Goal: Task Accomplishment & Management: Manage account settings

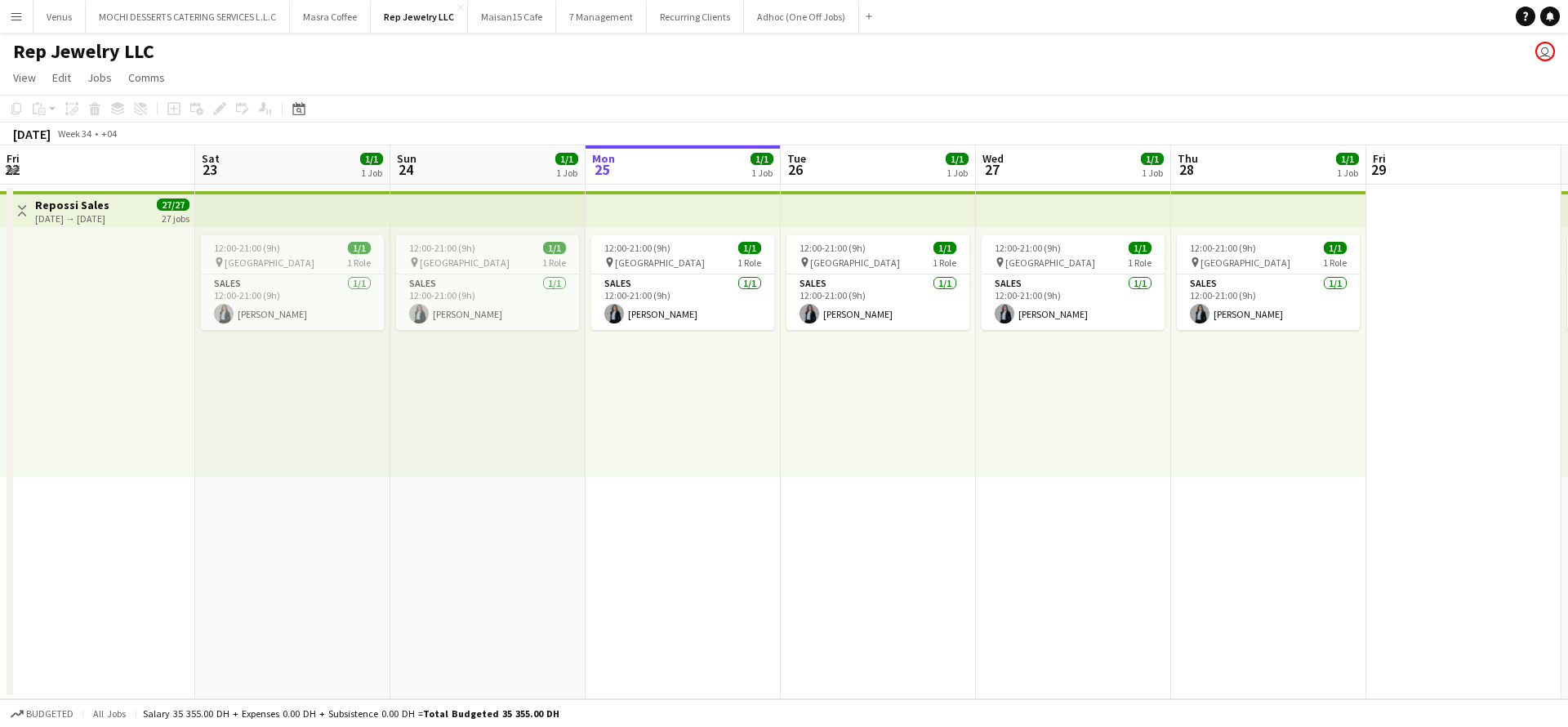
scroll to position [0, 390]
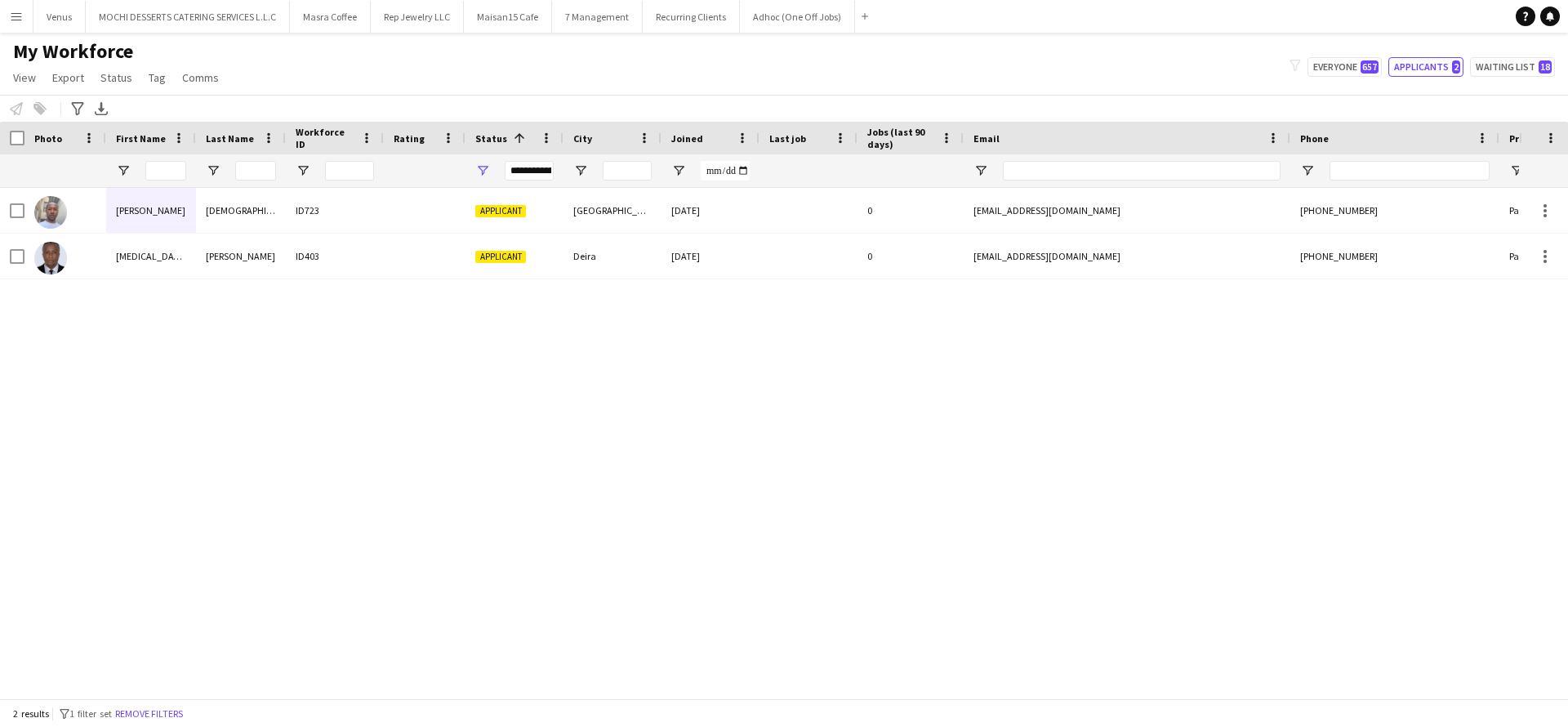
click at [1431, 74] on button "Applicants 2" at bounding box center [1426, 67] width 75 height 20
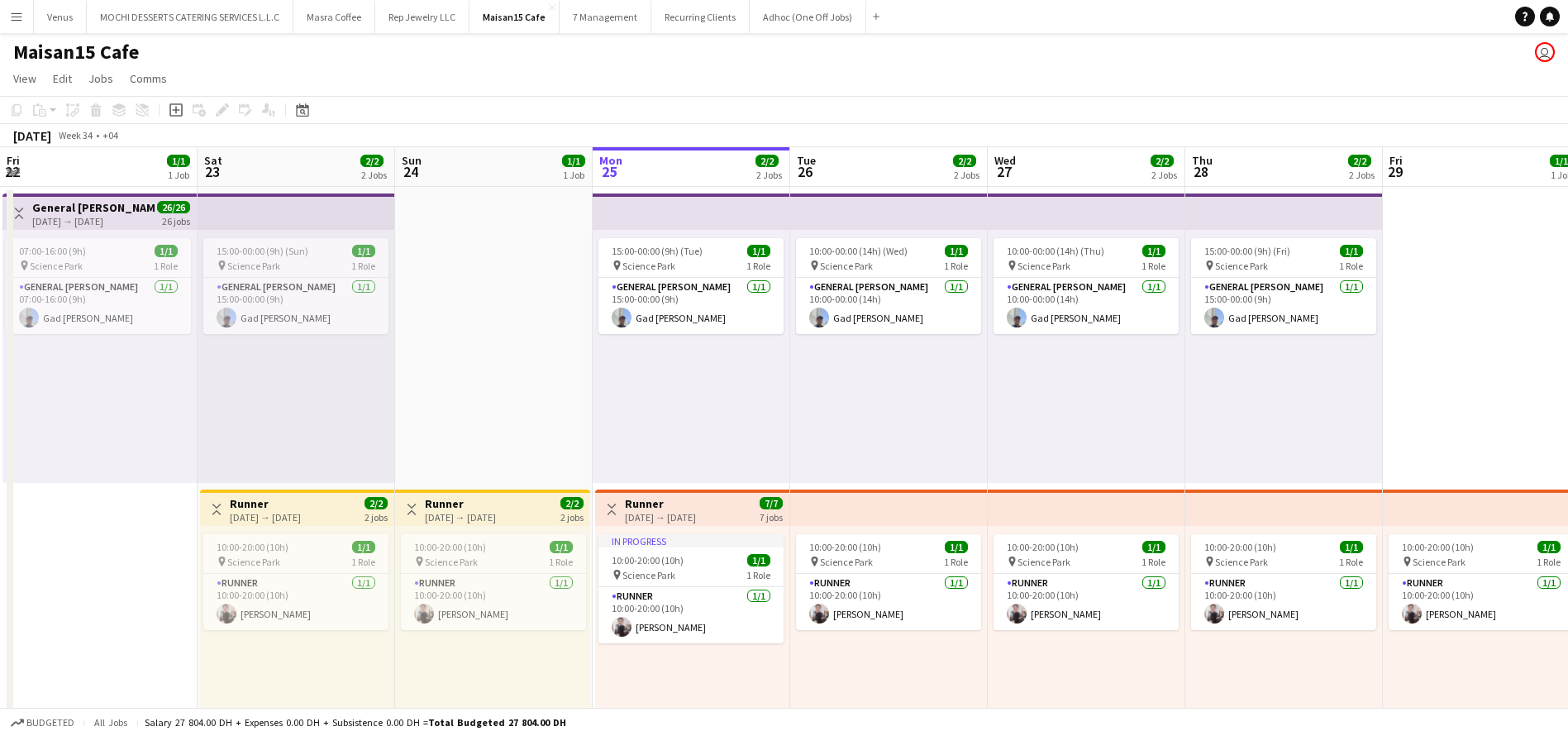
scroll to position [0, 395]
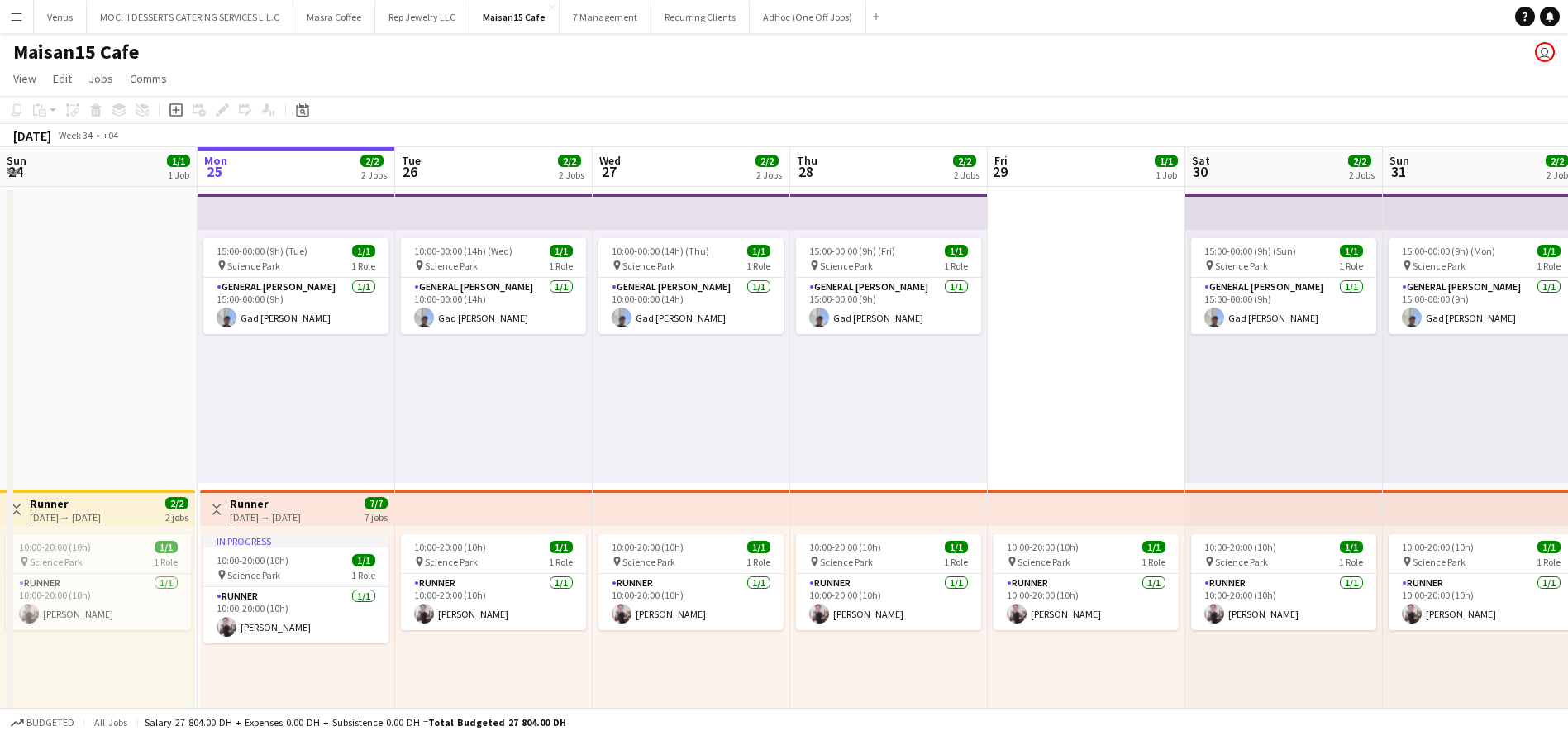
click at [486, 159] on app-board-header-date "Tue 26 2/2 2 Jobs" at bounding box center [493, 166] width 198 height 40
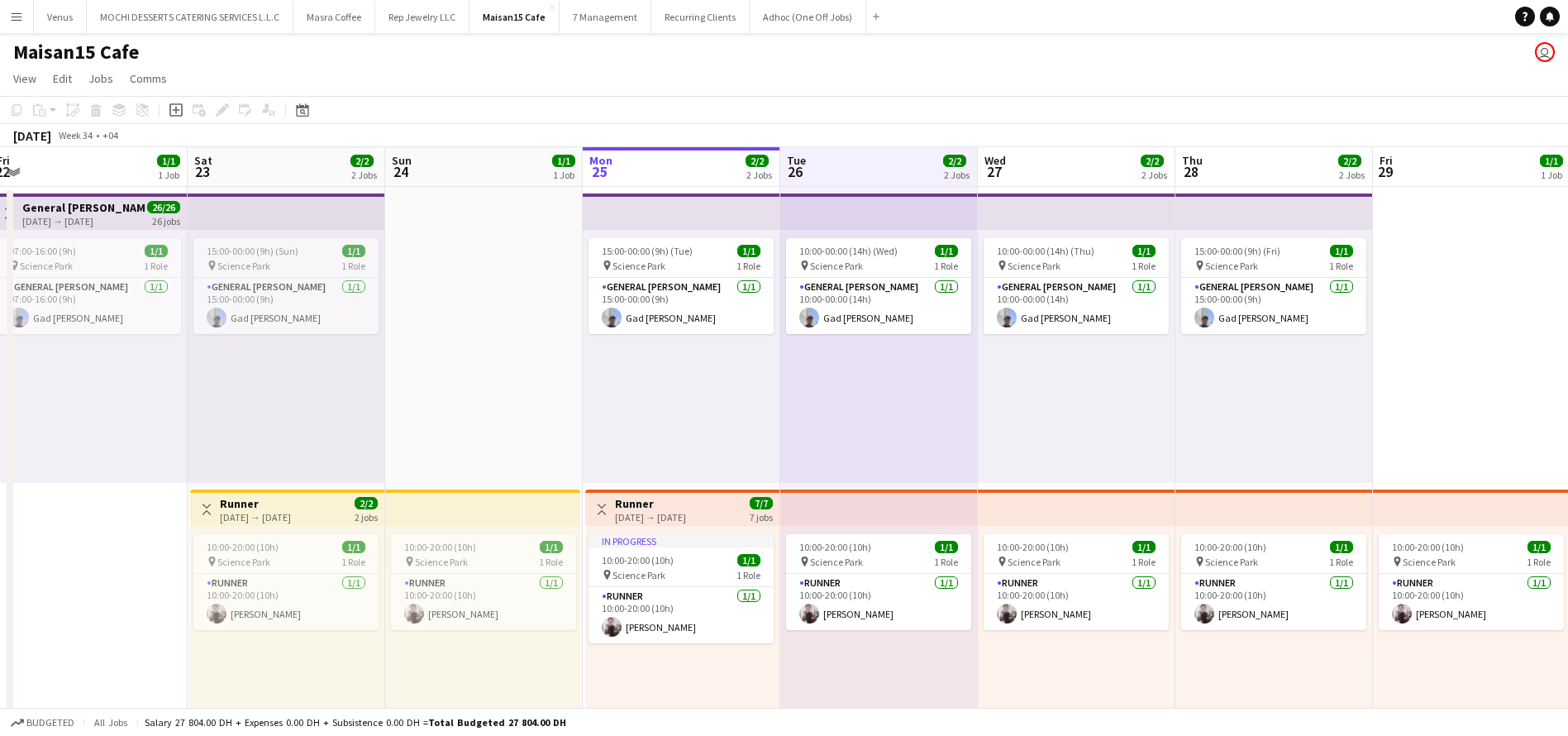
scroll to position [0, 442]
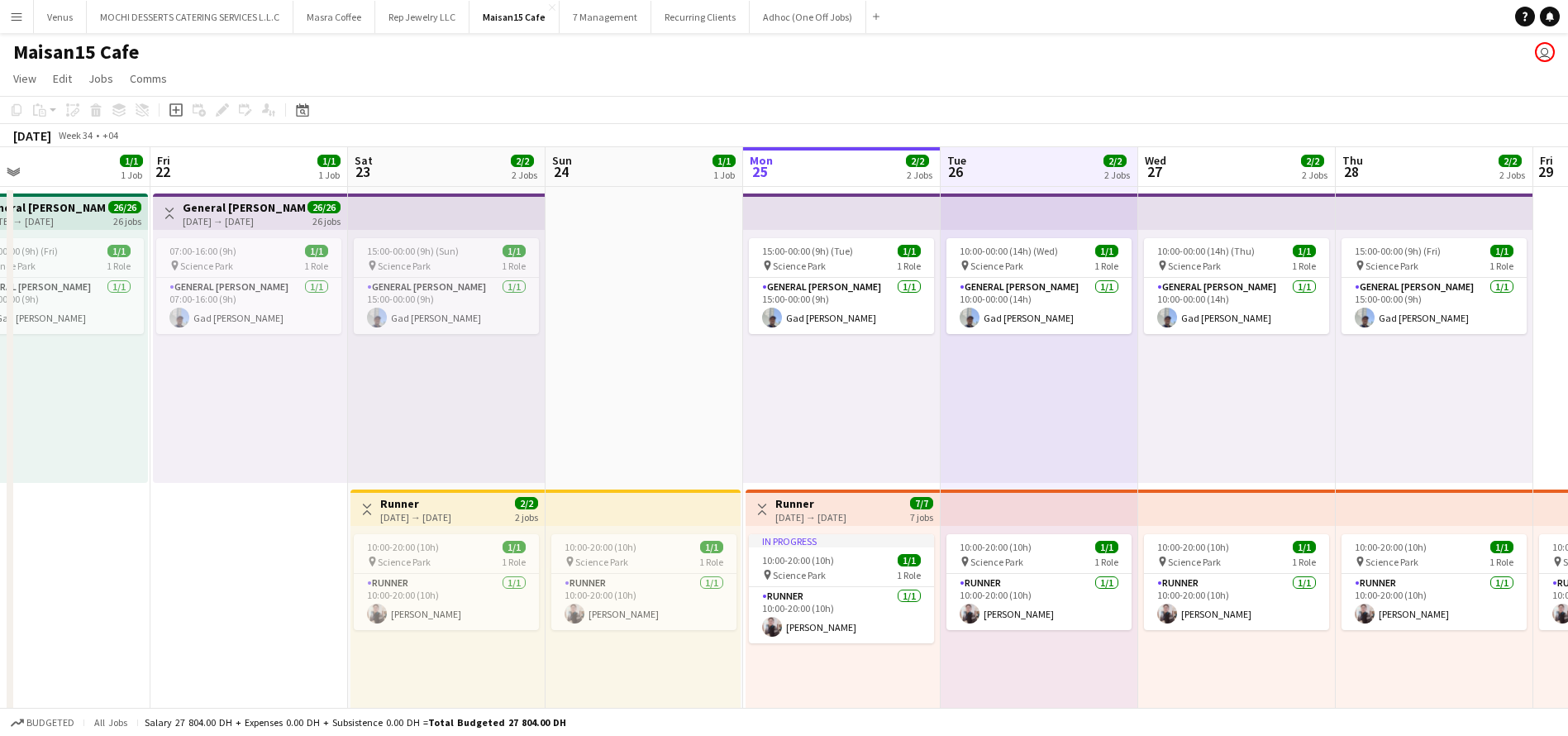
click at [1032, 164] on app-board-header-date "Tue 26 2/2 2 Jobs" at bounding box center [1039, 166] width 198 height 40
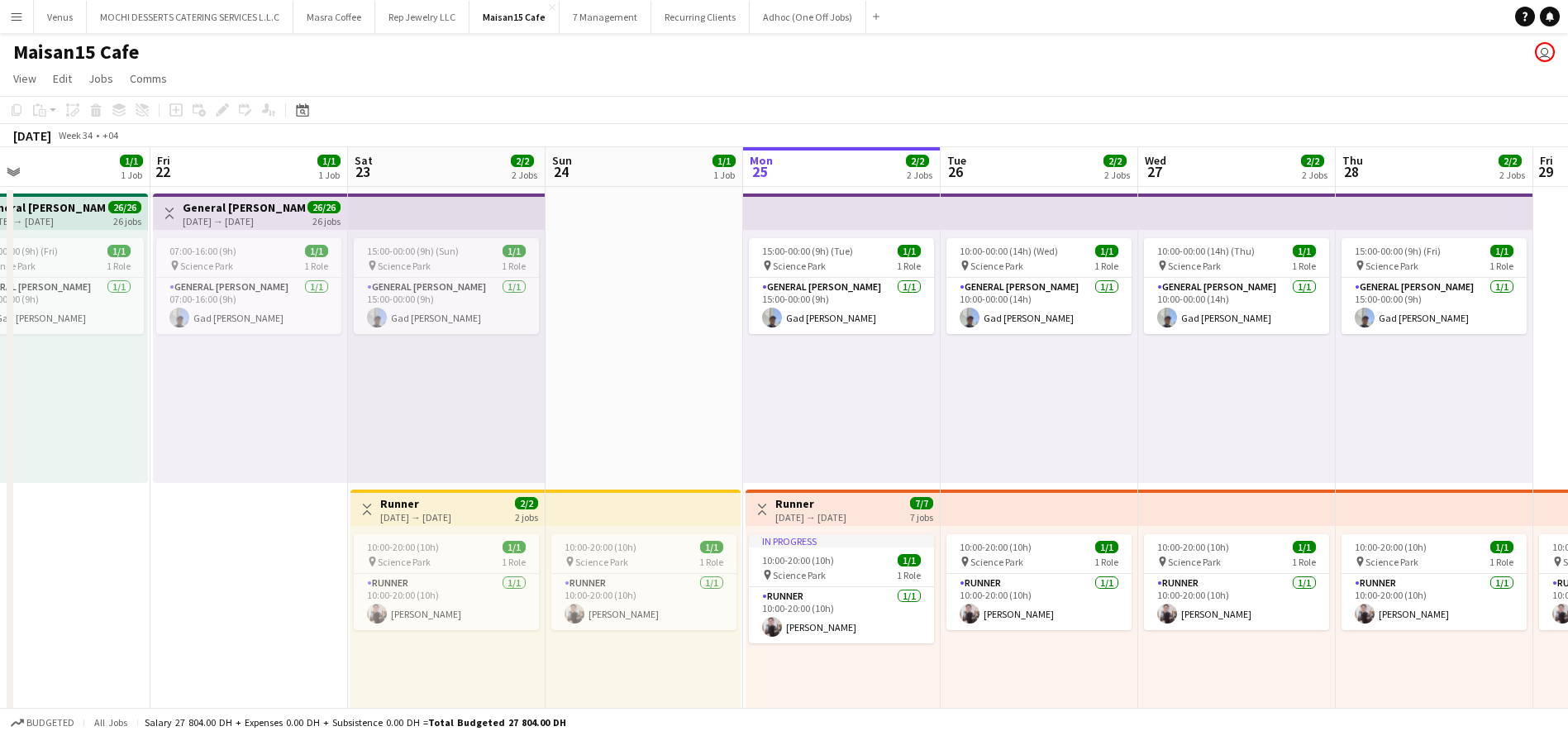
click at [1032, 220] on app-top-bar at bounding box center [1039, 211] width 198 height 36
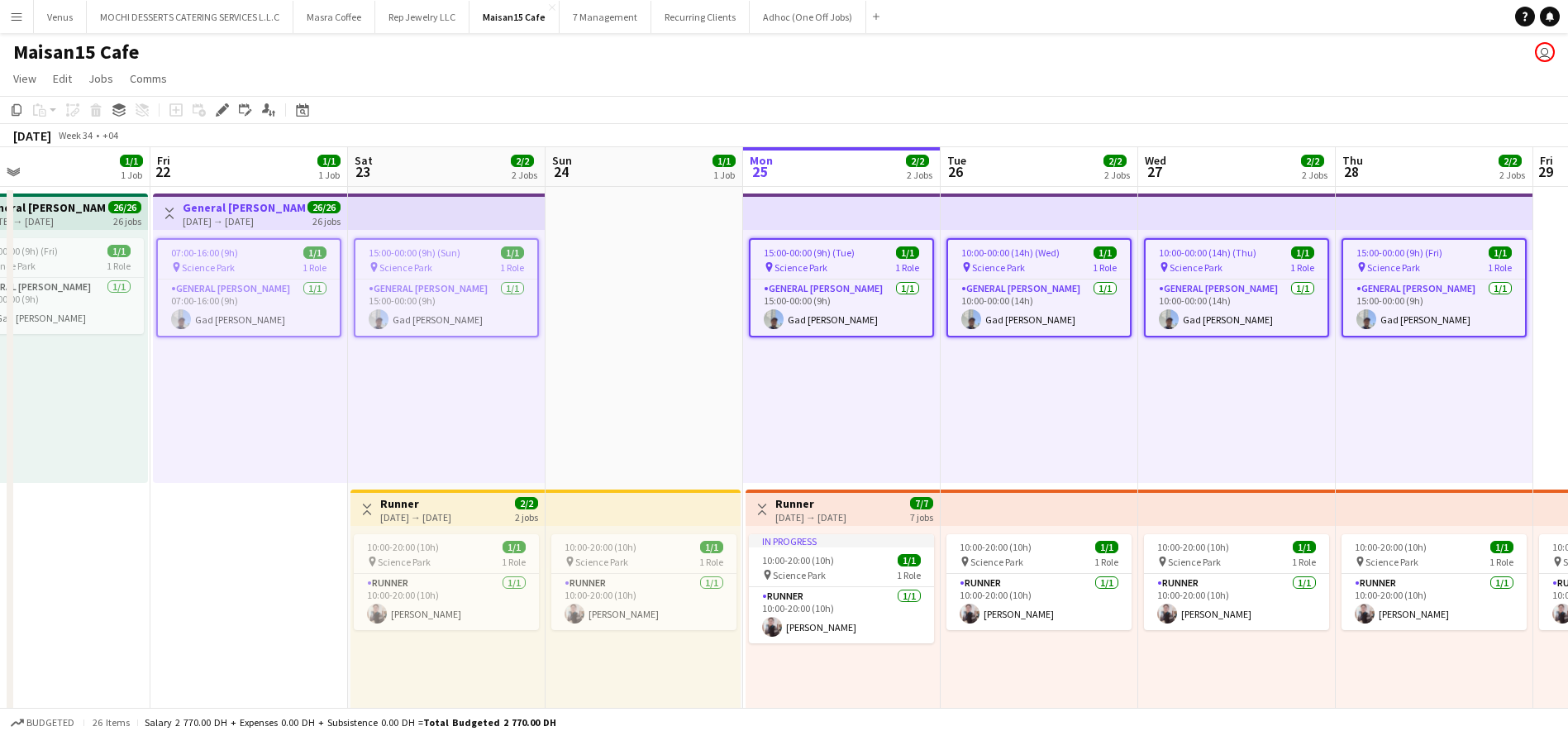
click at [1045, 198] on app-top-bar at bounding box center [1039, 211] width 198 height 36
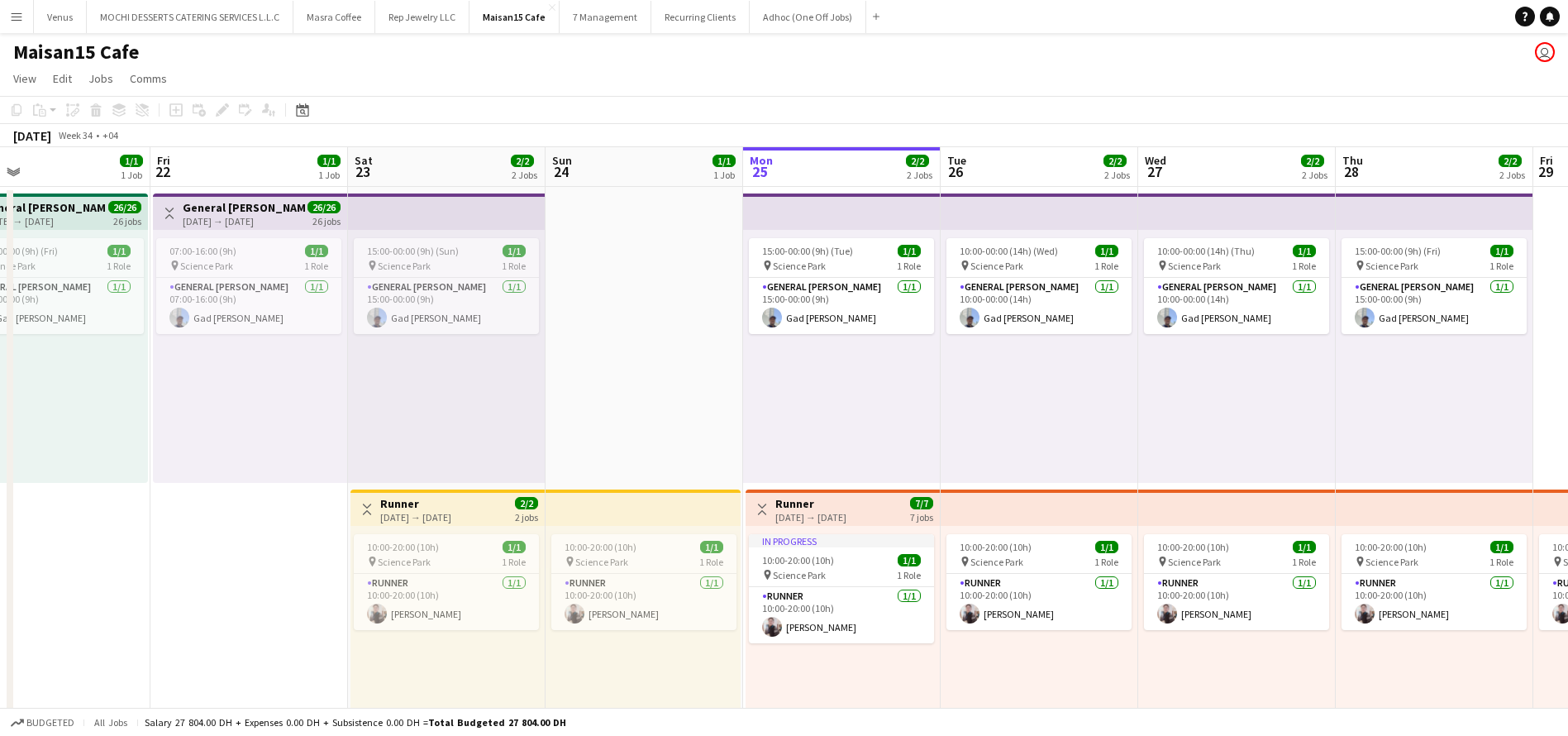
scroll to position [0, 438]
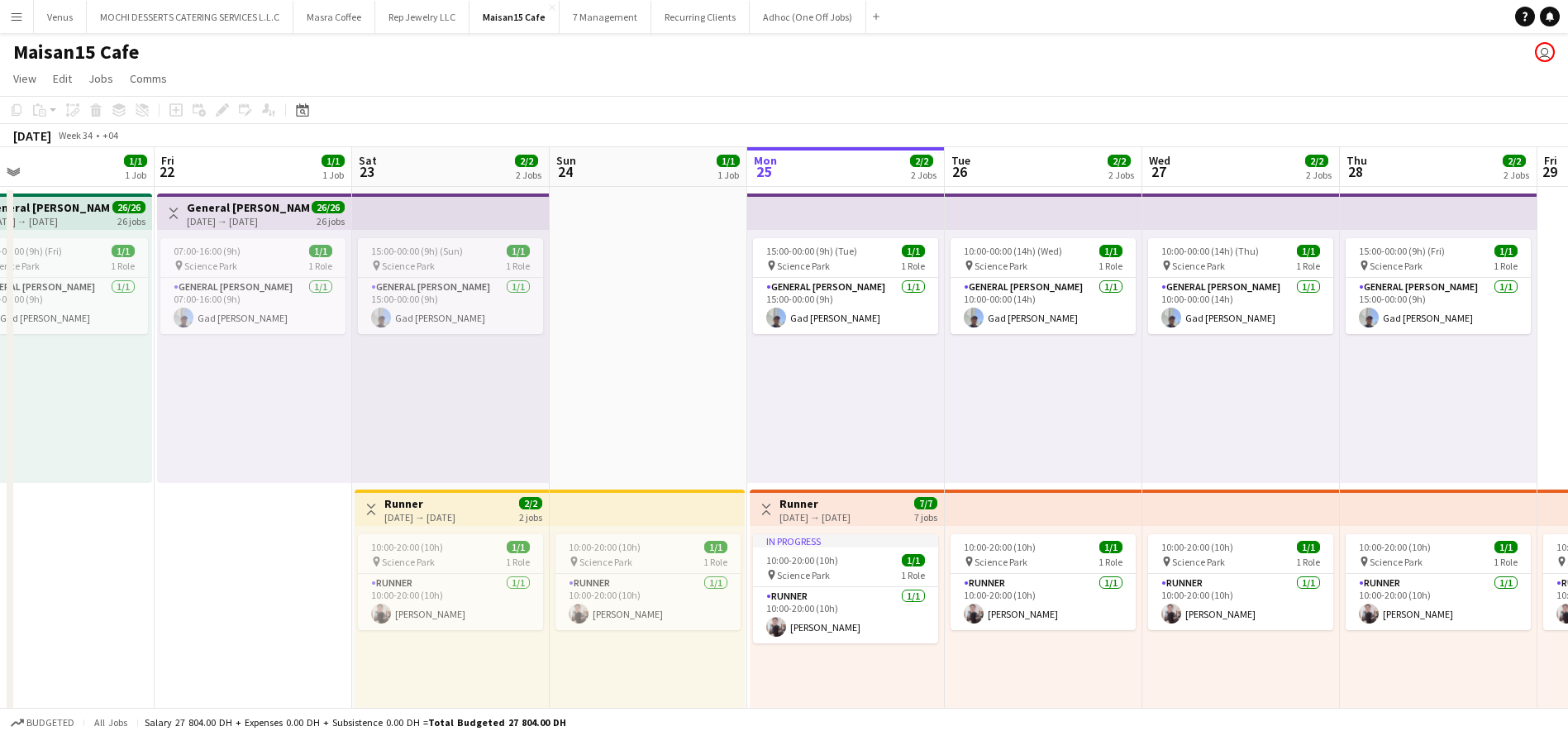
click at [202, 173] on app-board-header-date "Fri 22 1/1 1 Job" at bounding box center [253, 166] width 198 height 40
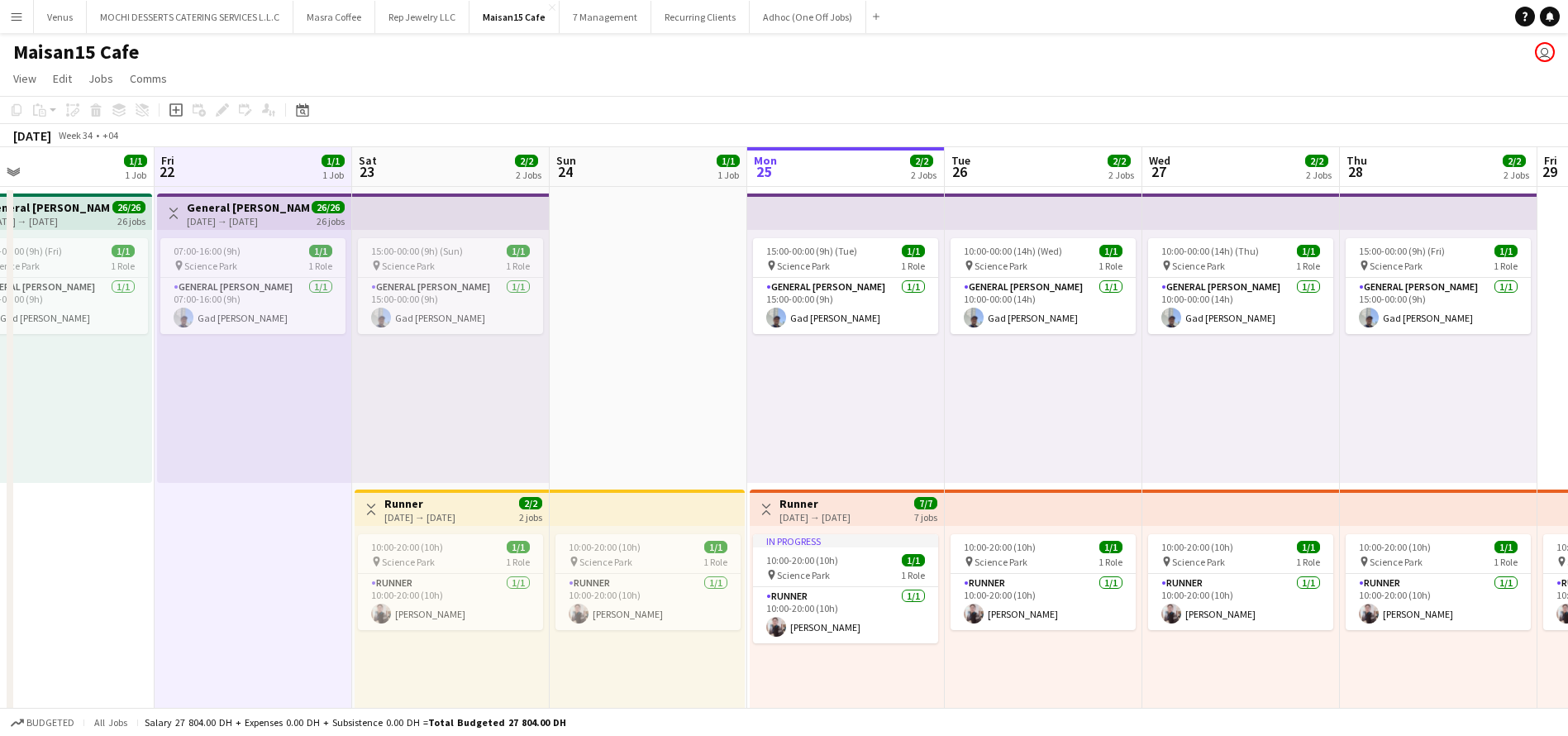
click at [422, 159] on app-board-header-date "Sat 23 2/2 2 Jobs" at bounding box center [450, 166] width 198 height 40
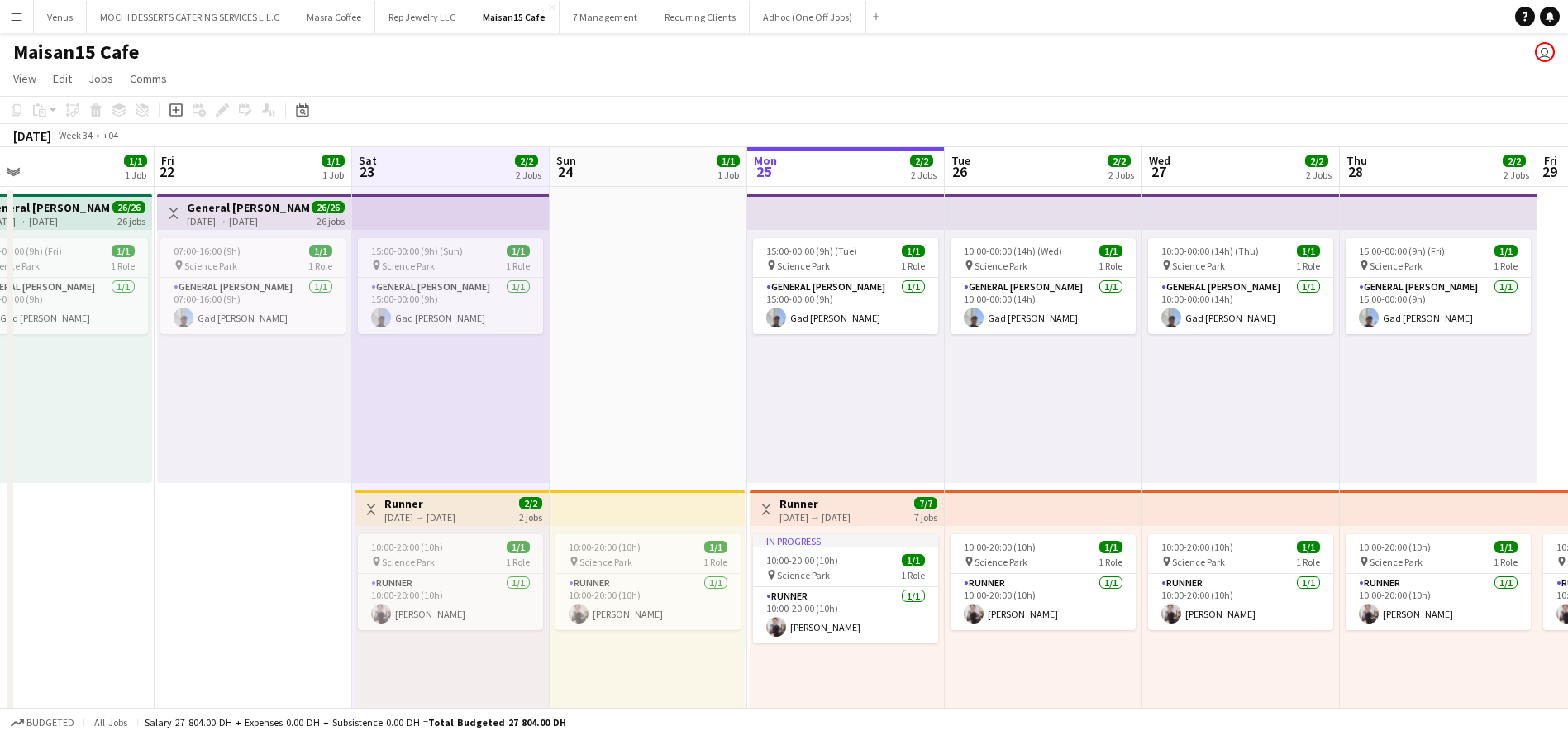
click at [1085, 227] on app-top-bar at bounding box center [1043, 211] width 198 height 36
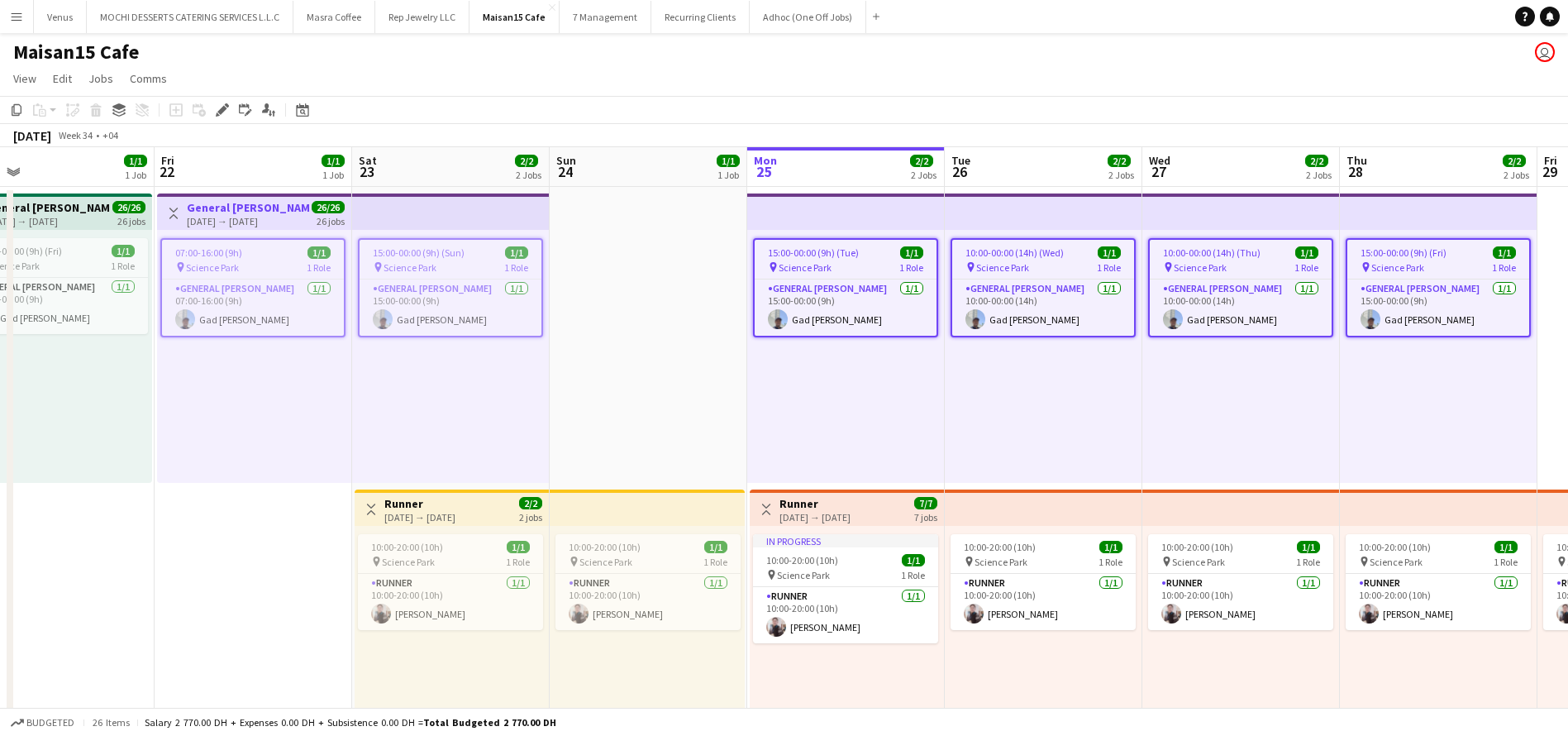
scroll to position [0, 439]
click at [1079, 226] on app-top-bar at bounding box center [1042, 211] width 198 height 36
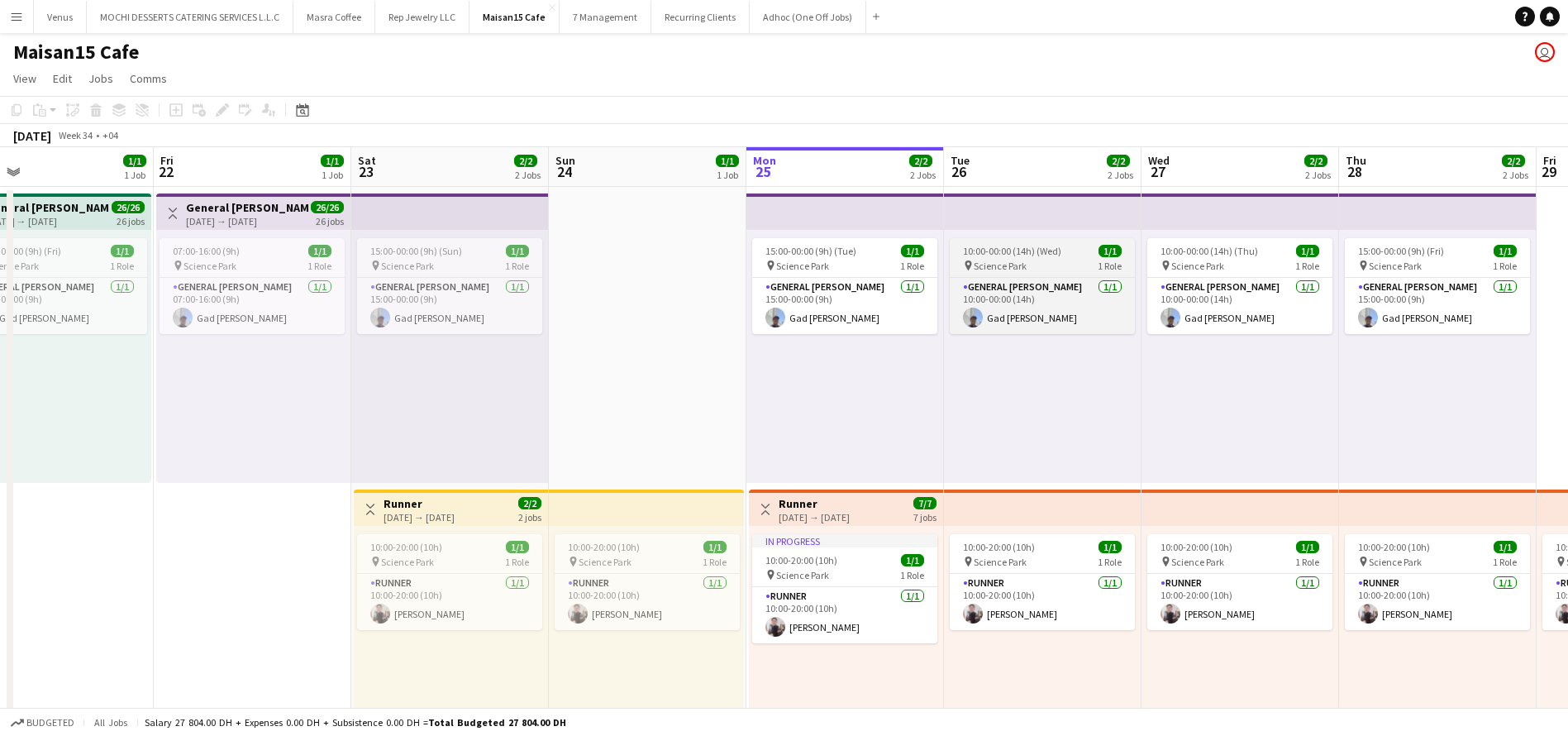
click at [1068, 241] on app-job-card "10:00-00:00 (14h) (Wed) 1/1 pin Science Park 1 Role General Steward 1/1 10:00-0…" at bounding box center [1042, 286] width 186 height 96
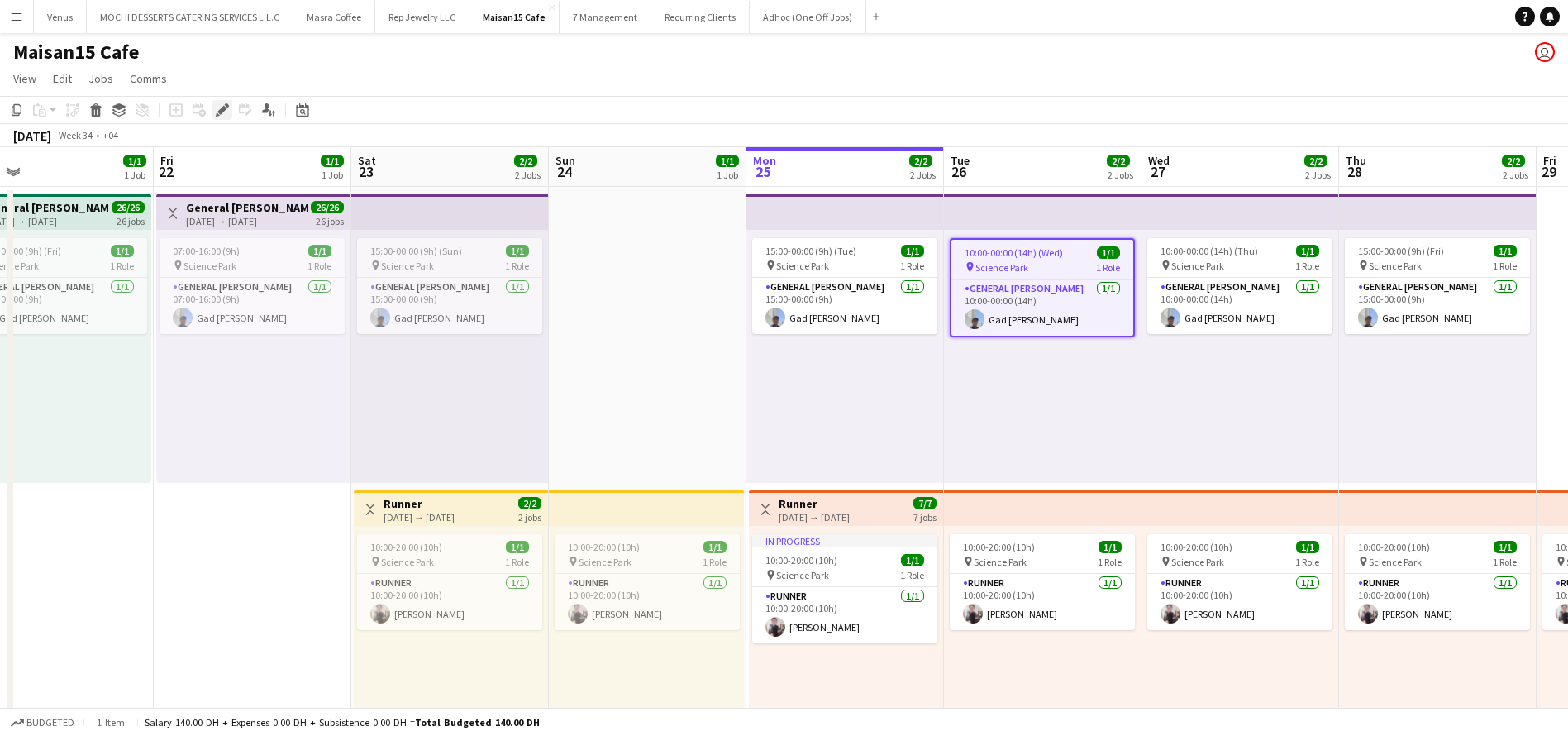
click at [225, 108] on icon at bounding box center [222, 110] width 9 height 9
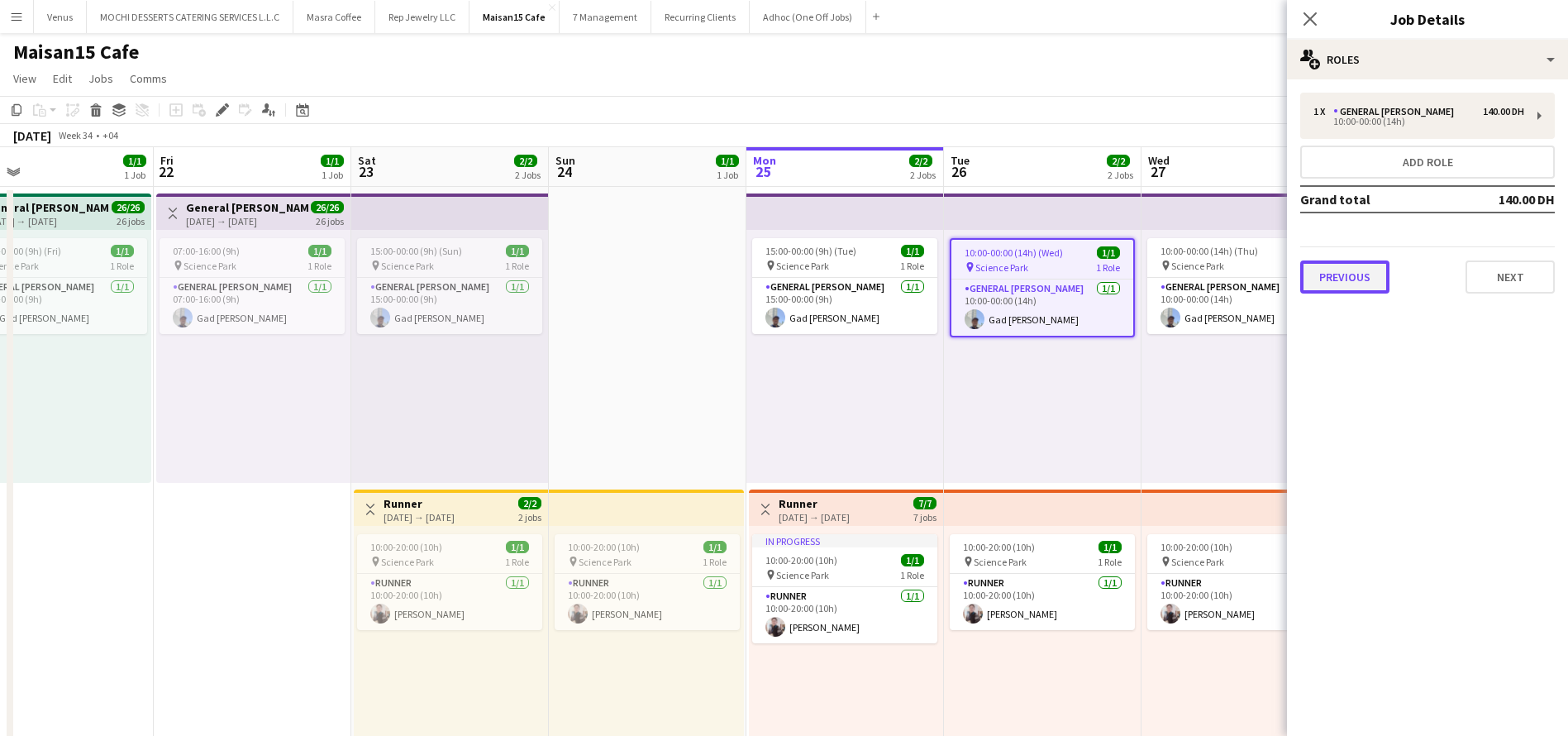
click at [1360, 267] on button "Previous" at bounding box center [1346, 277] width 90 height 33
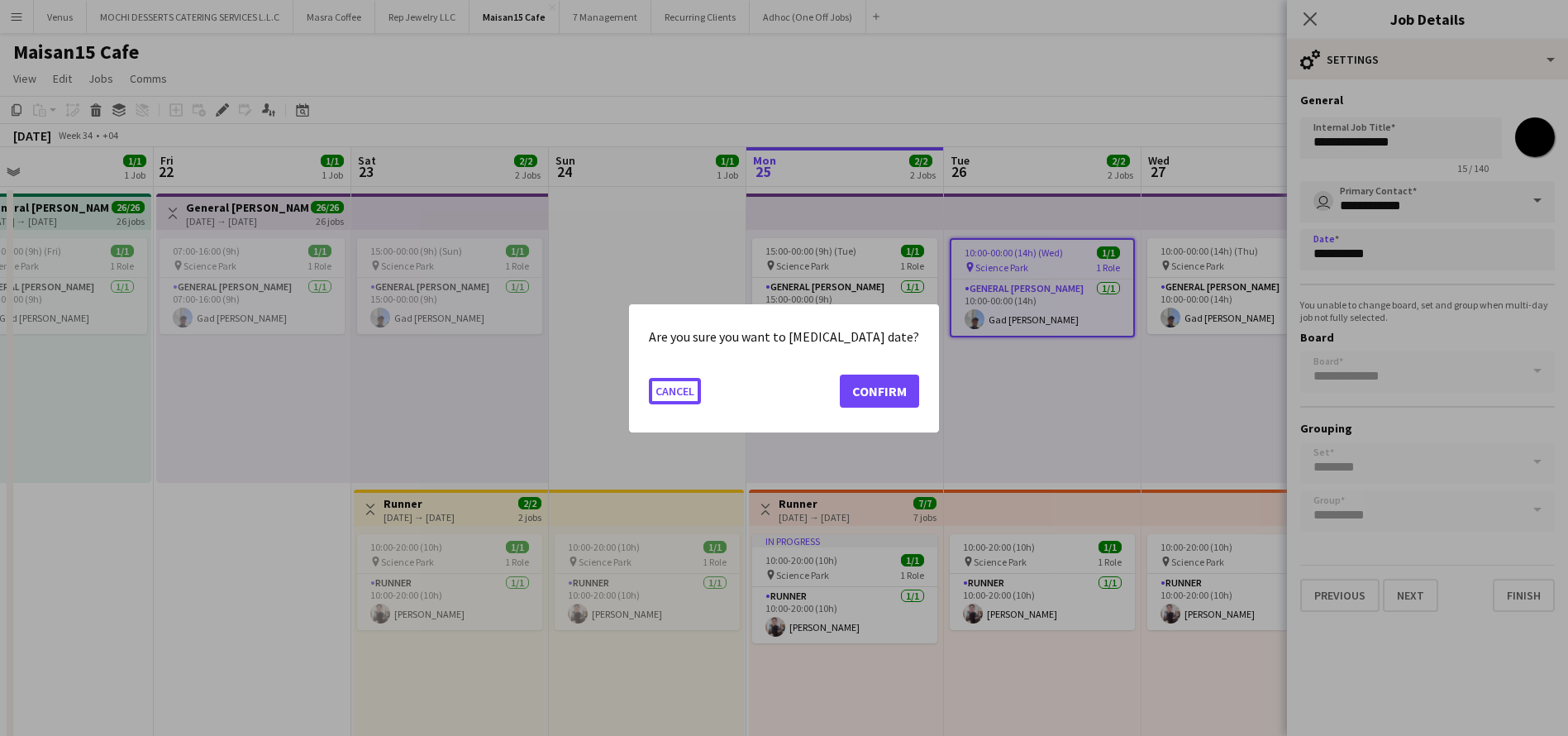
click at [1396, 258] on body "Menu Boards Boards Boards All jobs Status Workforce Workforce My Workforce Recr…" at bounding box center [784, 740] width 1568 height 1481
drag, startPoint x: 850, startPoint y: 379, endPoint x: 950, endPoint y: 386, distance: 100.2
click at [851, 378] on button "Confirm" at bounding box center [879, 390] width 79 height 33
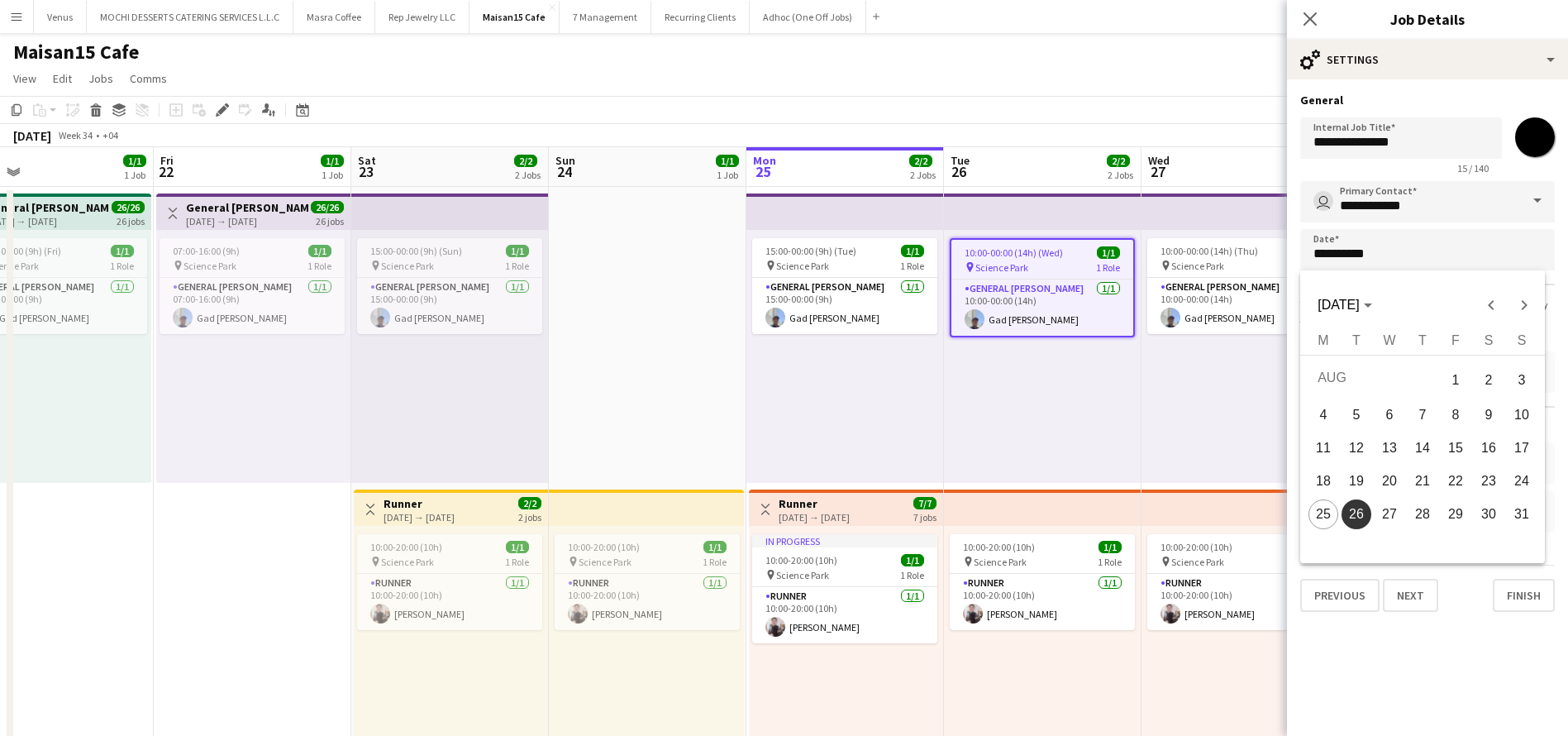
click at [1522, 477] on span "24" at bounding box center [1522, 481] width 30 height 30
type input "**********"
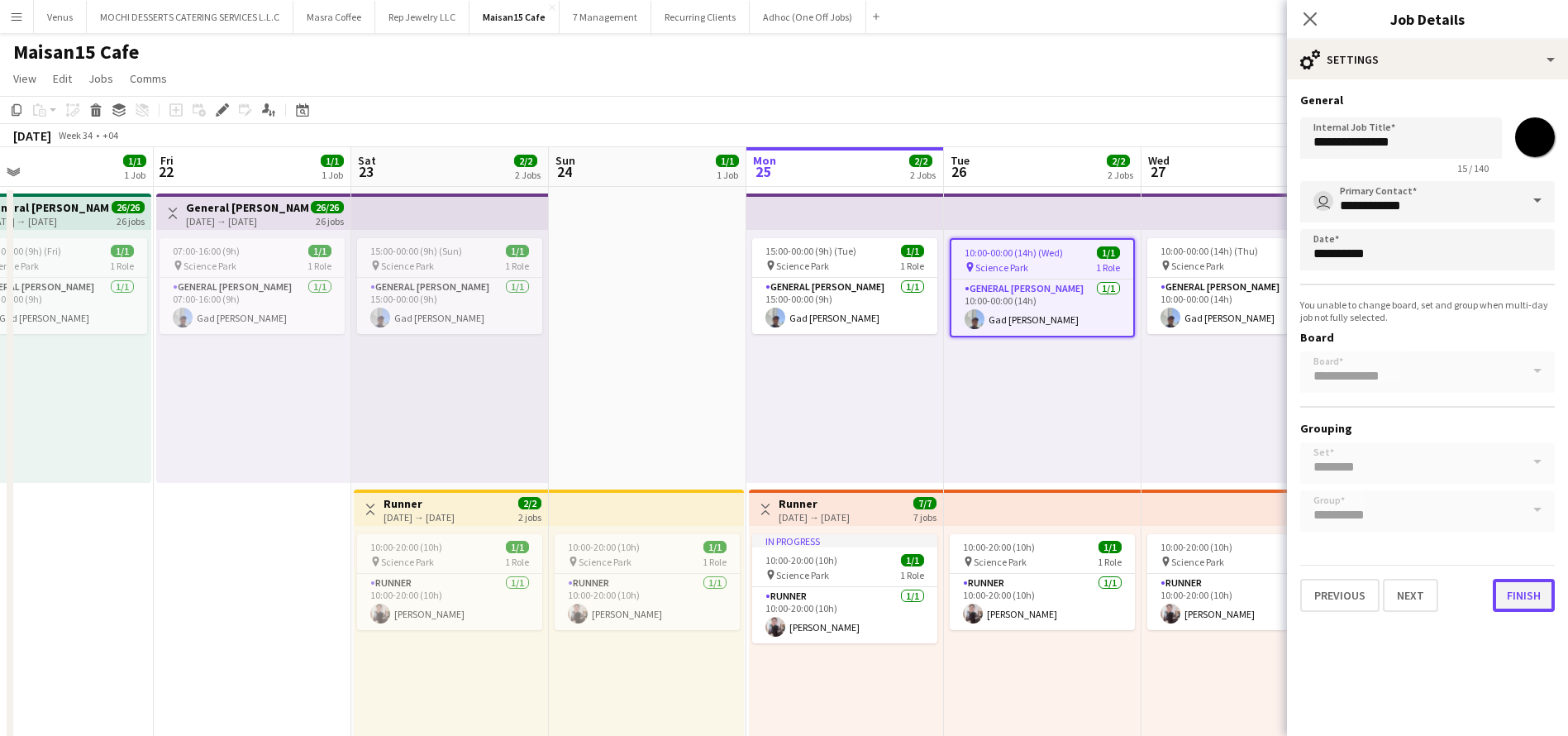
click at [1521, 589] on button "Finish" at bounding box center [1524, 595] width 62 height 33
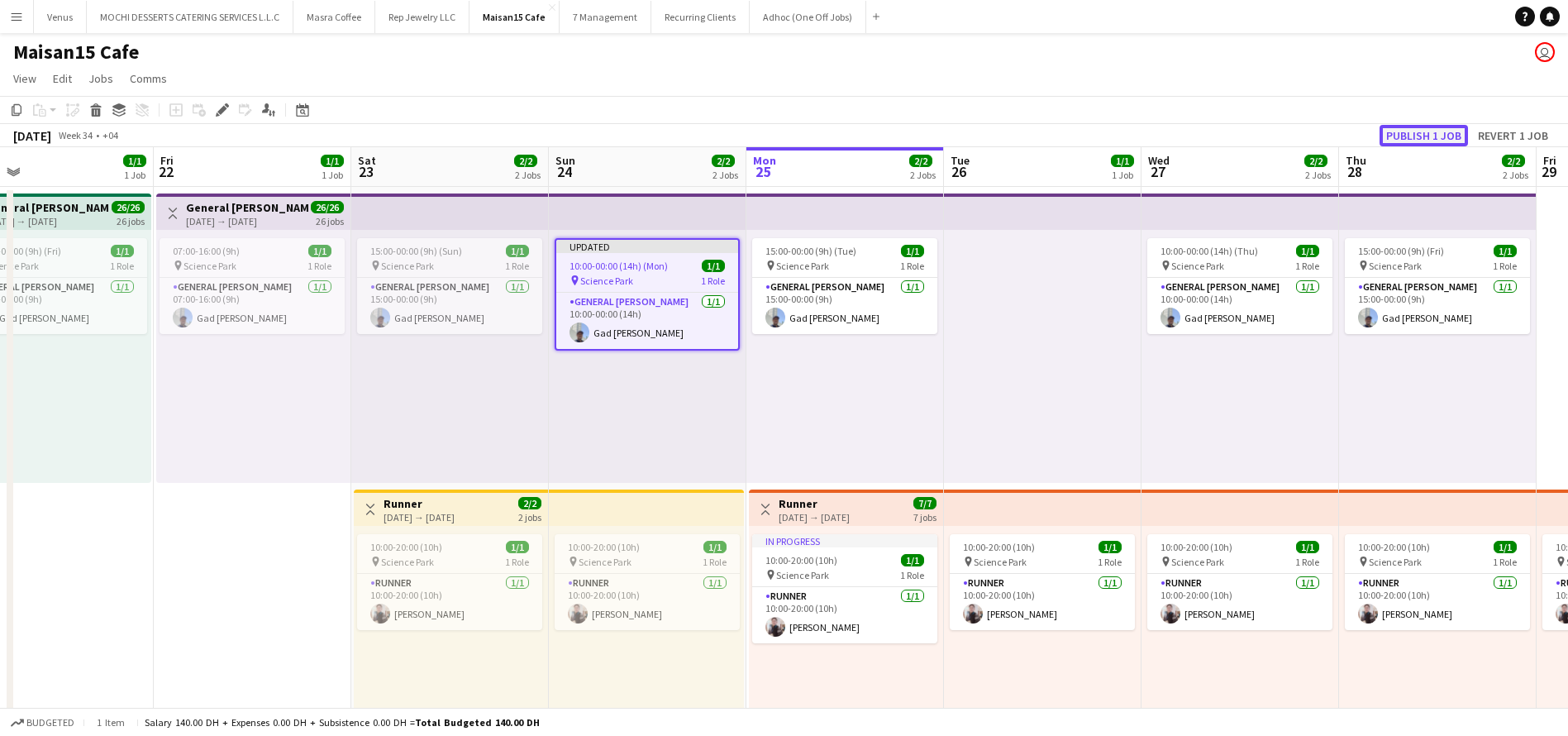
click at [1427, 135] on button "Publish 1 job" at bounding box center [1424, 135] width 89 height 21
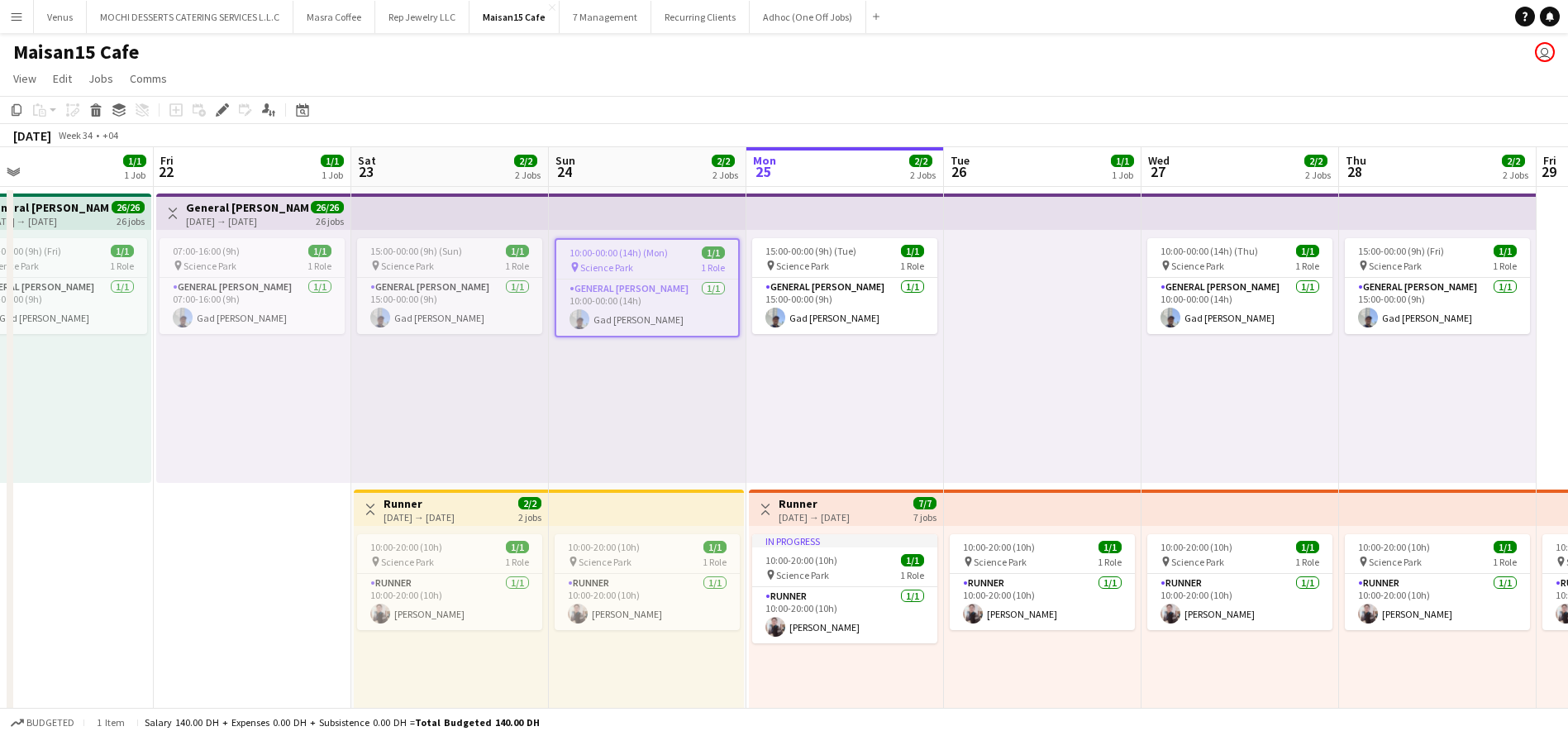
click at [235, 211] on h3 "General Steward" at bounding box center [247, 207] width 123 height 15
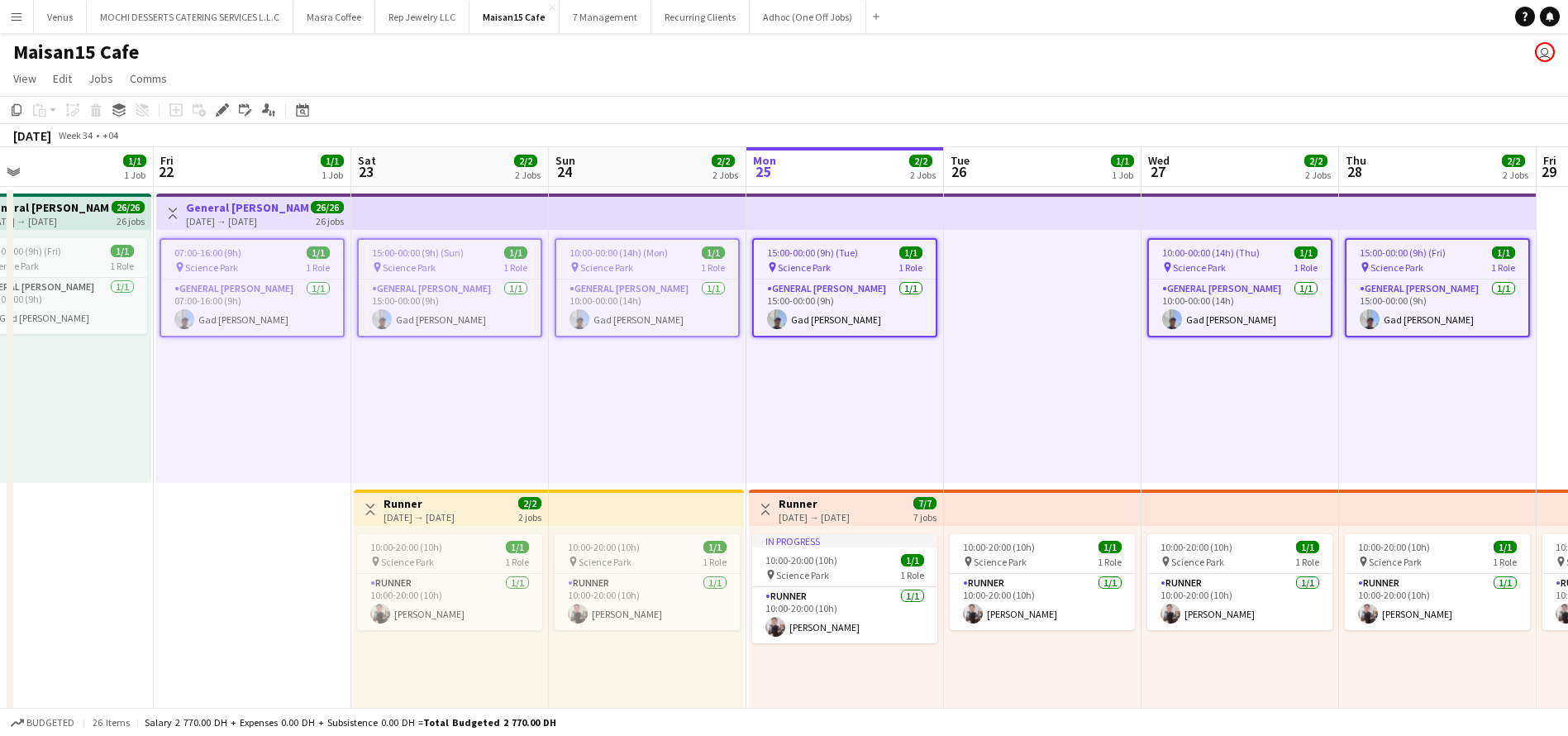
click at [41, 206] on h3 "General Steward" at bounding box center [47, 207] width 123 height 15
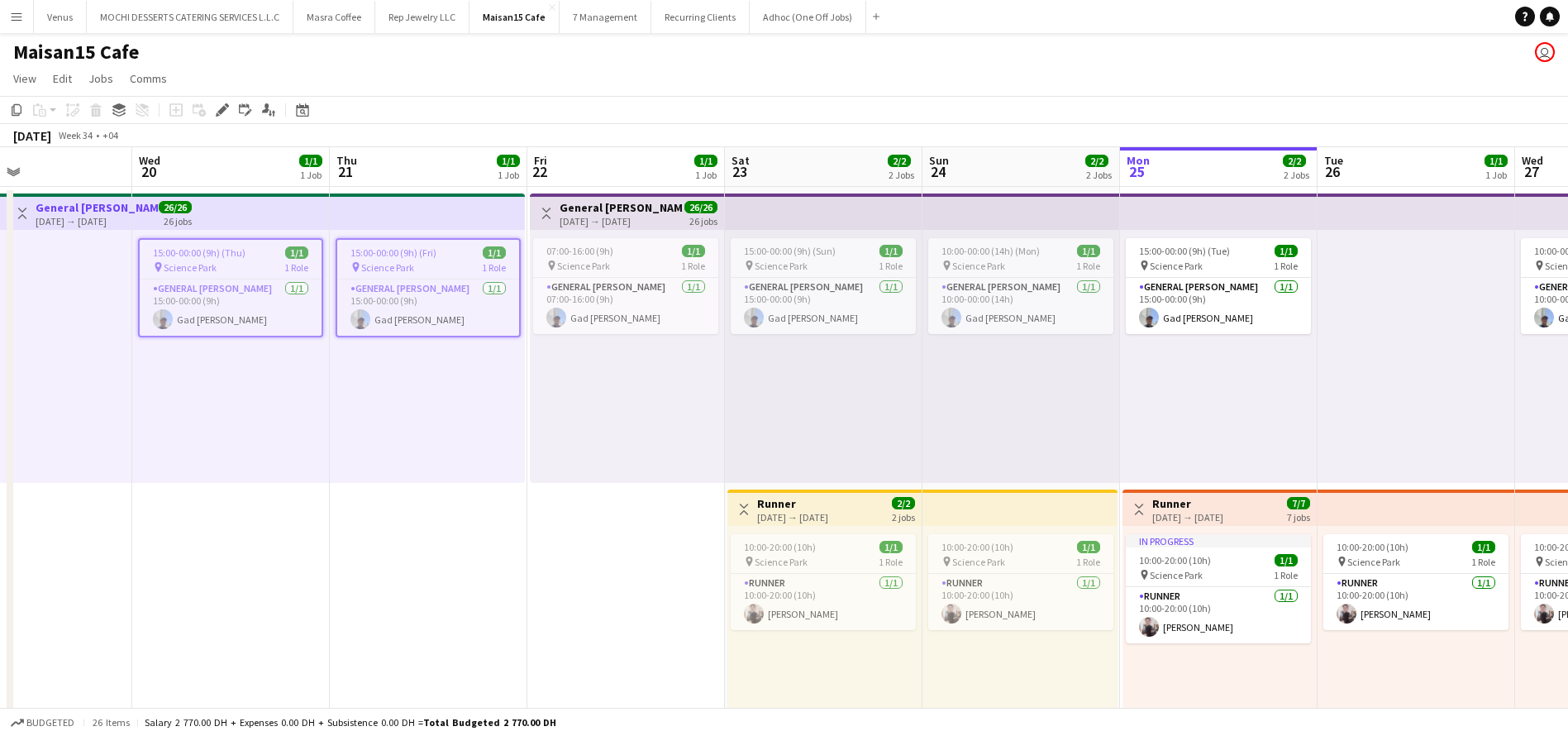
scroll to position [0, 436]
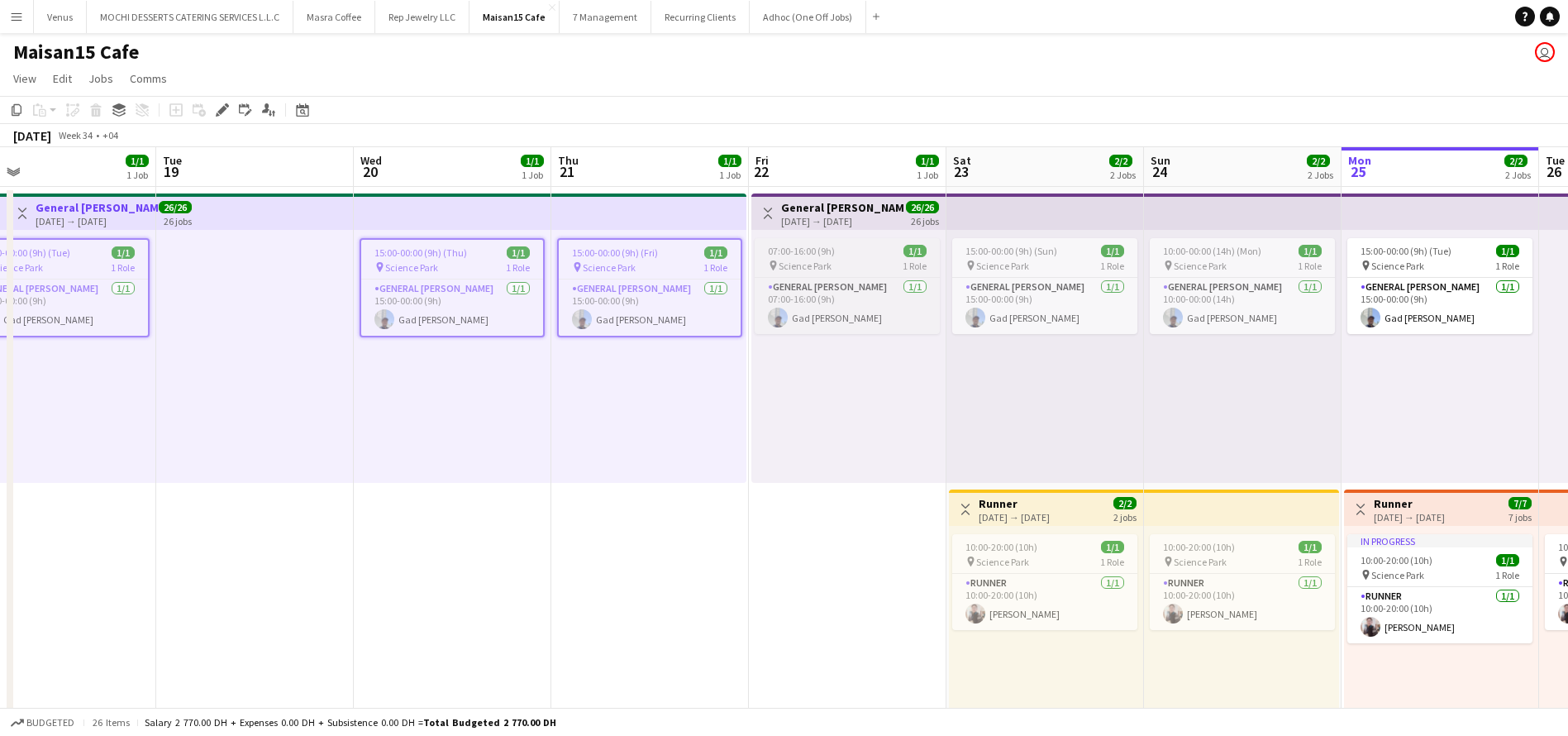
click at [841, 250] on div "07:00-16:00 (9h) 1/1" at bounding box center [847, 251] width 186 height 12
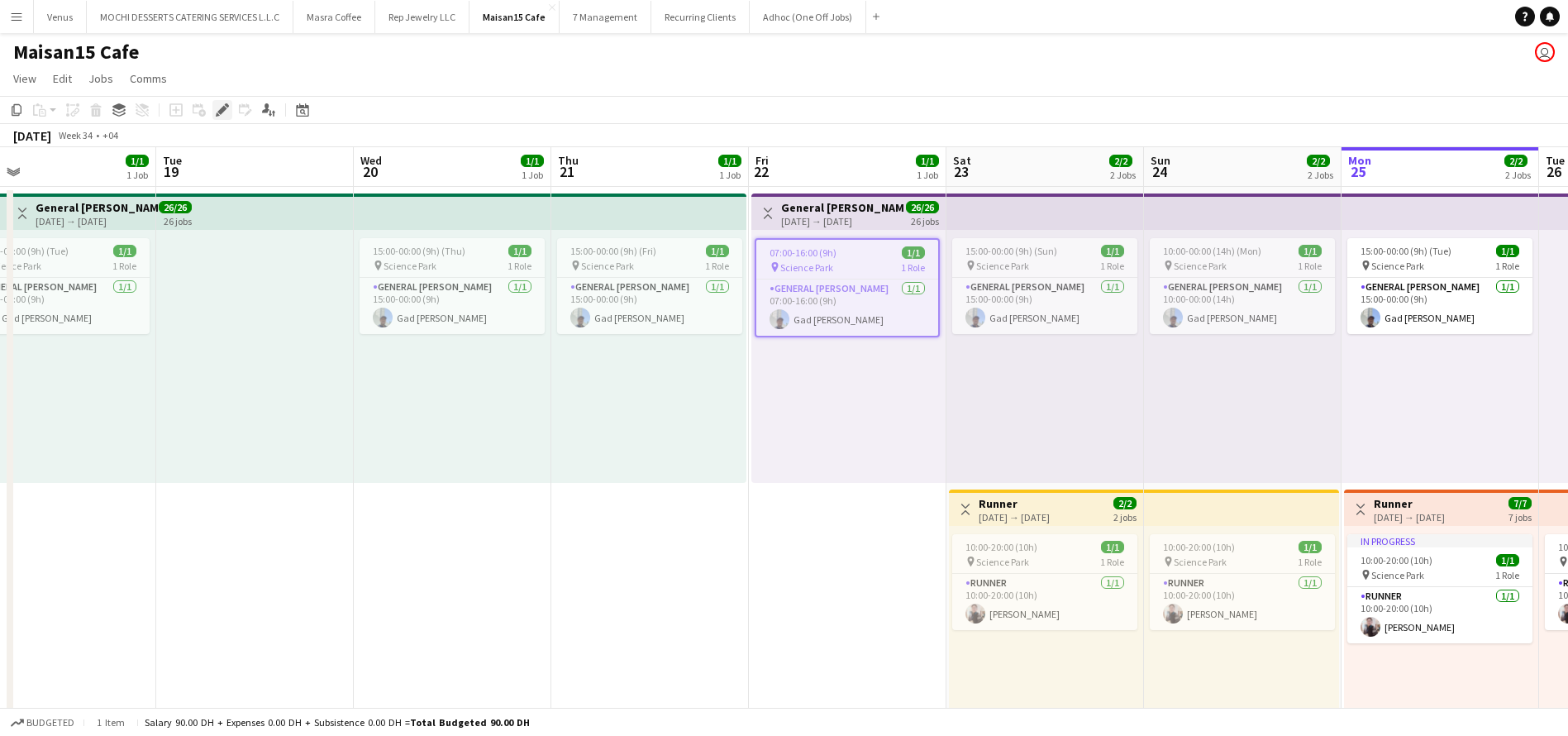
click at [225, 109] on div "Add job Add linked Job Edit Edit linked Job Applicants" at bounding box center [215, 110] width 127 height 20
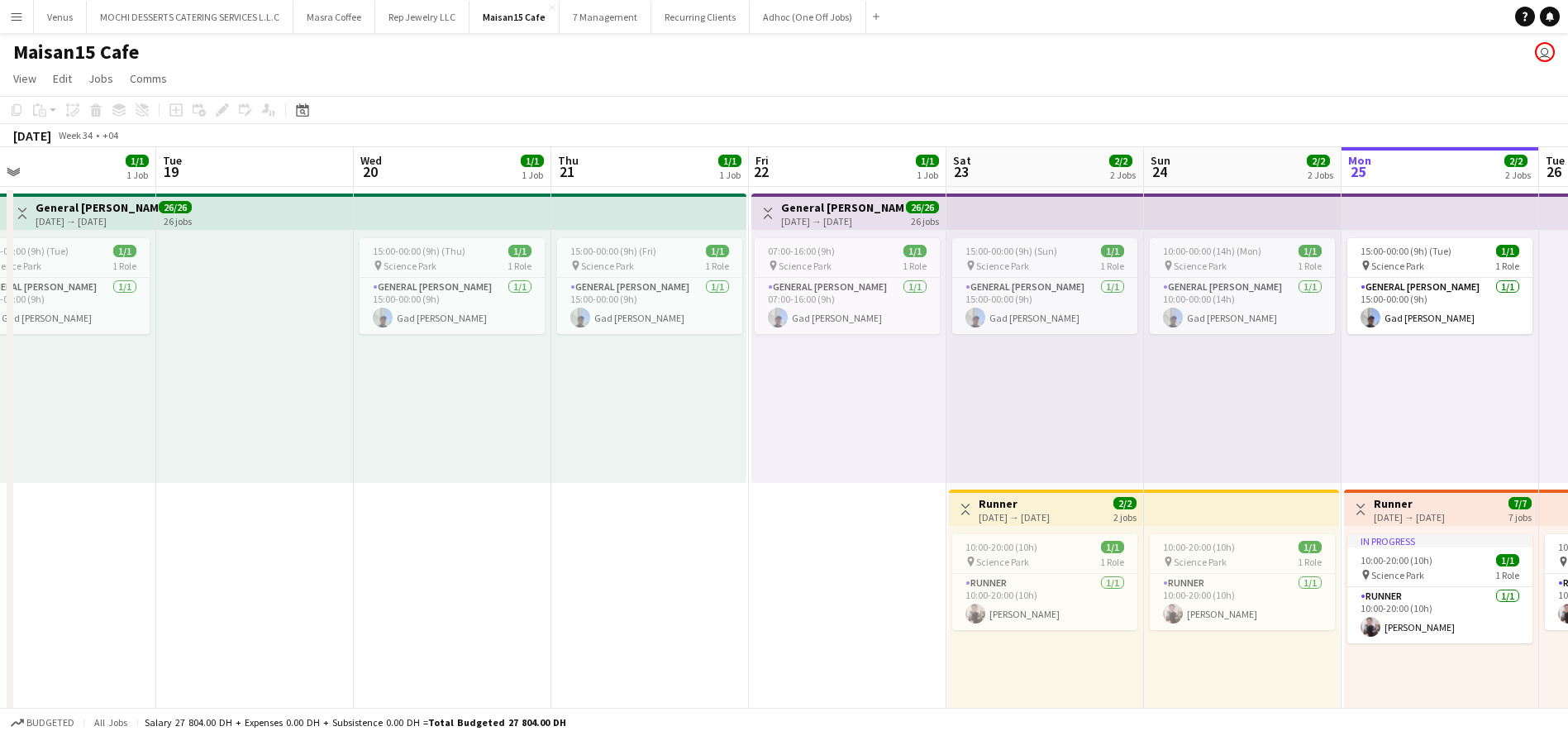
click at [215, 113] on div "Add job Add linked Job Edit Edit linked Job Applicants" at bounding box center [215, 110] width 127 height 20
click at [810, 257] on app-job-card "07:00-16:00 (9h) 1/1 pin Science Park 1 Role General Steward 1/1 07:00-16:00 (9…" at bounding box center [847, 286] width 186 height 96
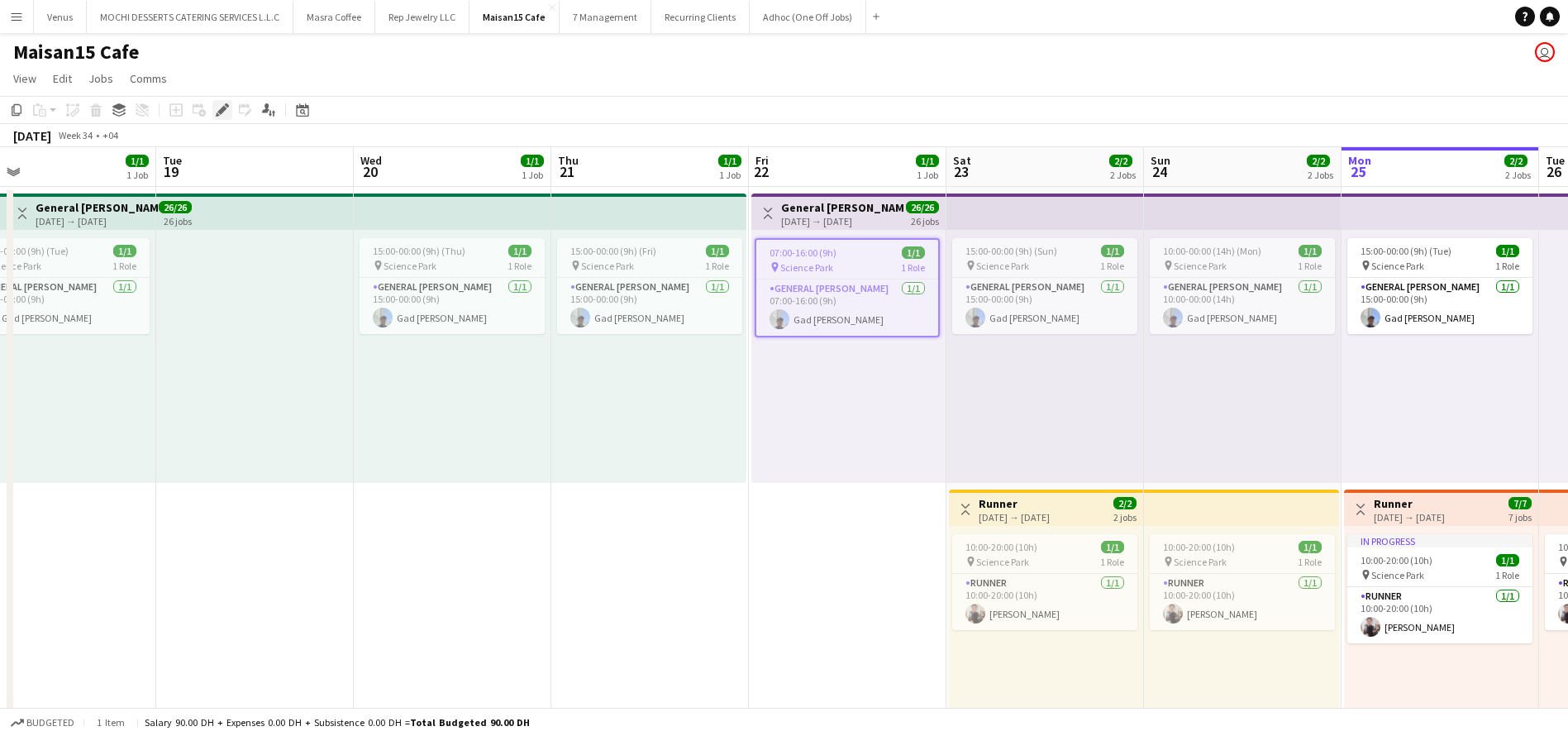
click at [227, 111] on icon "Edit" at bounding box center [222, 109] width 13 height 13
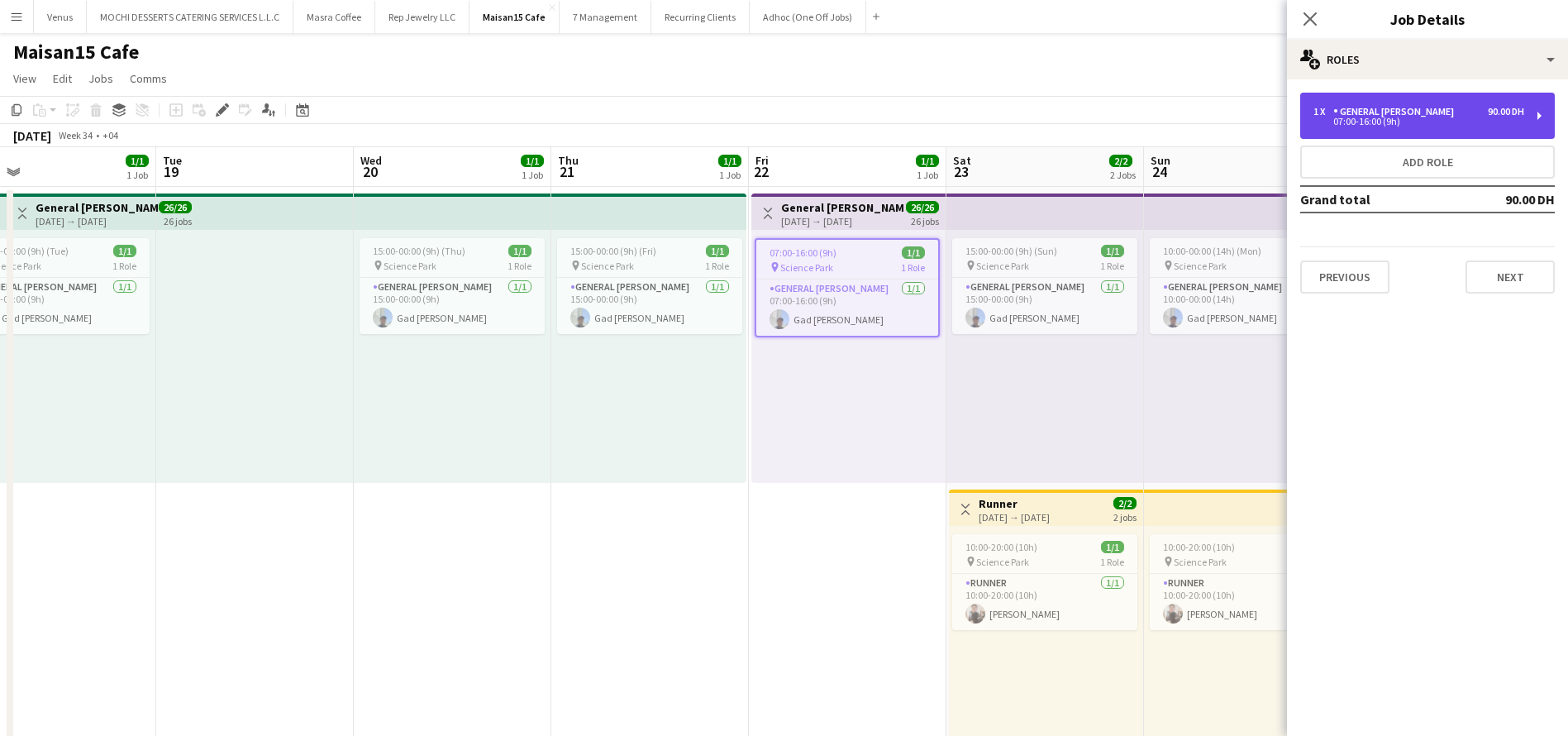
click at [1547, 103] on div "1 x General Steward 90.00 DH 07:00-16:00 (9h)" at bounding box center [1428, 115] width 255 height 47
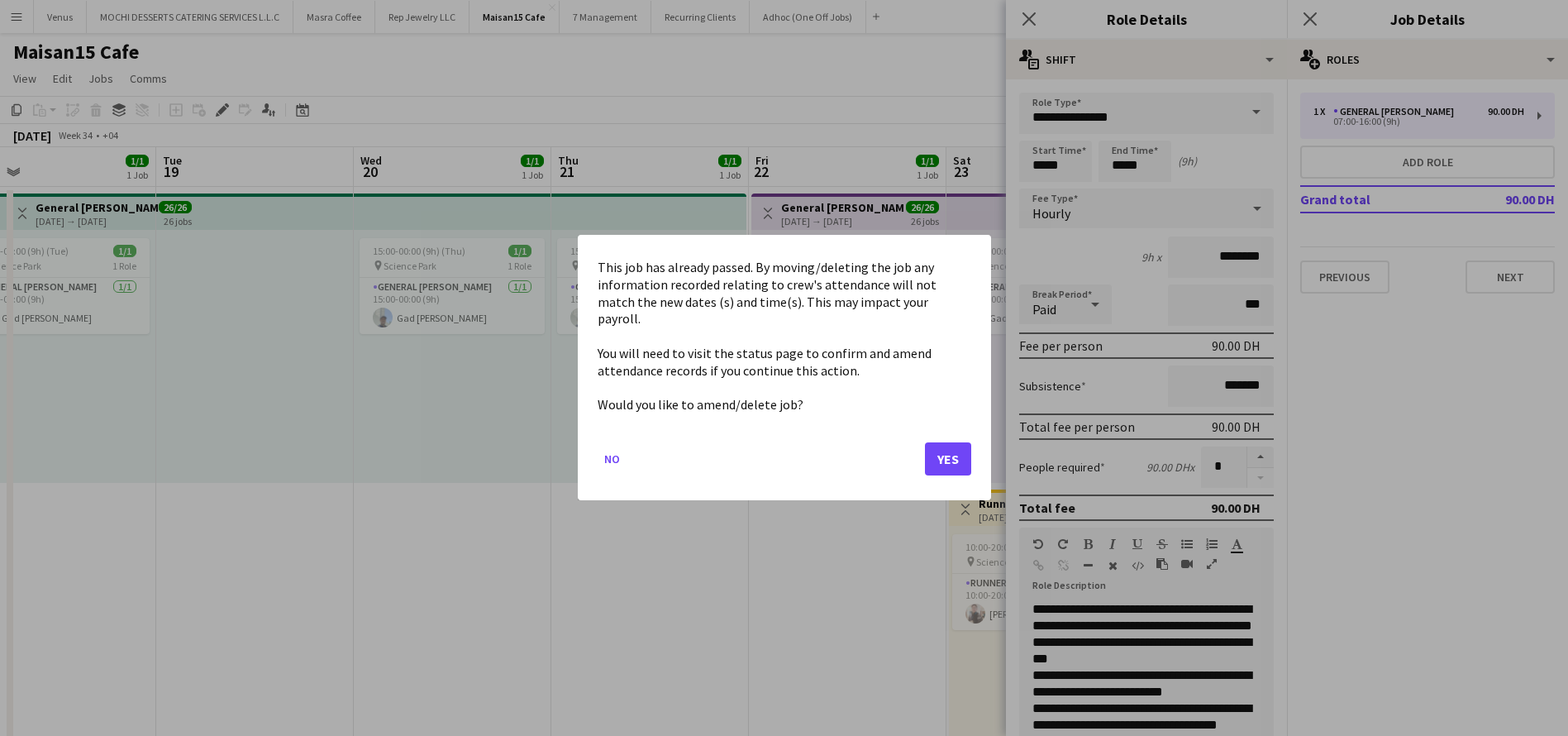
drag, startPoint x: 1063, startPoint y: 161, endPoint x: 975, endPoint y: 169, distance: 88.4
click at [975, 169] on body "Menu Boards Boards Boards All jobs Status Workforce Workforce My Workforce Recr…" at bounding box center [784, 740] width 1568 height 1481
drag, startPoint x: 943, startPoint y: 448, endPoint x: 1053, endPoint y: 264, distance: 214.4
click at [950, 443] on button "Yes" at bounding box center [948, 460] width 47 height 33
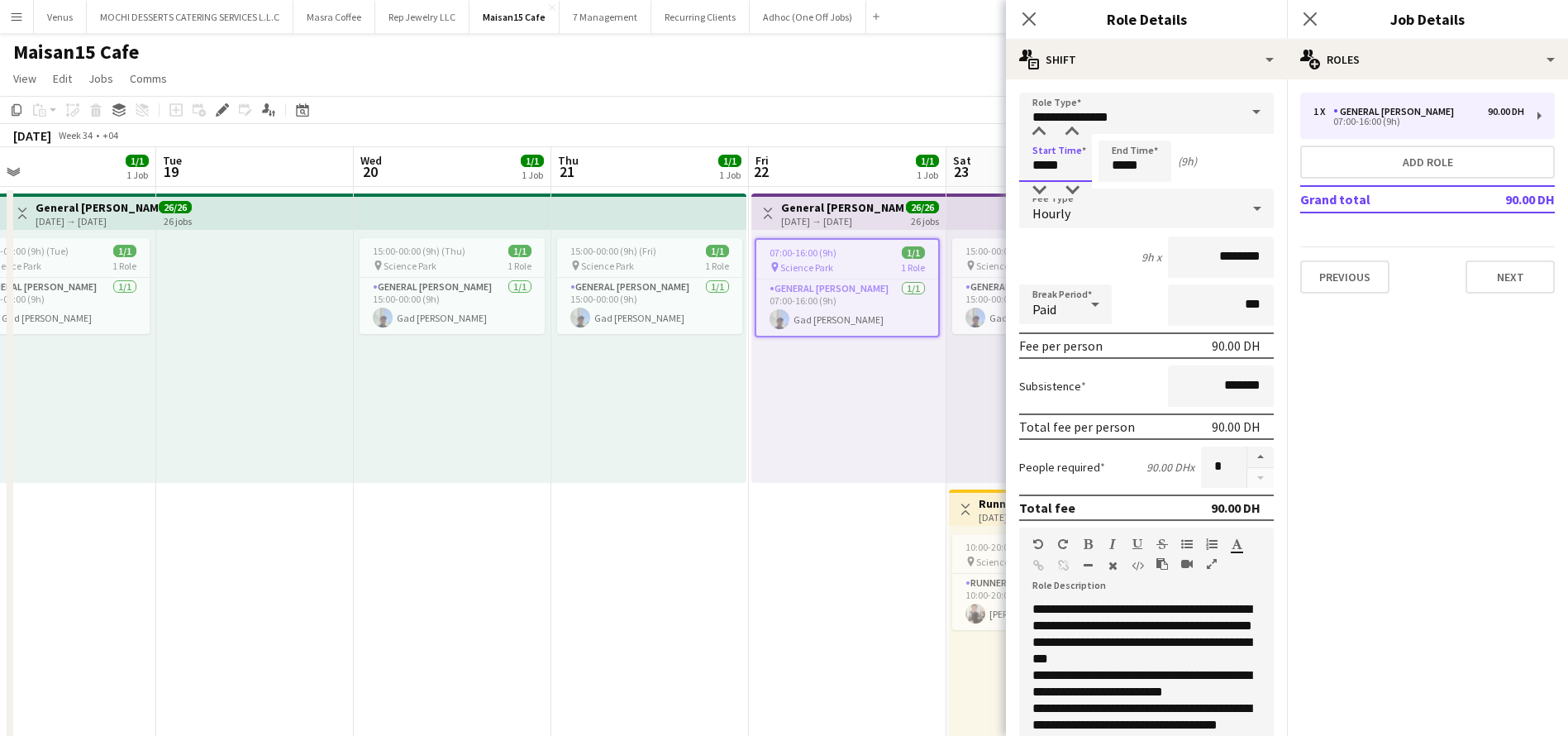
drag, startPoint x: 1075, startPoint y: 163, endPoint x: 995, endPoint y: 171, distance: 80.4
click at [995, 171] on body "Menu Boards Boards Boards All jobs Status Workforce Workforce My Workforce Recr…" at bounding box center [784, 740] width 1568 height 1481
type input "*****"
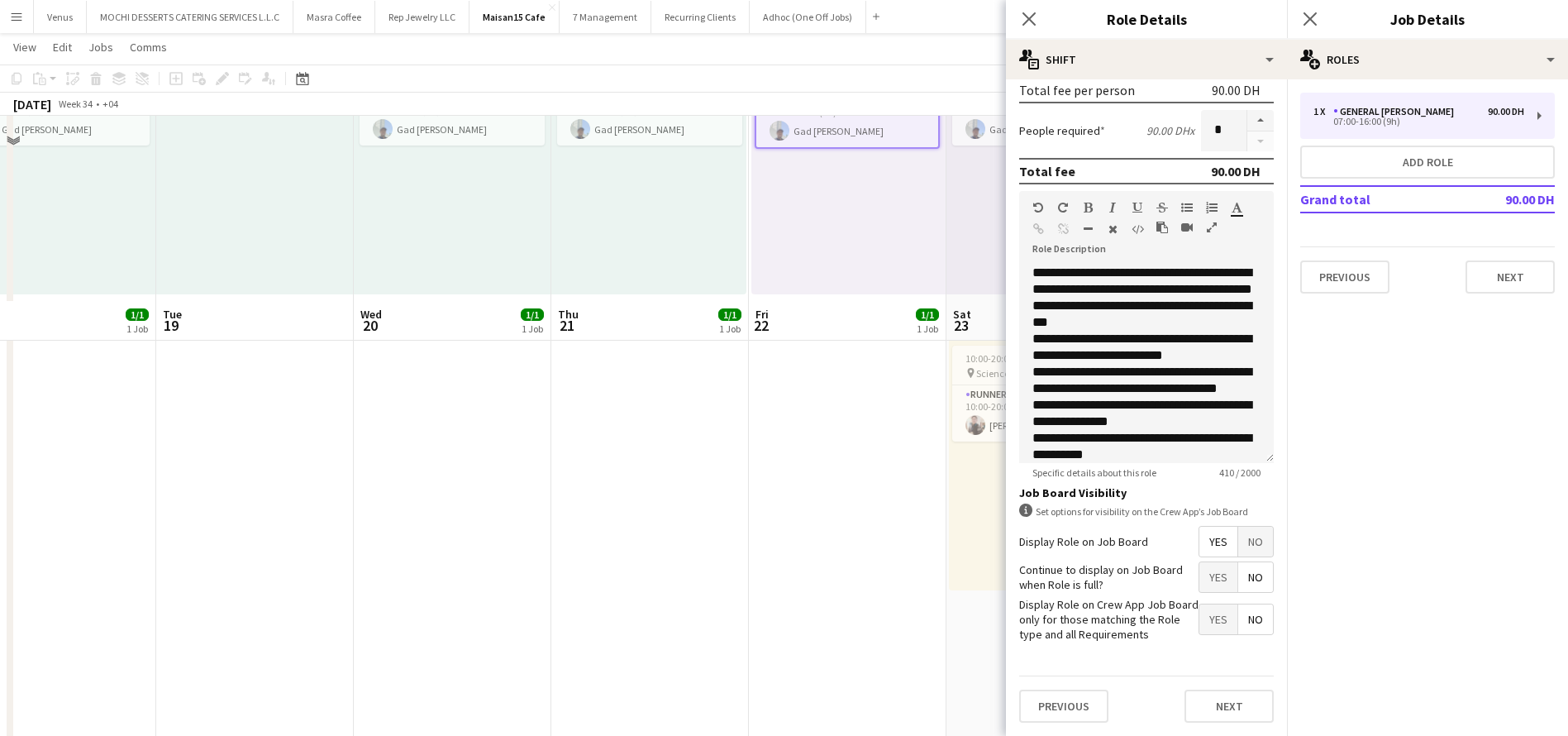
scroll to position [372, 0]
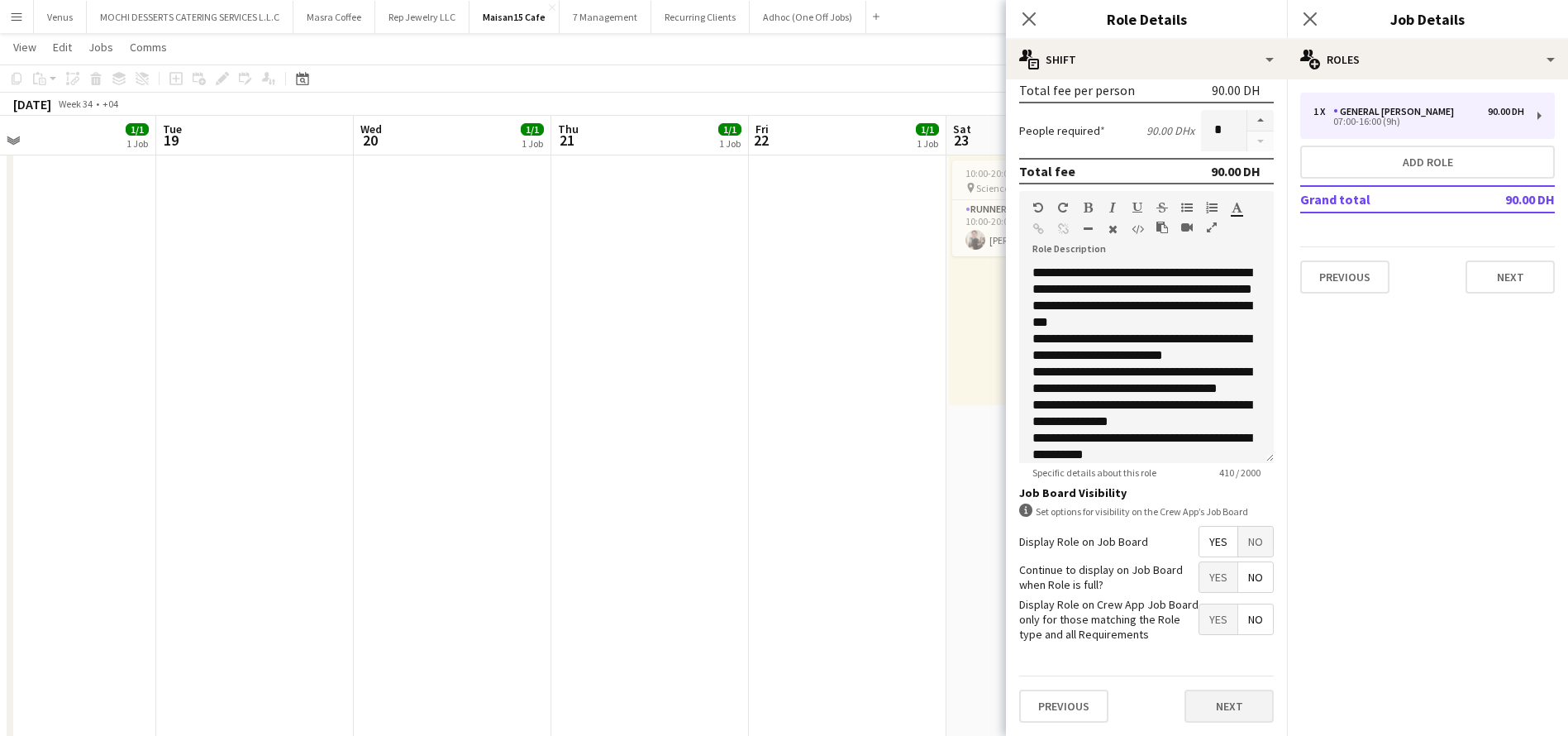
type input "*****"
click at [1213, 700] on button "Next" at bounding box center [1229, 706] width 90 height 33
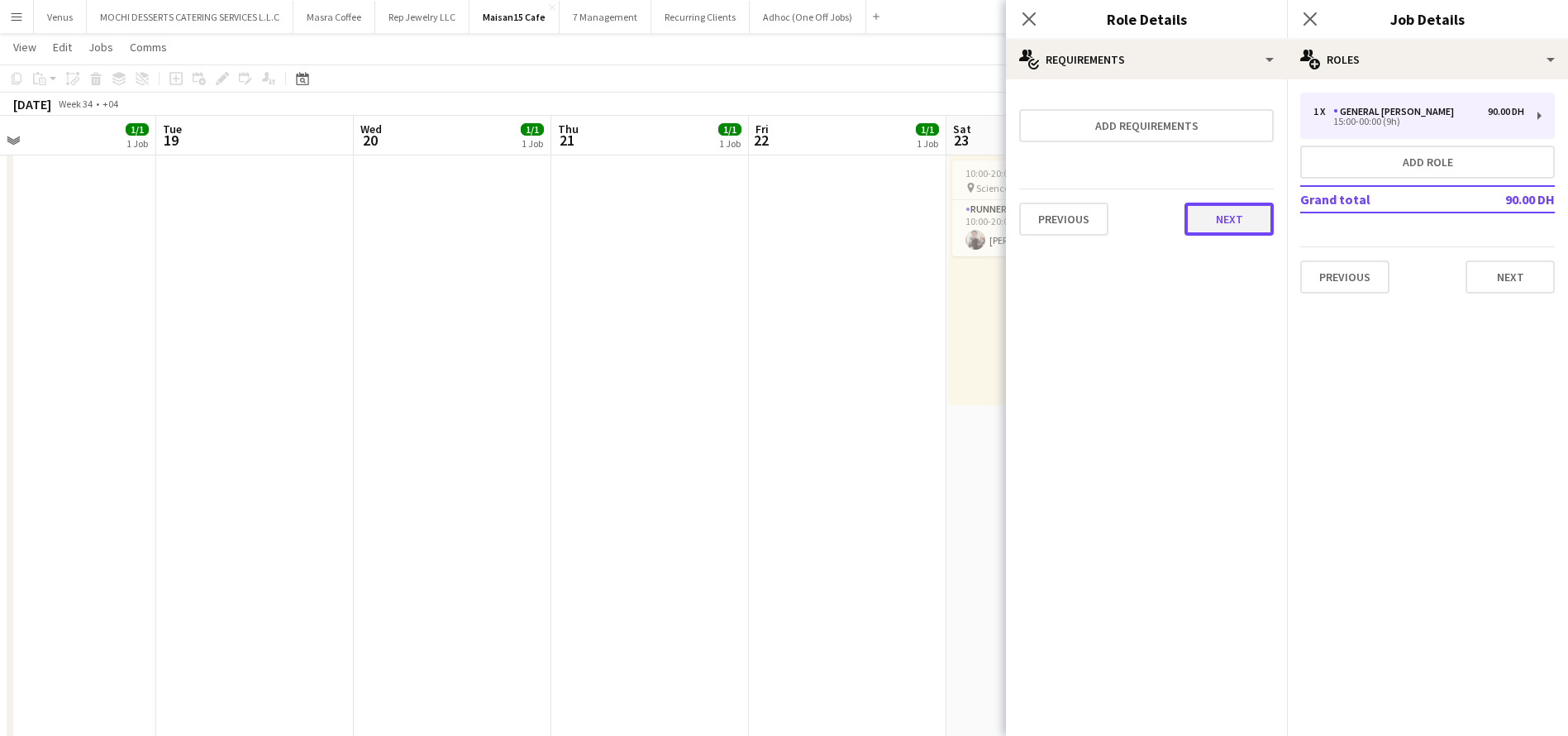
click at [1219, 223] on button "Next" at bounding box center [1229, 219] width 90 height 33
click at [1222, 238] on div "Collect a response when crew apply from the Job Board. Responses appear within …" at bounding box center [1147, 165] width 281 height 172
click at [1250, 216] on button "Finish" at bounding box center [1243, 222] width 62 height 33
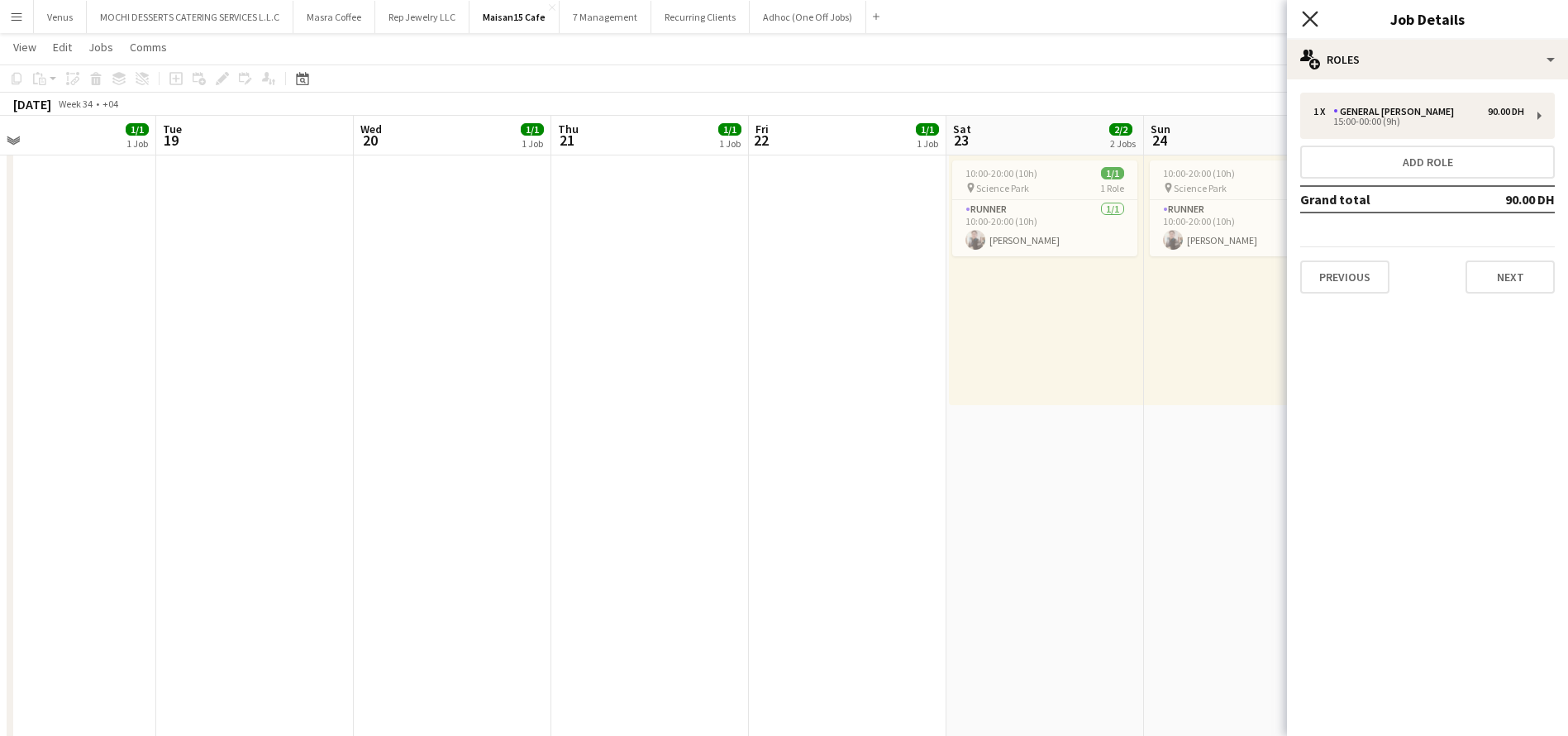
click at [1306, 18] on icon "Close pop-in" at bounding box center [1309, 18] width 16 height 16
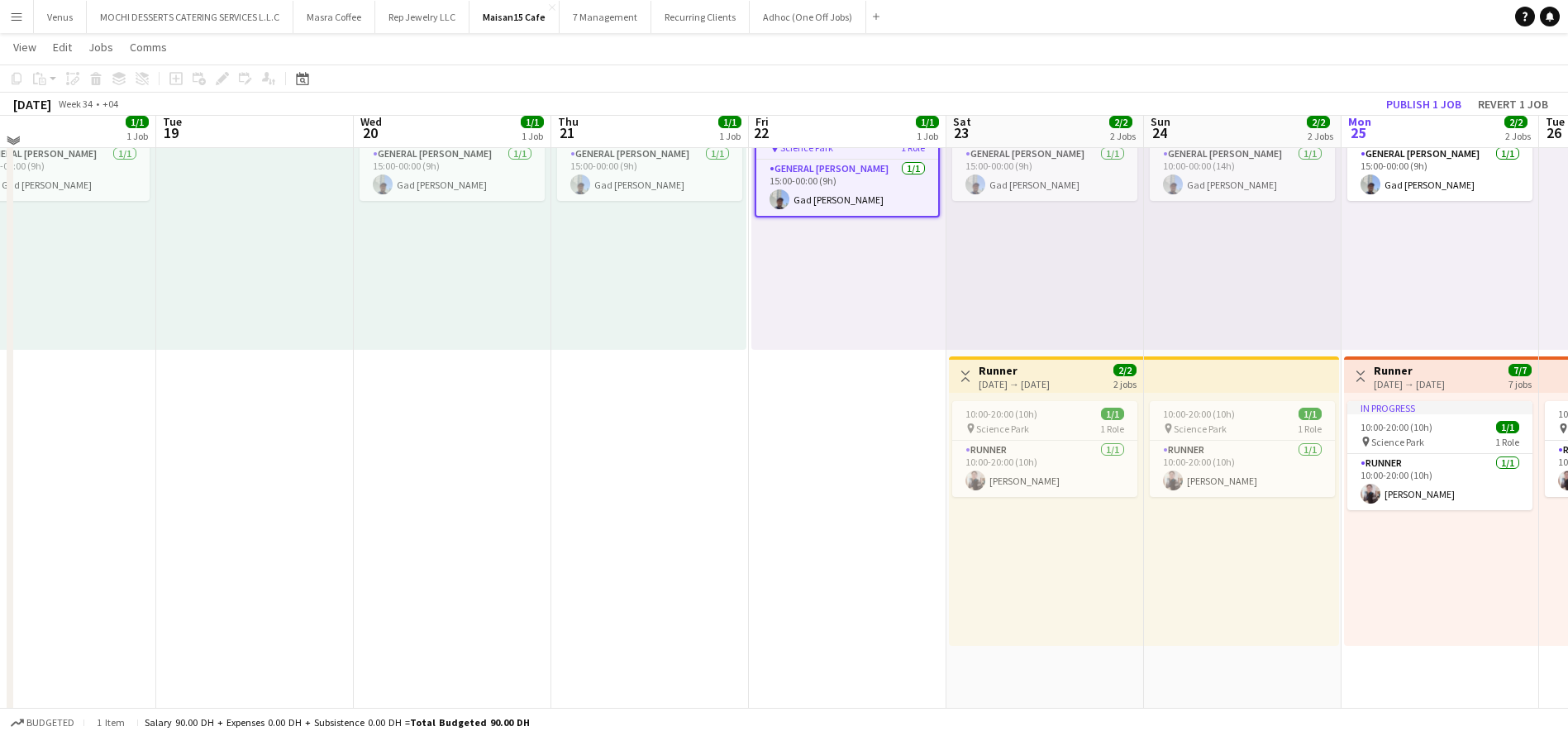
scroll to position [124, 0]
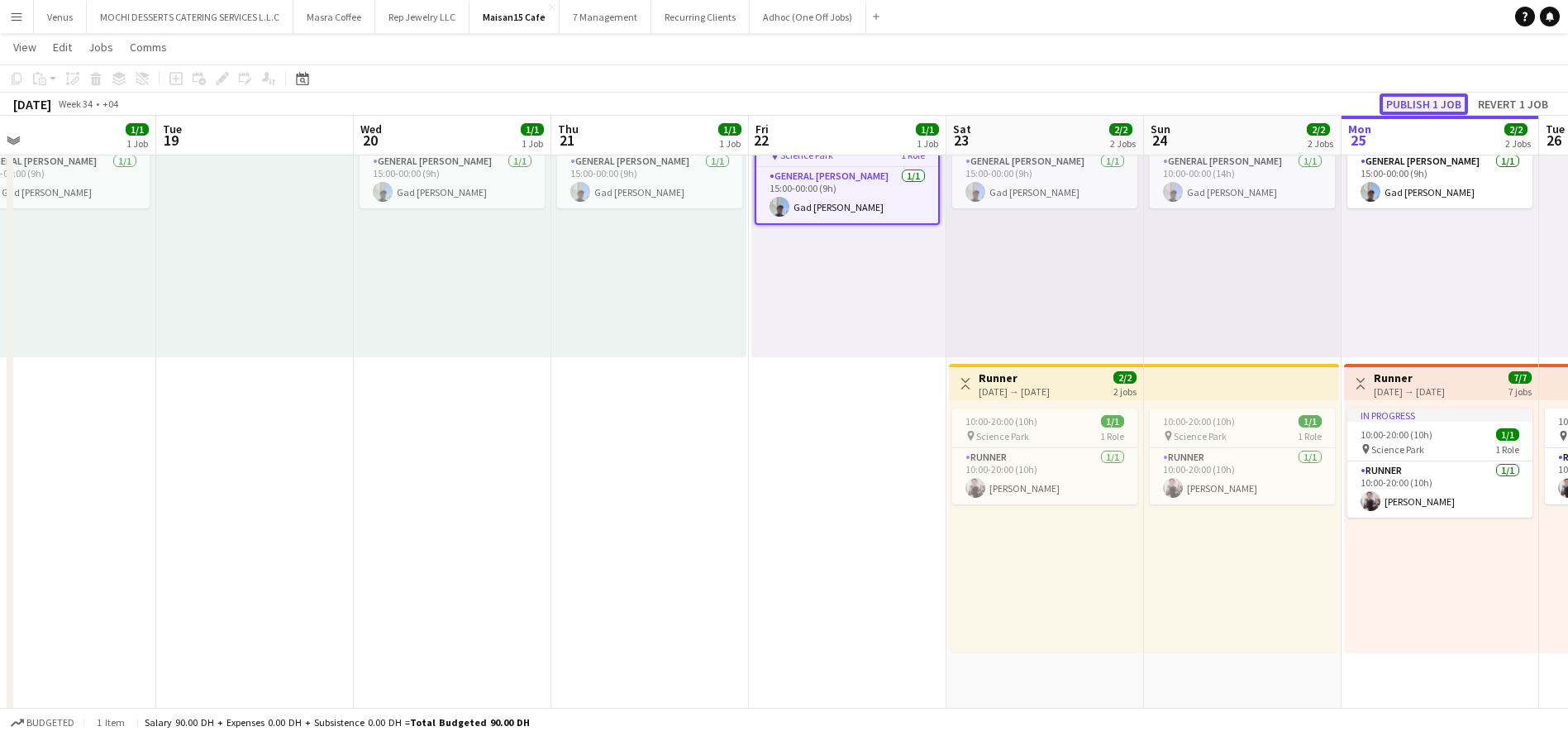
click at [1434, 107] on button "Publish 1 job" at bounding box center [1424, 104] width 89 height 21
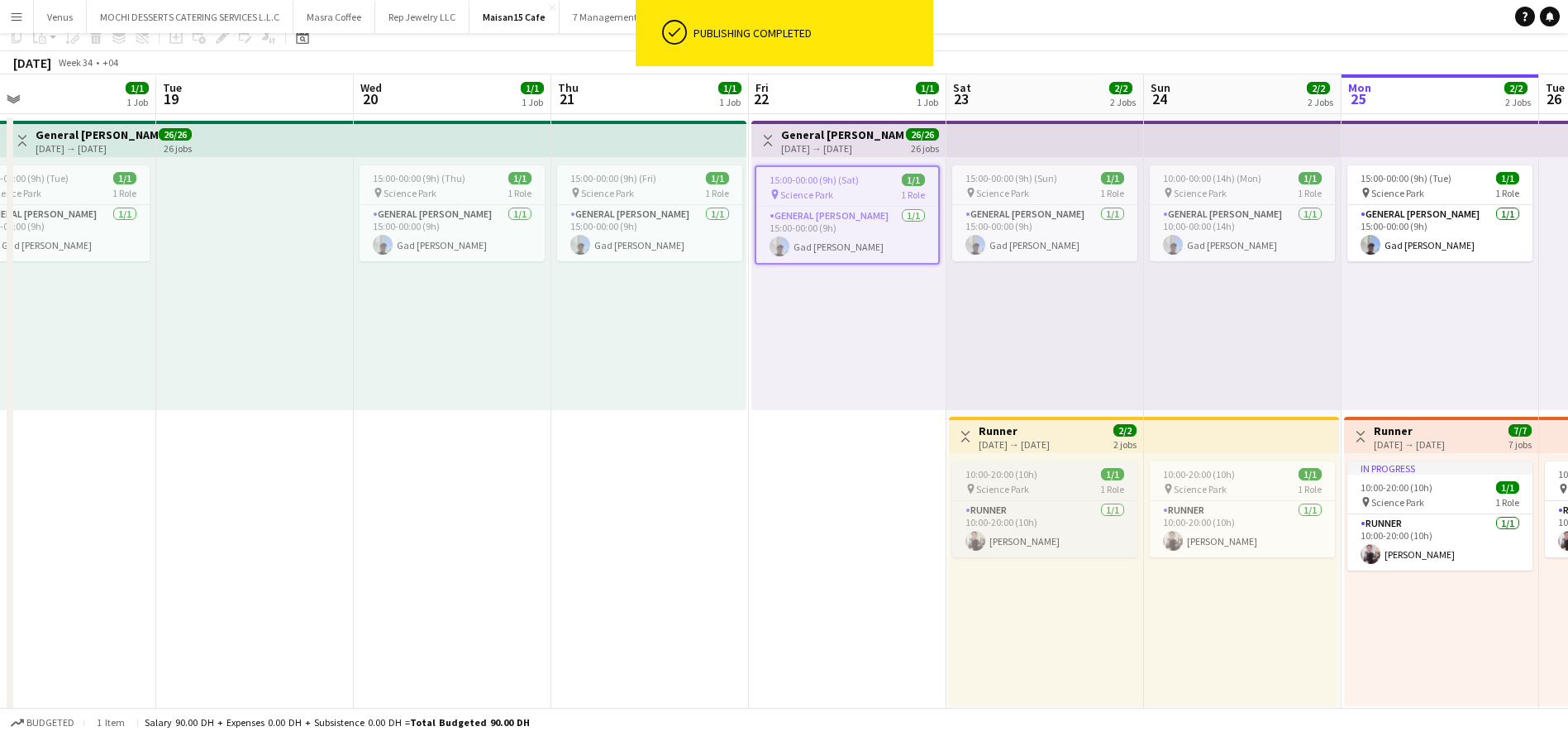
scroll to position [0, 0]
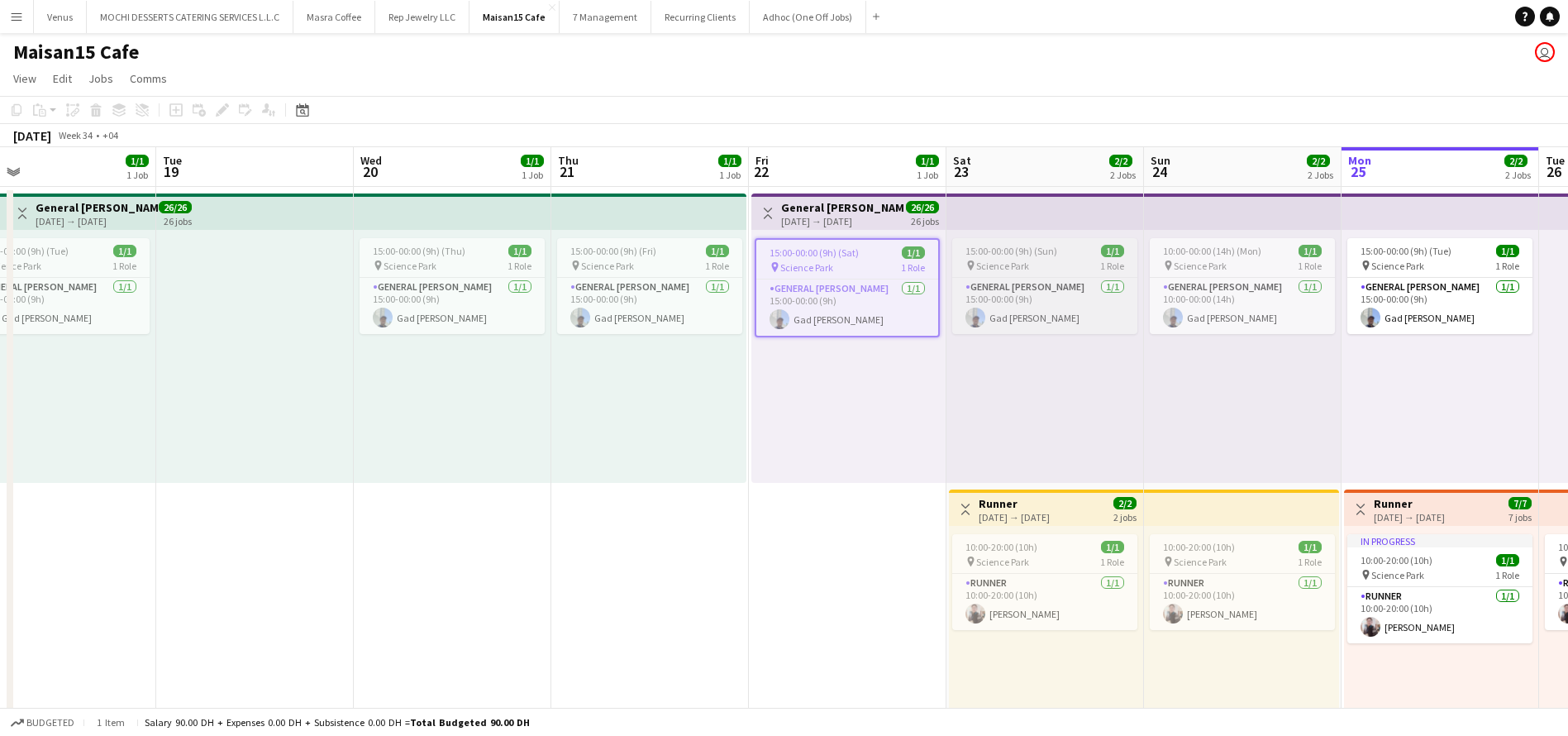
drag, startPoint x: 1003, startPoint y: 243, endPoint x: 1056, endPoint y: 249, distance: 53.3
click at [1005, 243] on app-job-card "15:00-00:00 (9h) (Sun) 1/1 pin Science Park 1 Role General Steward 1/1 15:00-00…" at bounding box center [1045, 286] width 186 height 96
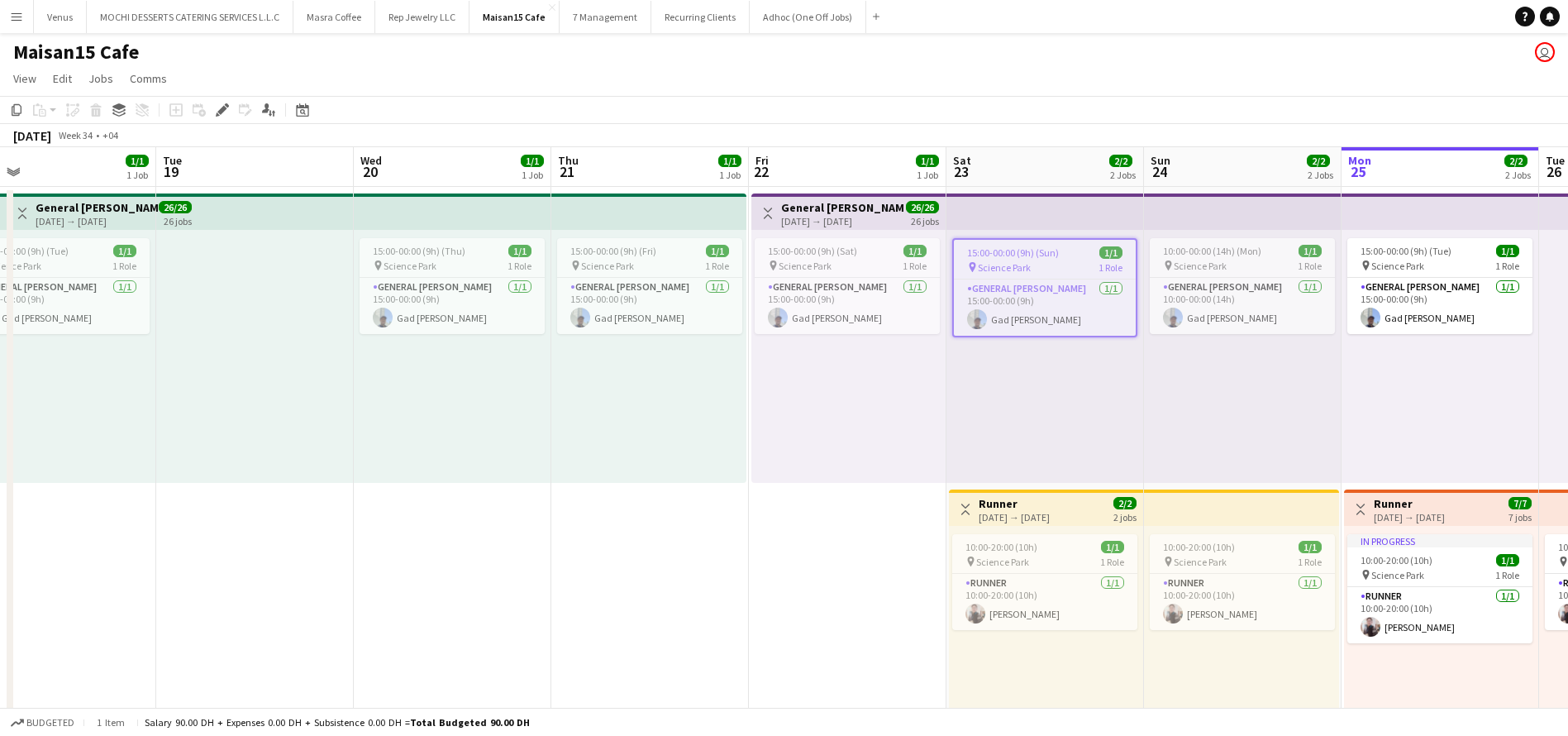
scroll to position [0, 434]
click at [220, 114] on icon "Edit" at bounding box center [222, 109] width 13 height 13
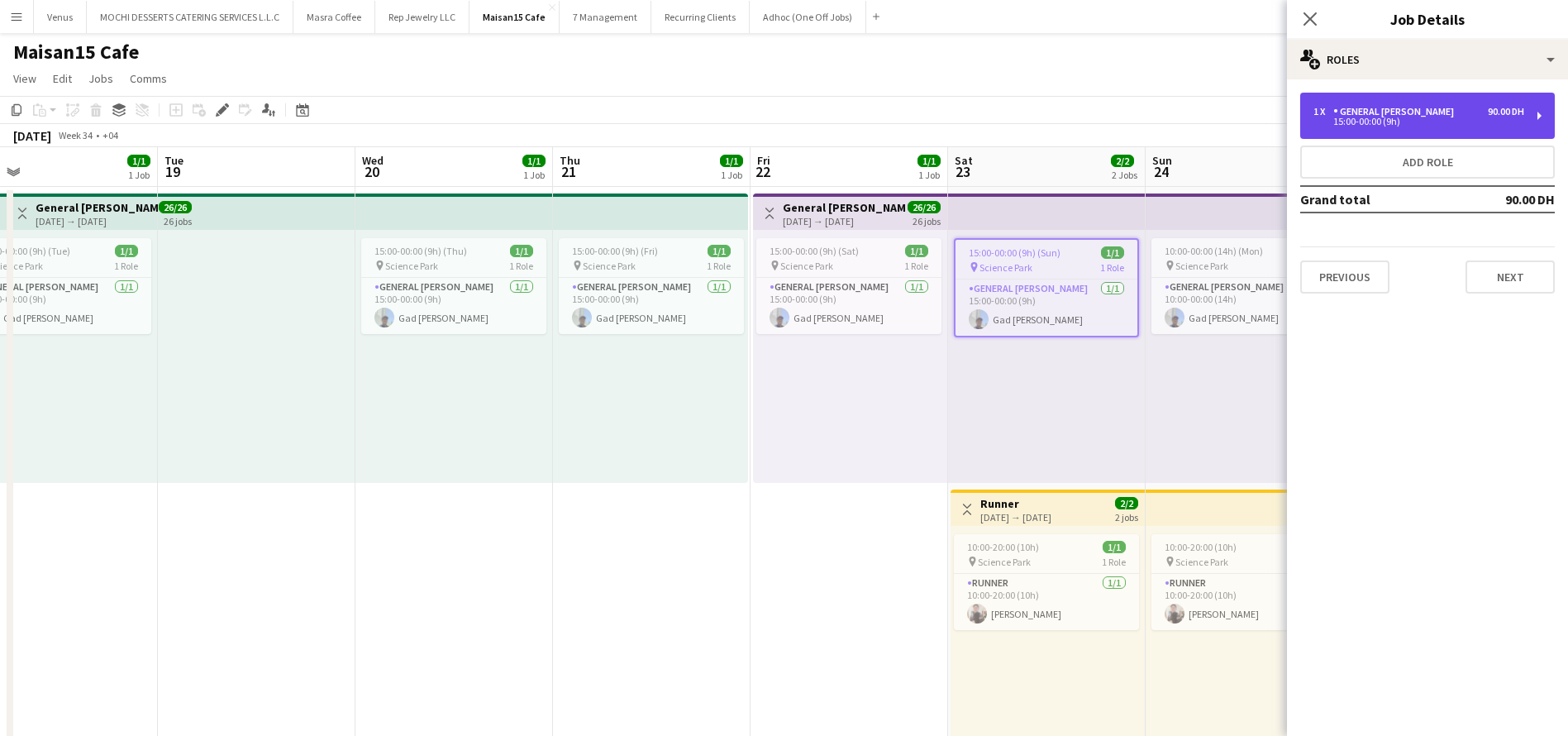
click at [1546, 116] on div "1 x General Steward 90.00 DH 15:00-00:00 (9h)" at bounding box center [1428, 115] width 255 height 47
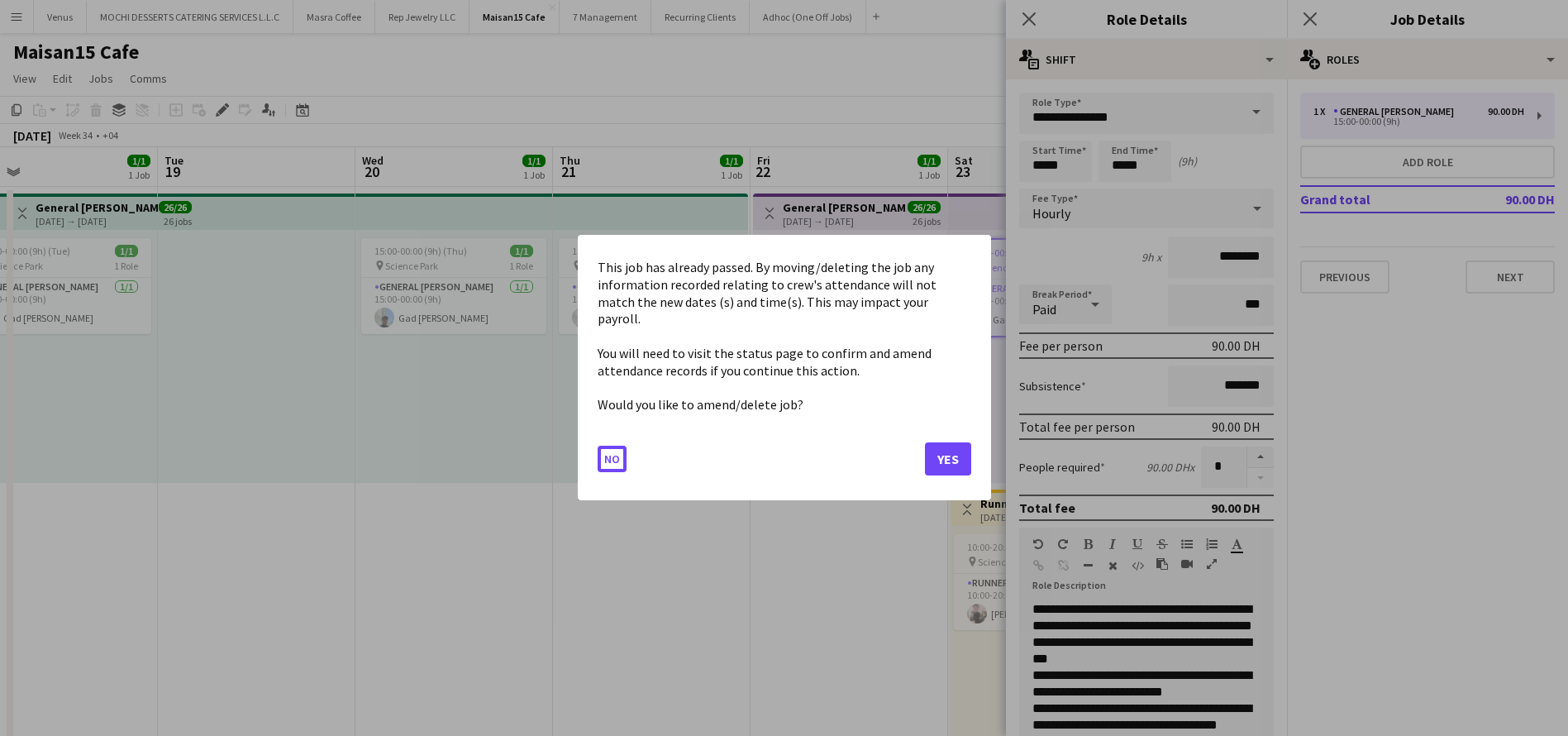
drag, startPoint x: 1069, startPoint y: 162, endPoint x: 985, endPoint y: 166, distance: 84.1
click at [985, 166] on body "Menu Boards Boards Boards All jobs Status Workforce Workforce My Workforce Recr…" at bounding box center [784, 740] width 1568 height 1481
click at [933, 449] on button "Yes" at bounding box center [948, 460] width 47 height 33
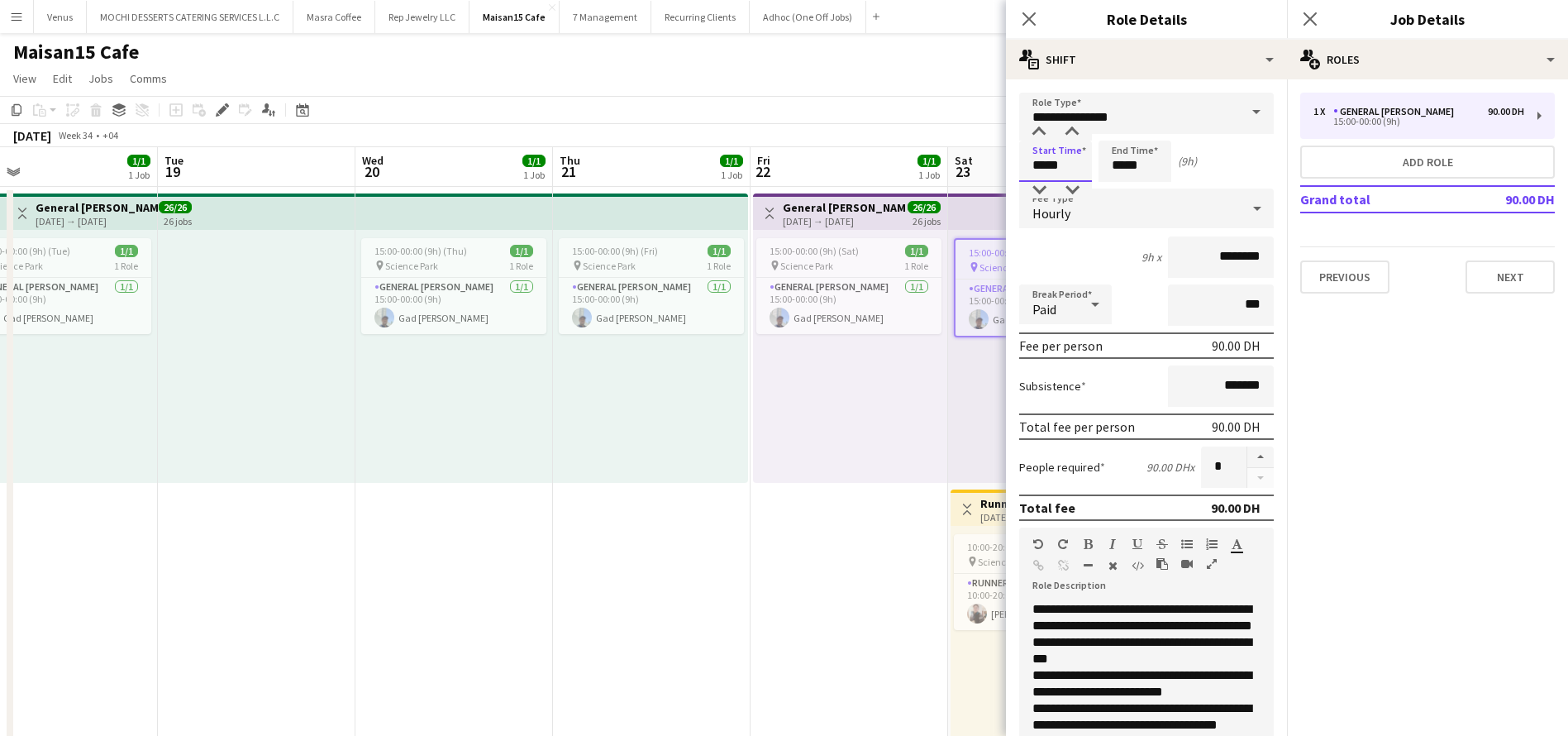
drag, startPoint x: 1041, startPoint y: 159, endPoint x: 1042, endPoint y: 169, distance: 10.0
click at [1042, 169] on input "*****" at bounding box center [1055, 161] width 73 height 41
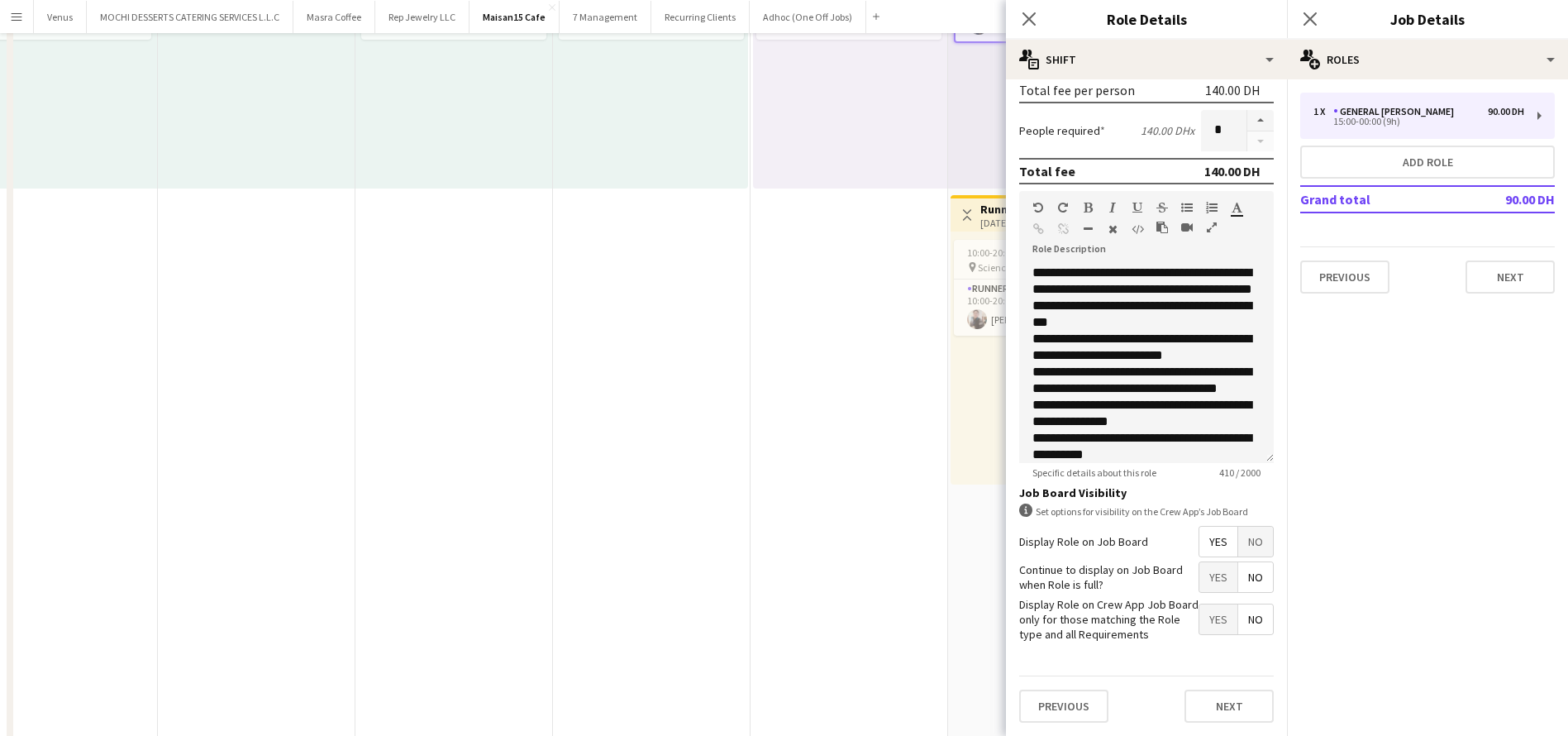
scroll to position [372, 0]
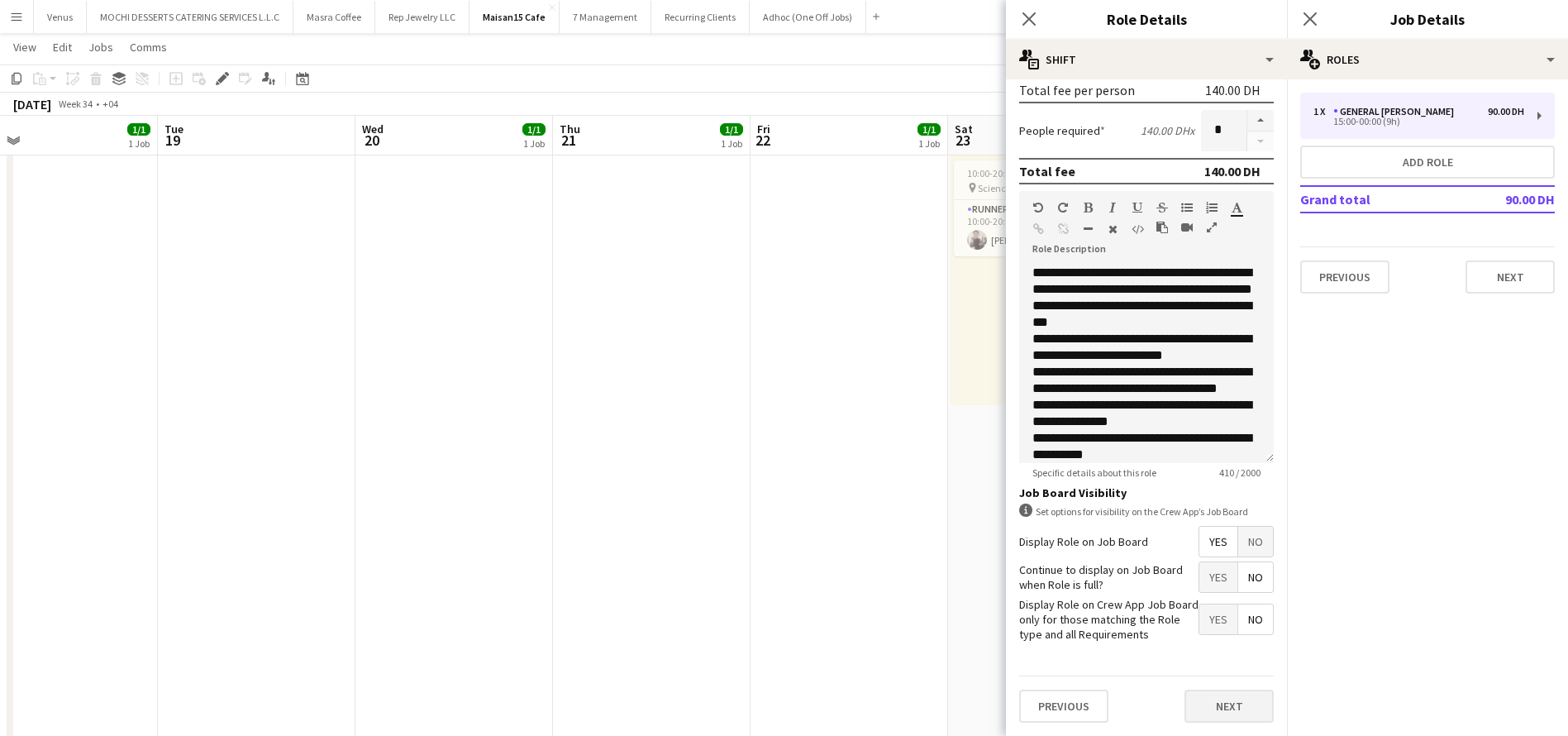
type input "*****"
drag, startPoint x: 1250, startPoint y: 699, endPoint x: 1246, endPoint y: 646, distance: 53.2
click at [1250, 696] on button "Next" at bounding box center [1229, 706] width 90 height 33
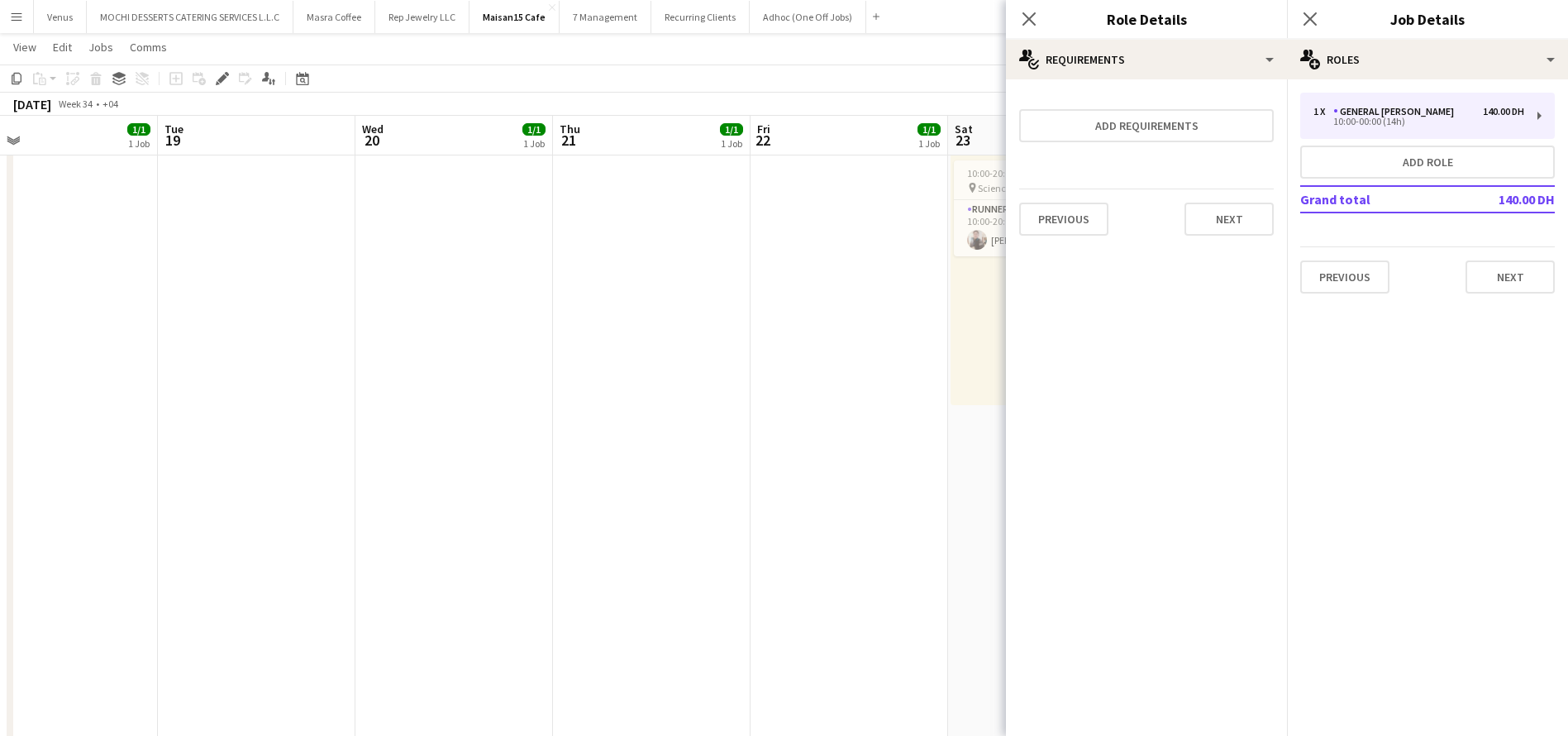
scroll to position [0, 0]
click at [1225, 219] on button "Next" at bounding box center [1229, 219] width 90 height 33
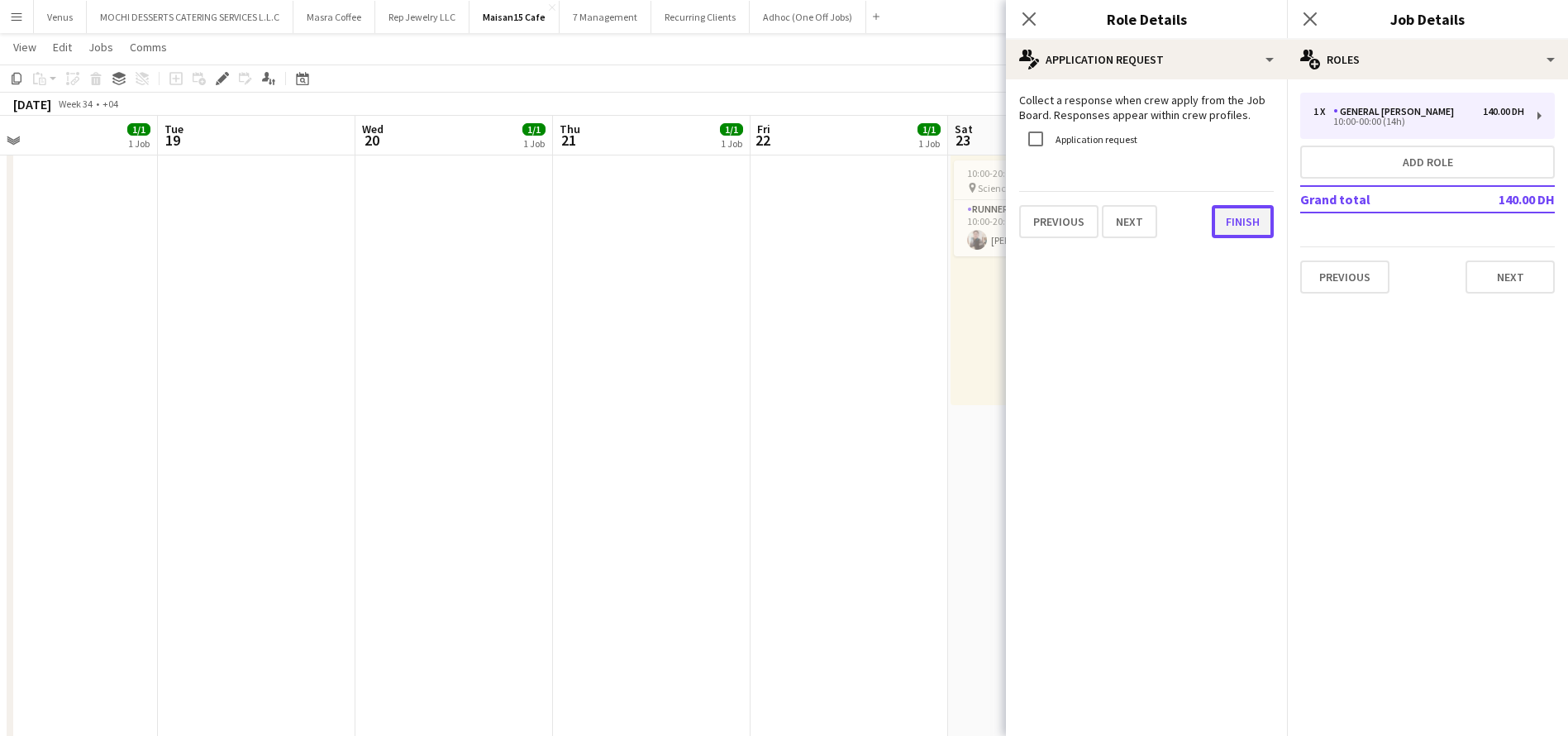
click at [1223, 241] on div "Collect a response when crew apply from the Job Board. Responses appear within …" at bounding box center [1147, 165] width 281 height 172
click at [1236, 226] on button "Finish" at bounding box center [1243, 222] width 62 height 33
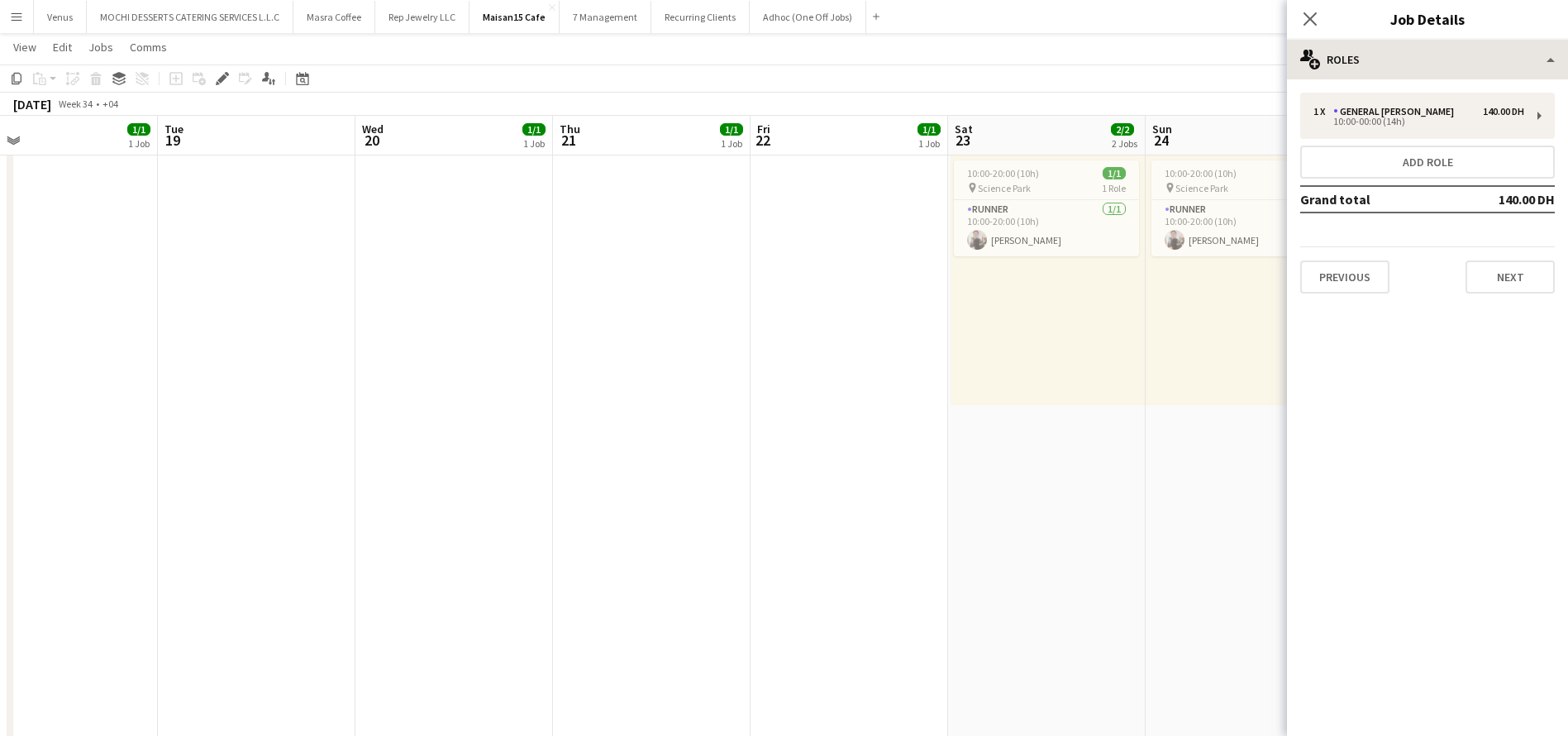
drag, startPoint x: 1309, startPoint y: 21, endPoint x: 1382, endPoint y: 55, distance: 80.5
click at [1309, 21] on icon "Close pop-in" at bounding box center [1309, 18] width 13 height 13
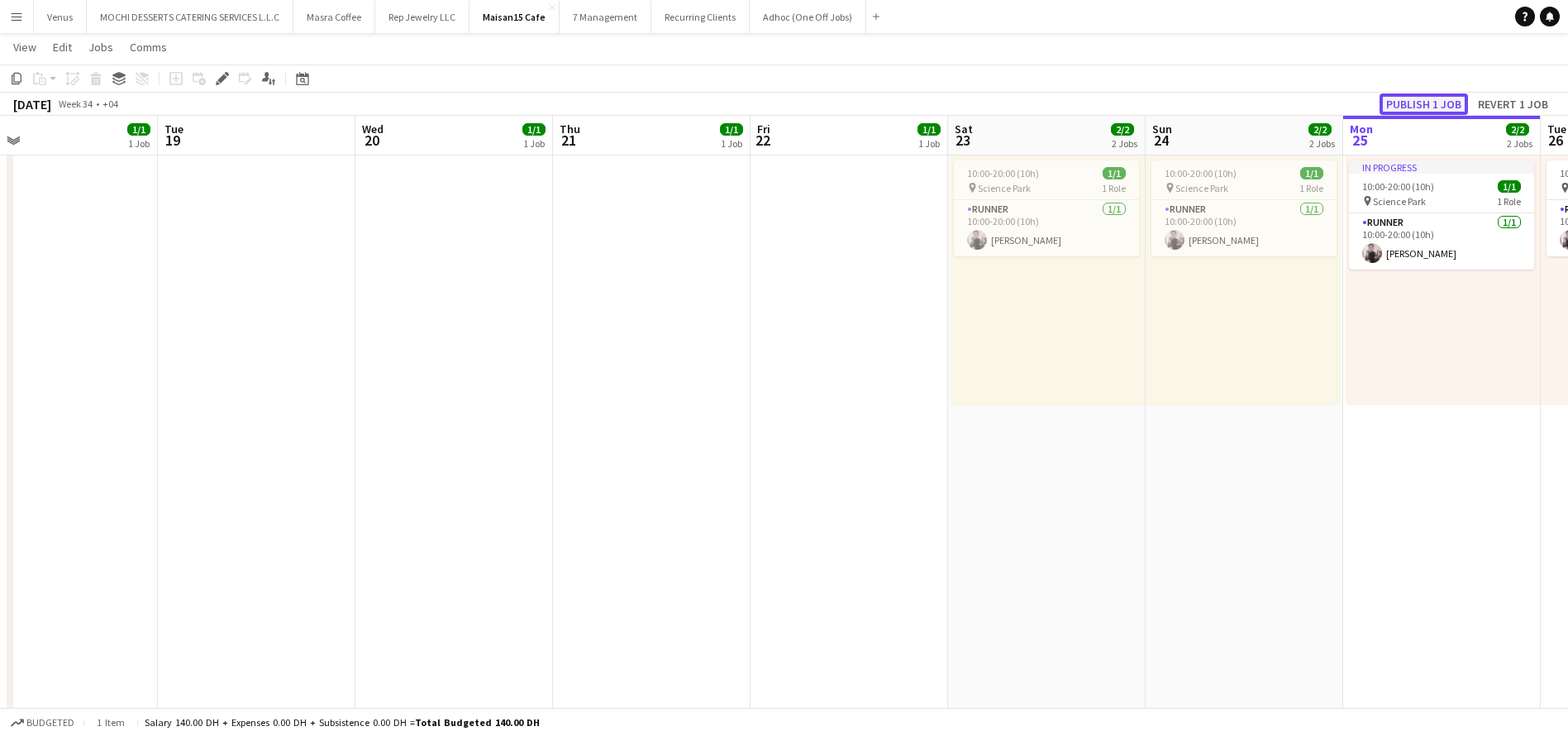
click at [1417, 98] on button "Publish 1 job" at bounding box center [1424, 104] width 89 height 21
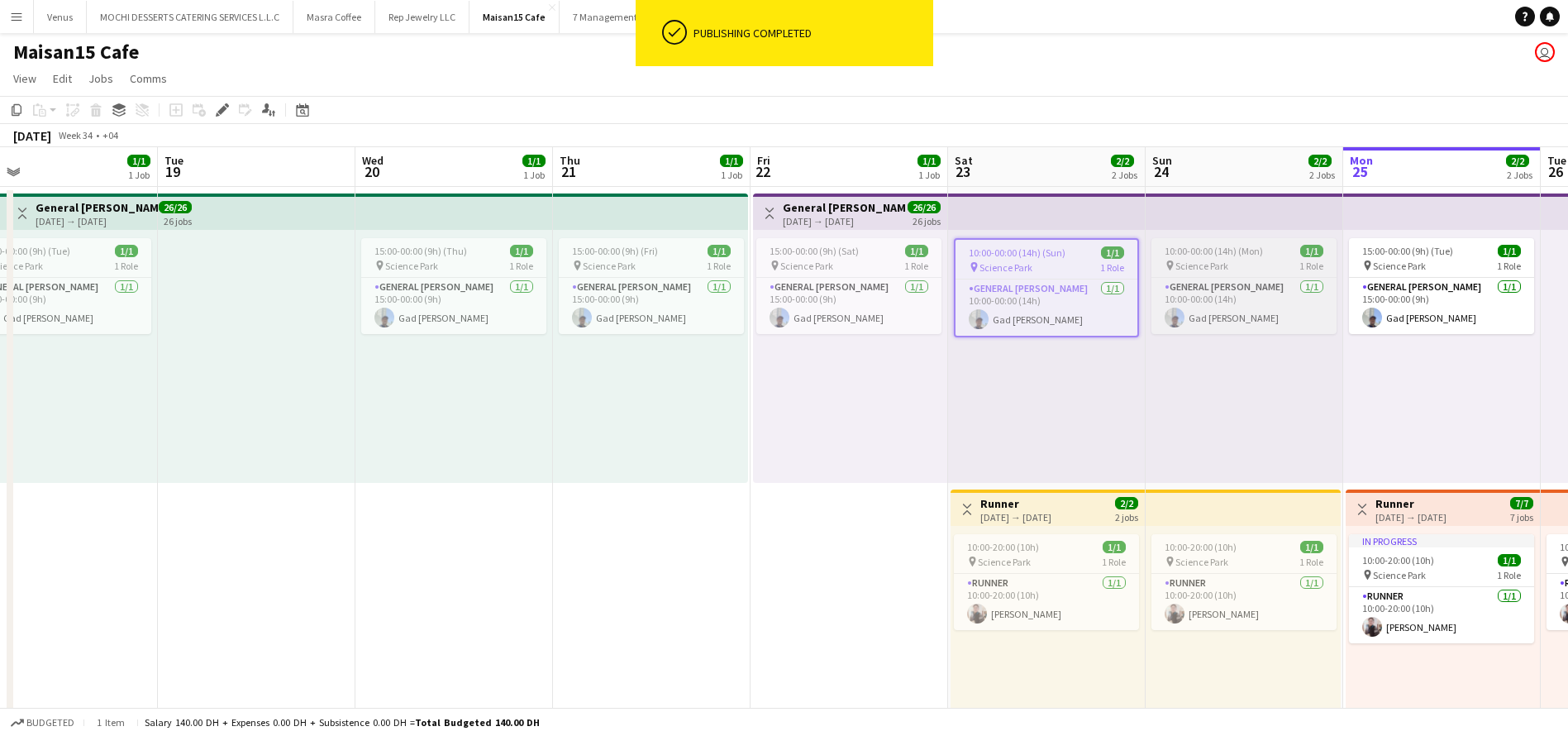
click at [1228, 247] on span "10:00-00:00 (14h) (Mon)" at bounding box center [1214, 251] width 98 height 12
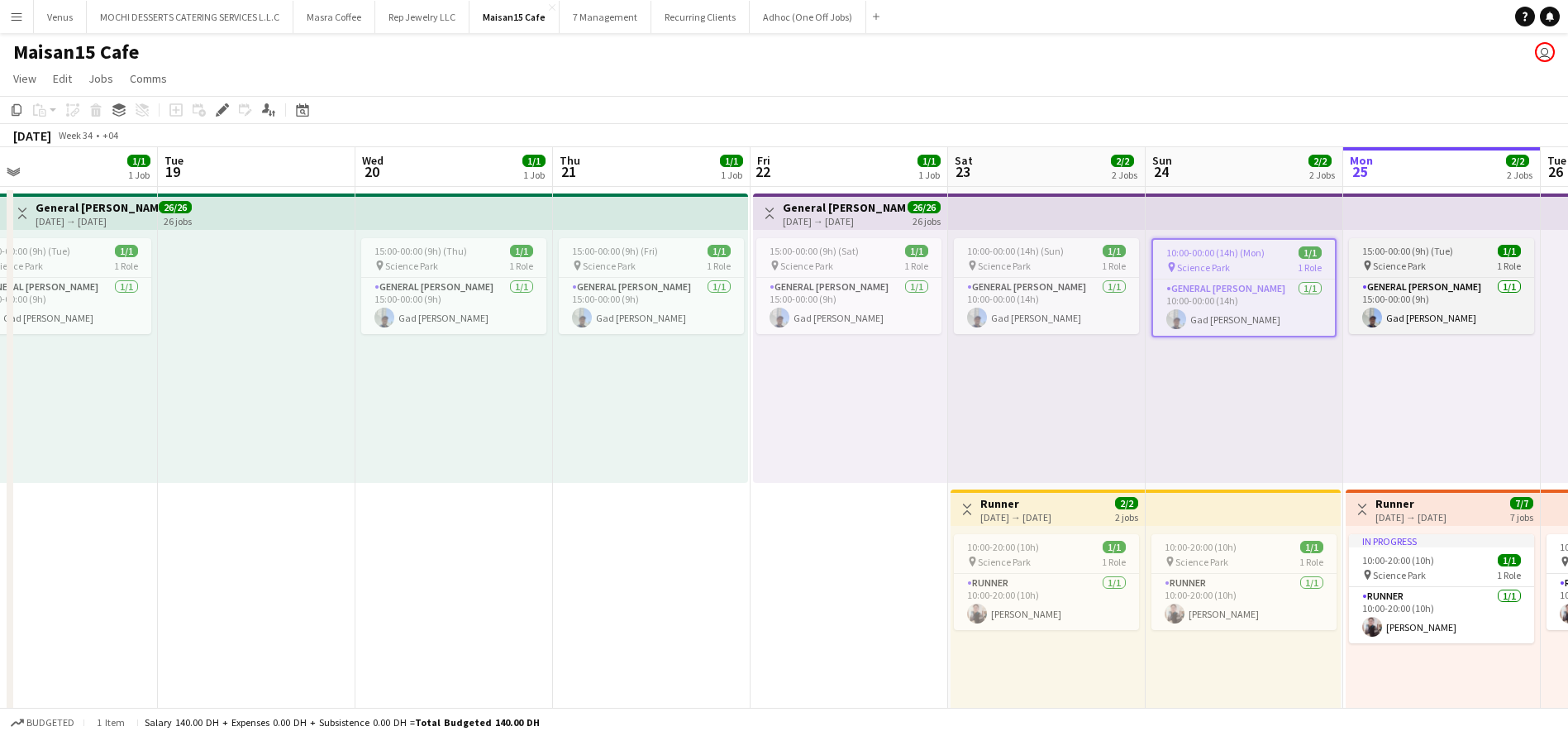
drag, startPoint x: 1431, startPoint y: 245, endPoint x: 1433, endPoint y: 270, distance: 25.1
click at [1430, 245] on span "15:00-00:00 (9h) (Tue)" at bounding box center [1407, 251] width 91 height 12
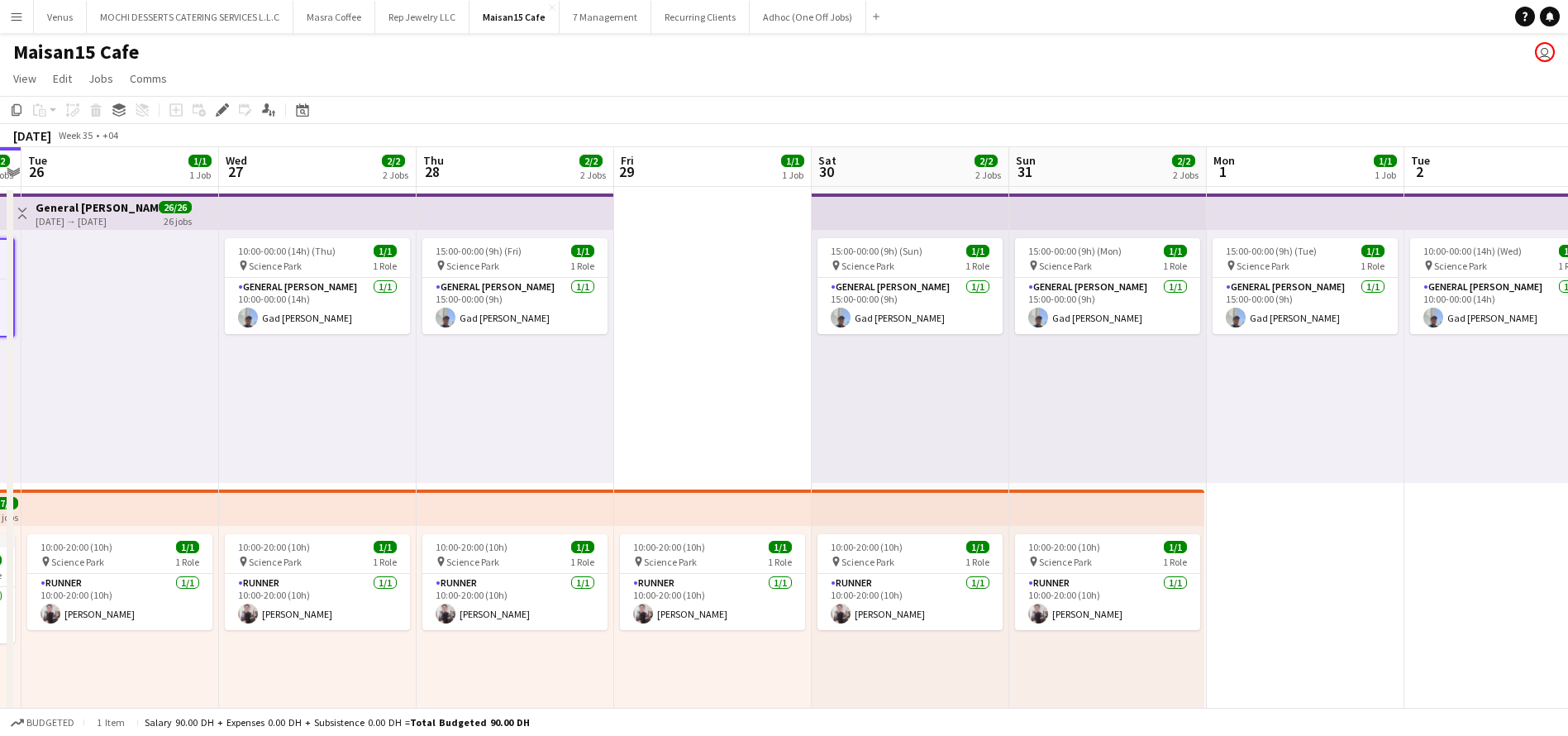
scroll to position [0, 590]
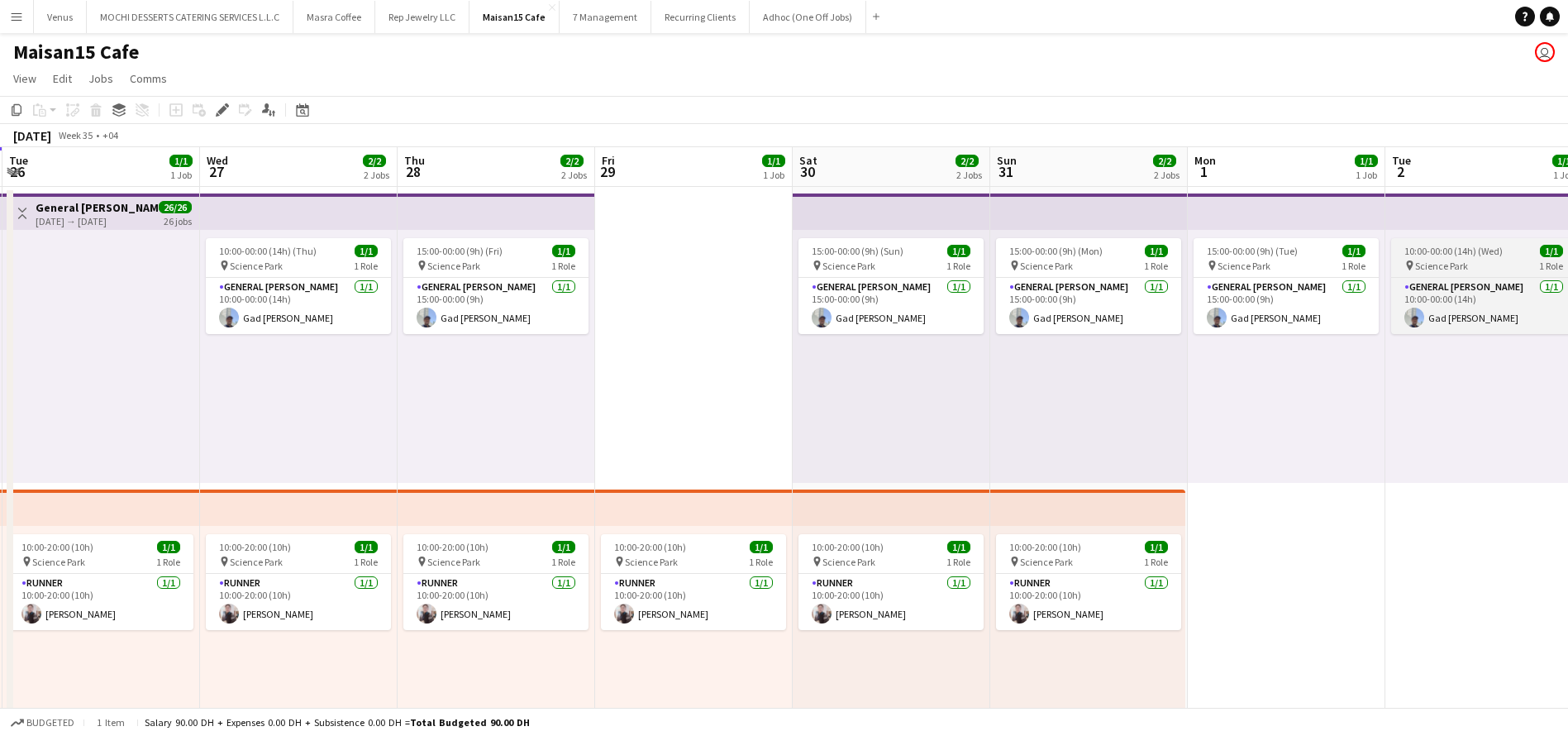
click at [1470, 259] on div "pin Science Park 1 Role" at bounding box center [1484, 265] width 186 height 13
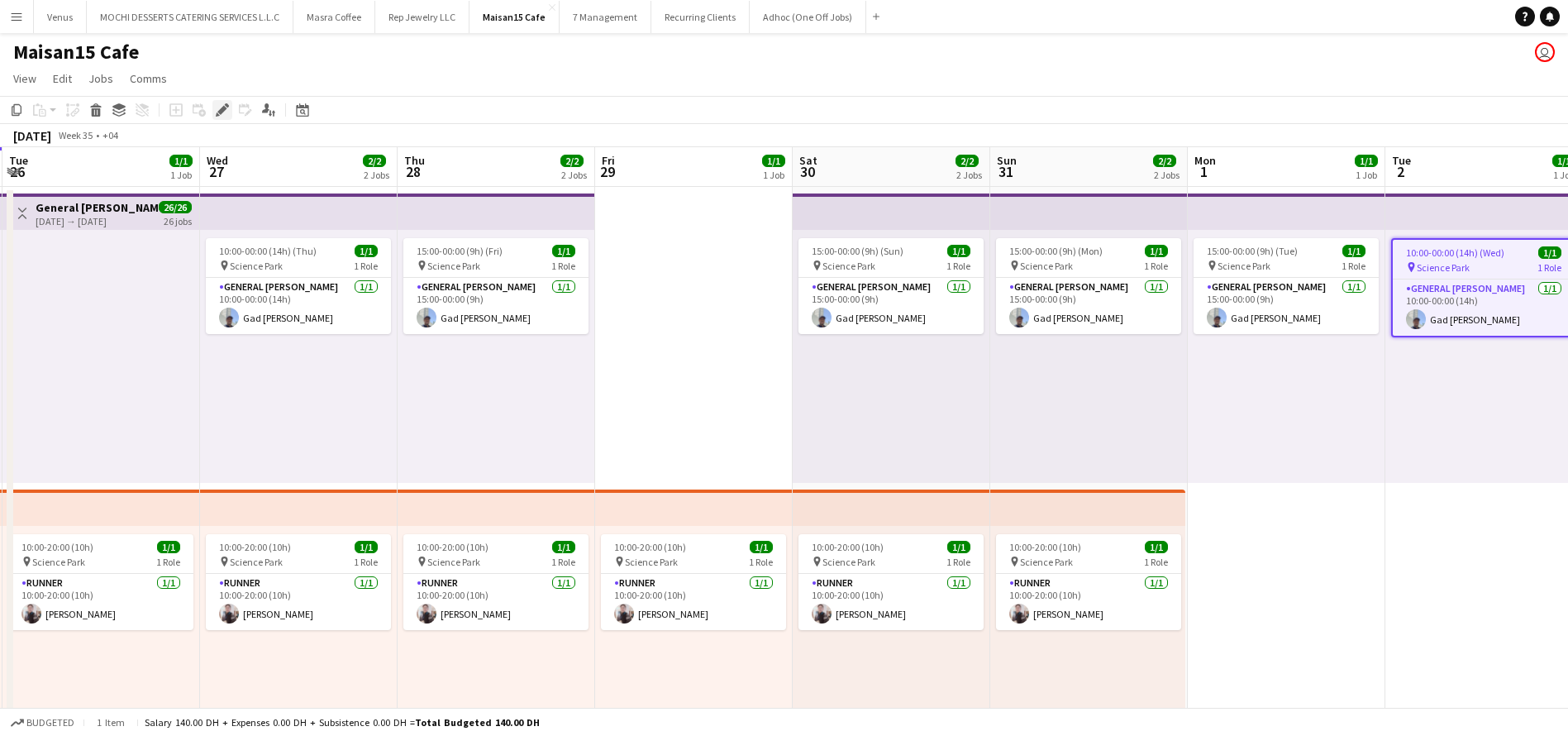
click at [227, 107] on icon "Edit" at bounding box center [222, 109] width 13 height 13
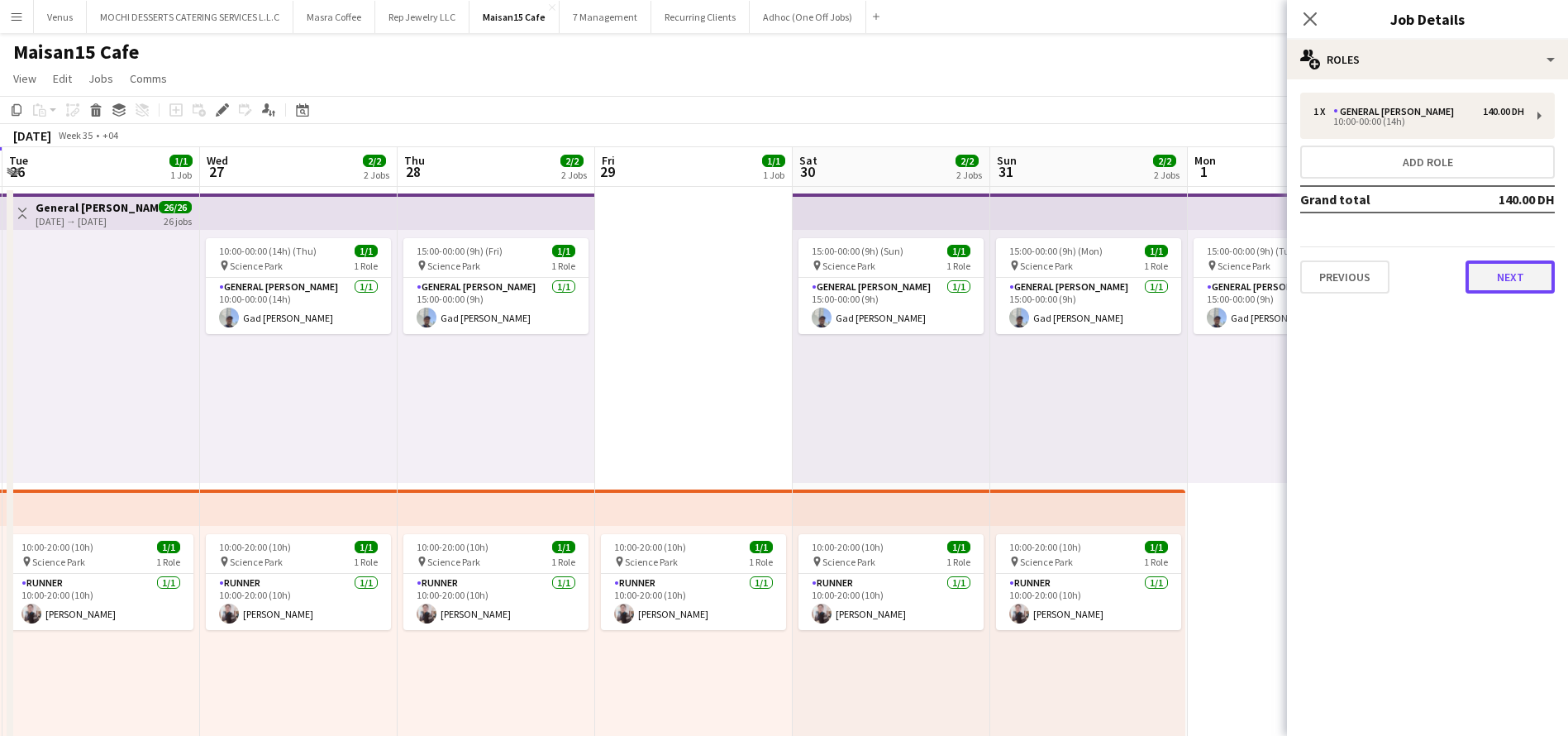
click at [1492, 262] on button "Next" at bounding box center [1511, 277] width 90 height 33
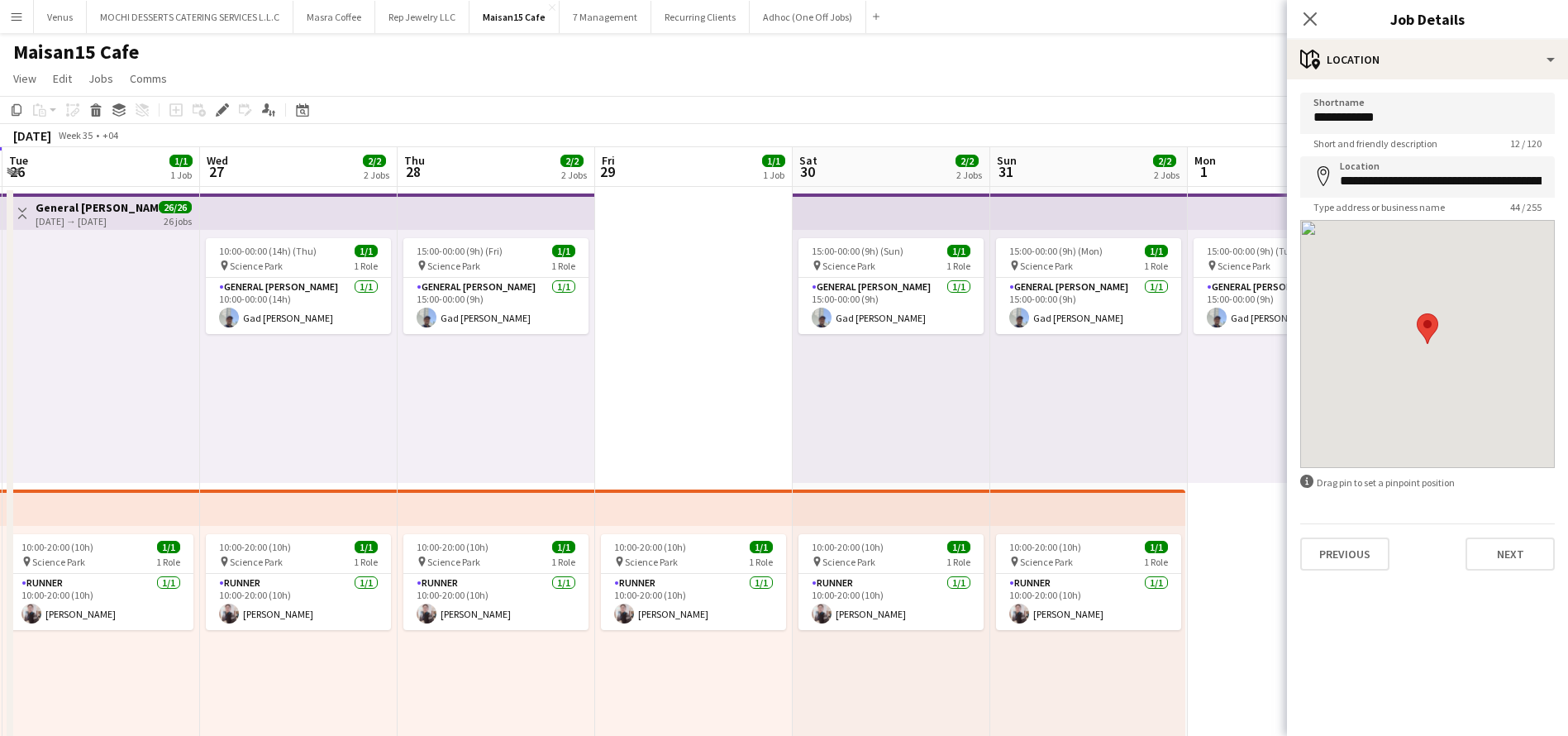
click at [1488, 528] on div "Previous Next" at bounding box center [1428, 547] width 255 height 47
click at [1506, 571] on div "**********" at bounding box center [1428, 331] width 281 height 504
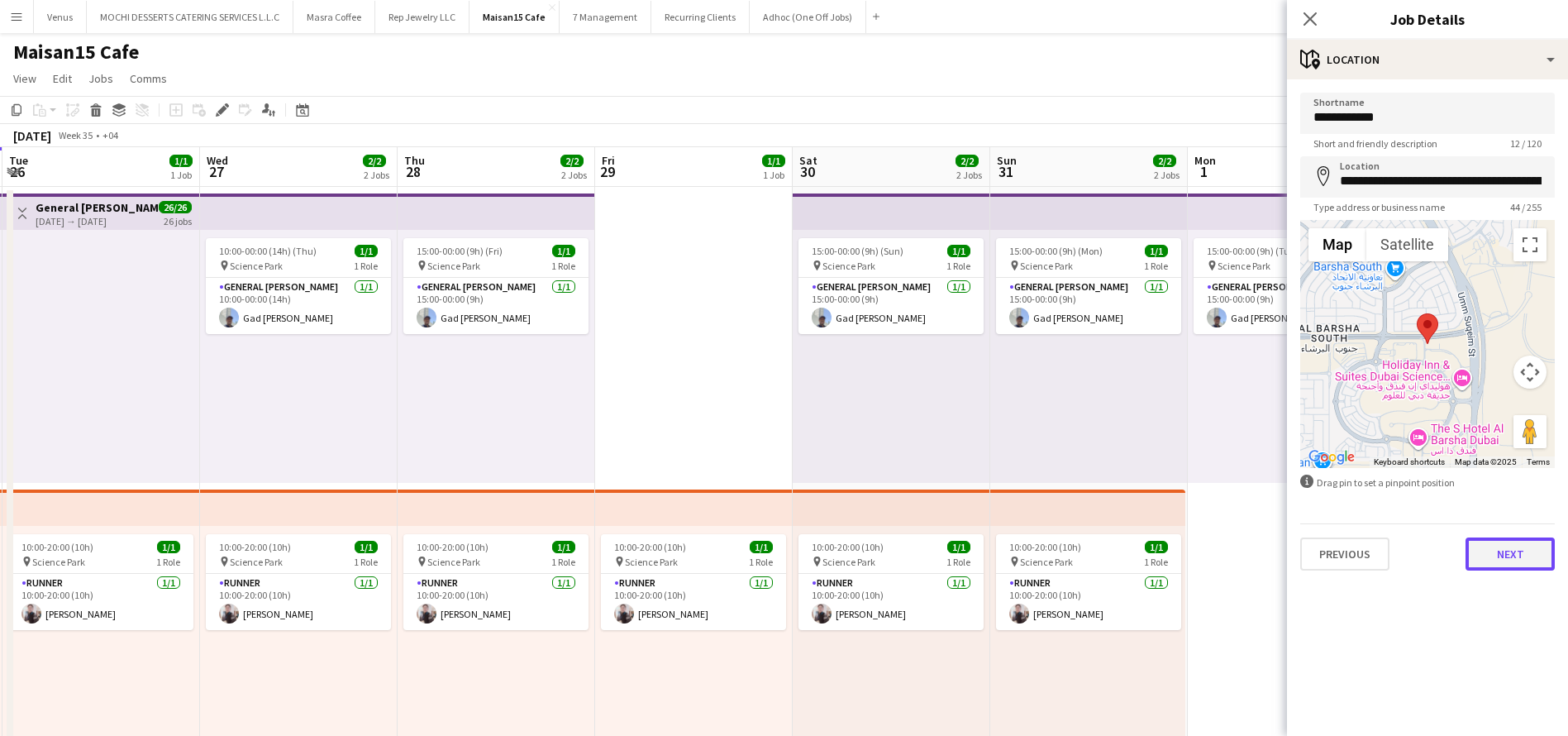
click at [1506, 561] on button "Next" at bounding box center [1511, 554] width 90 height 33
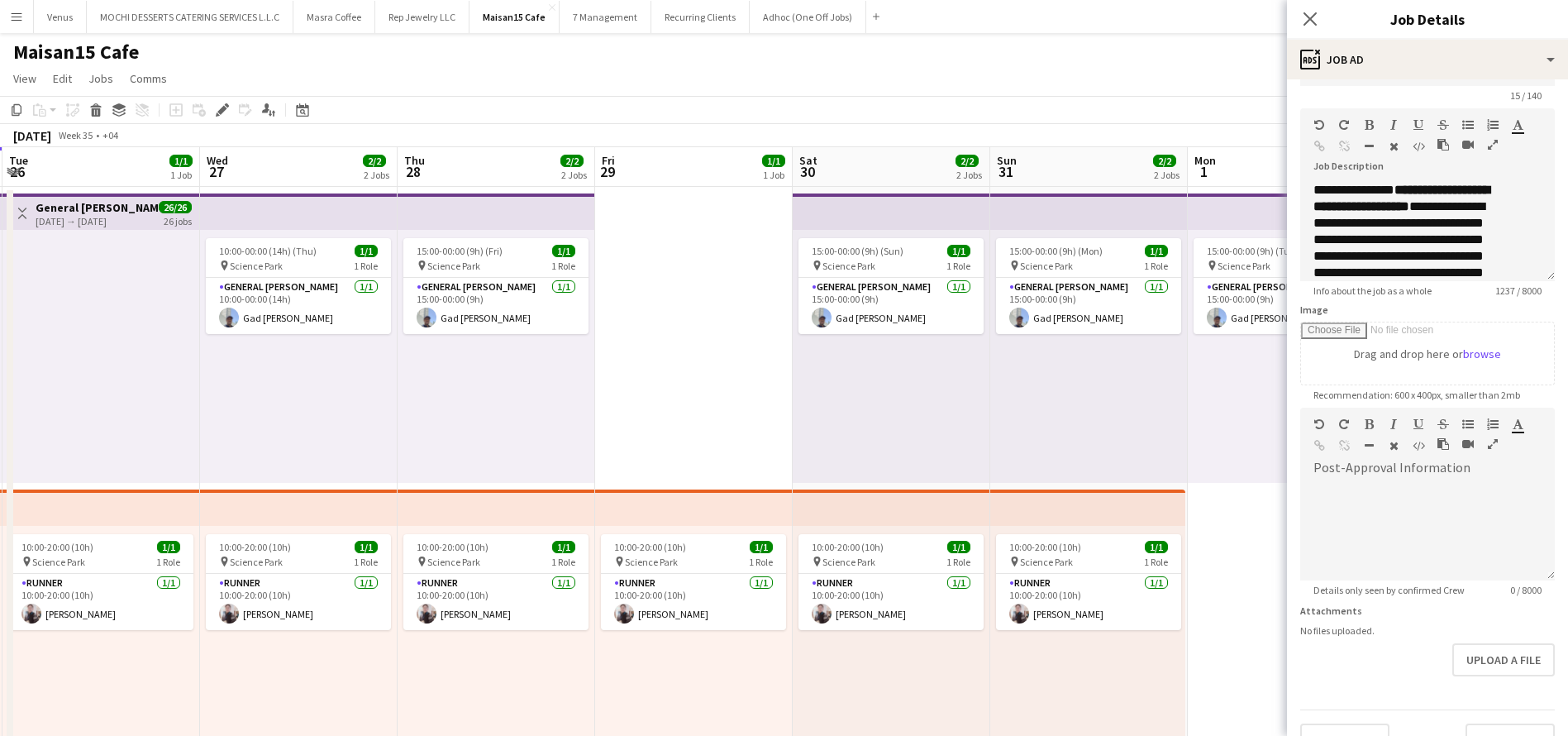
scroll to position [121, 0]
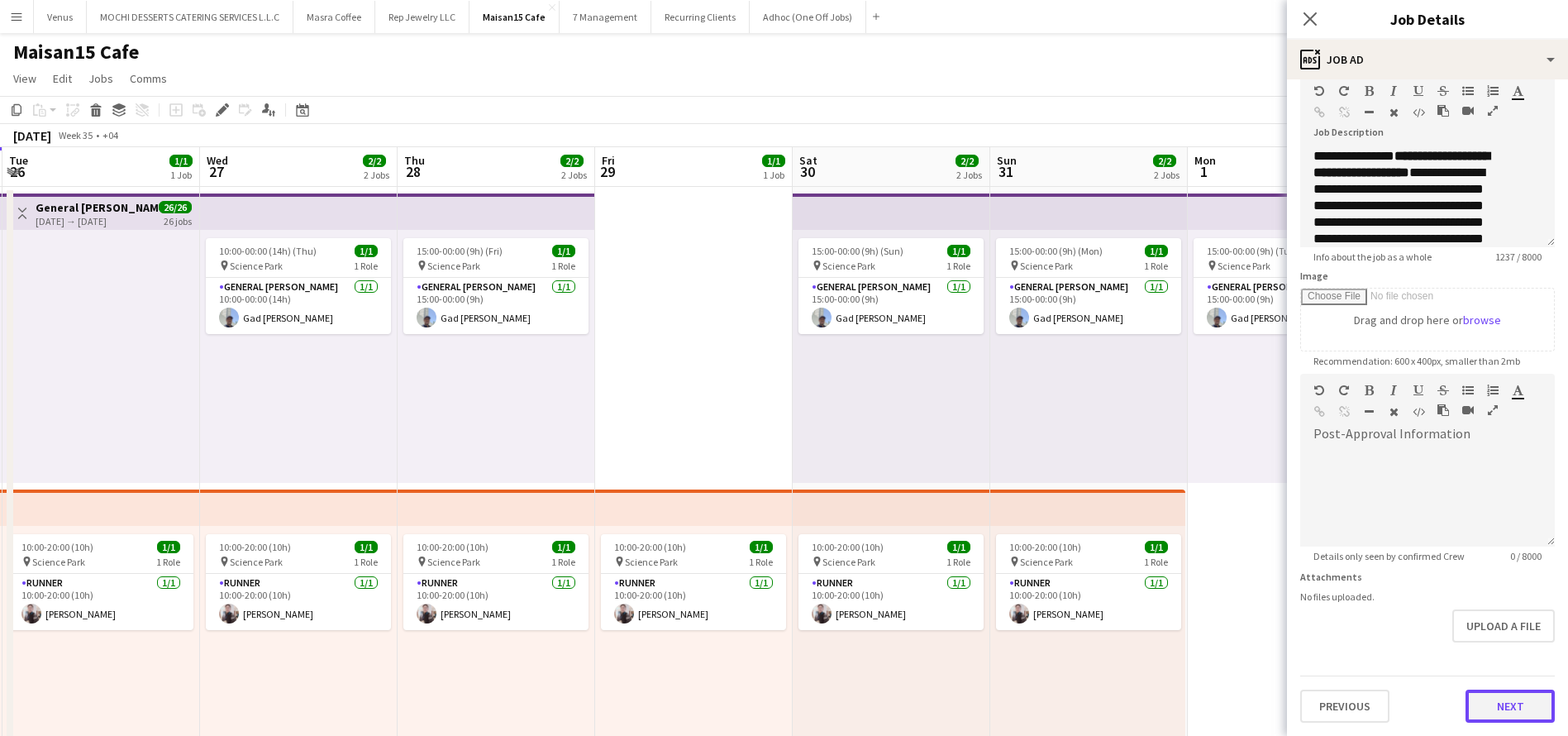
click at [1503, 709] on button "Next" at bounding box center [1511, 706] width 90 height 33
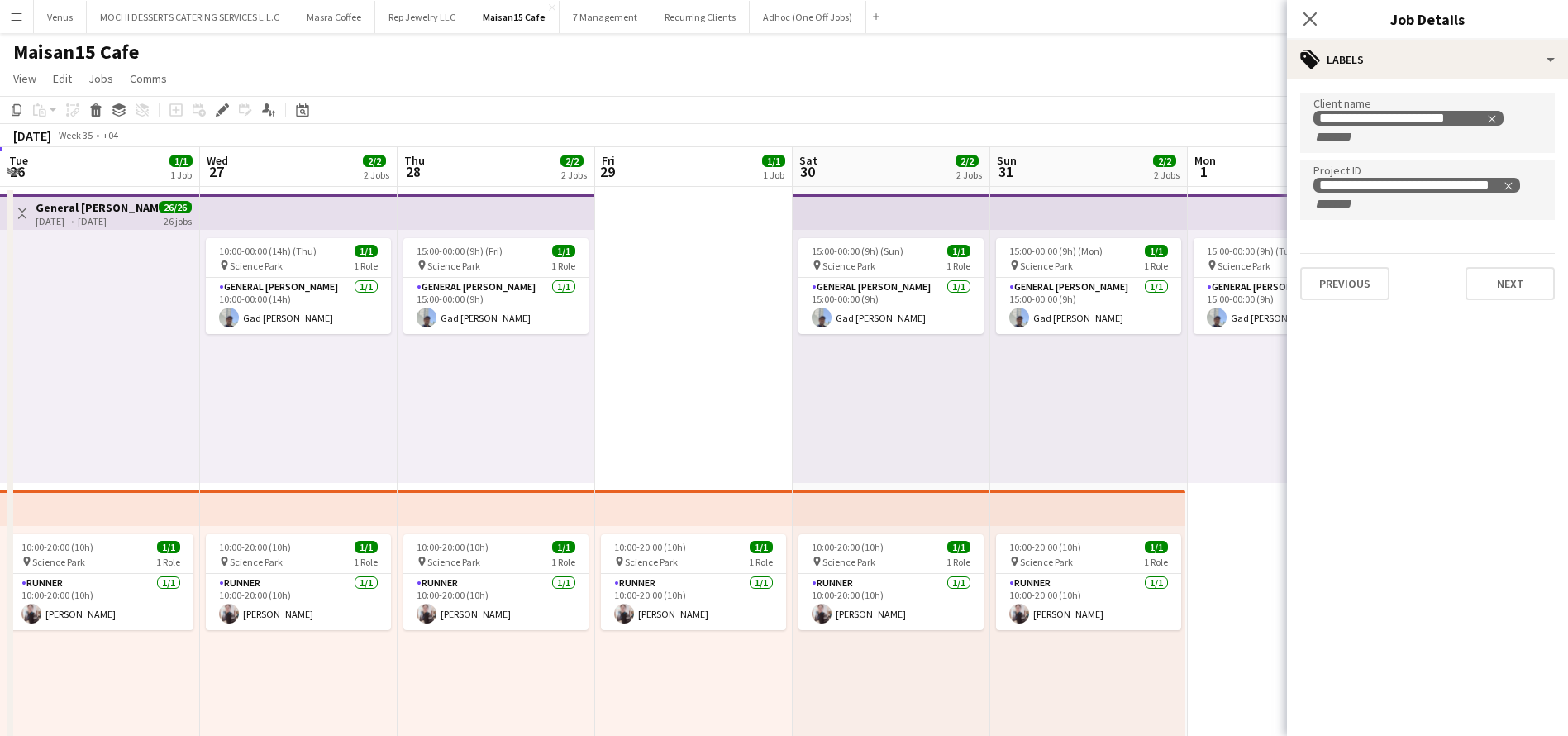
scroll to position [0, 0]
click at [1499, 270] on button "Next" at bounding box center [1511, 284] width 90 height 33
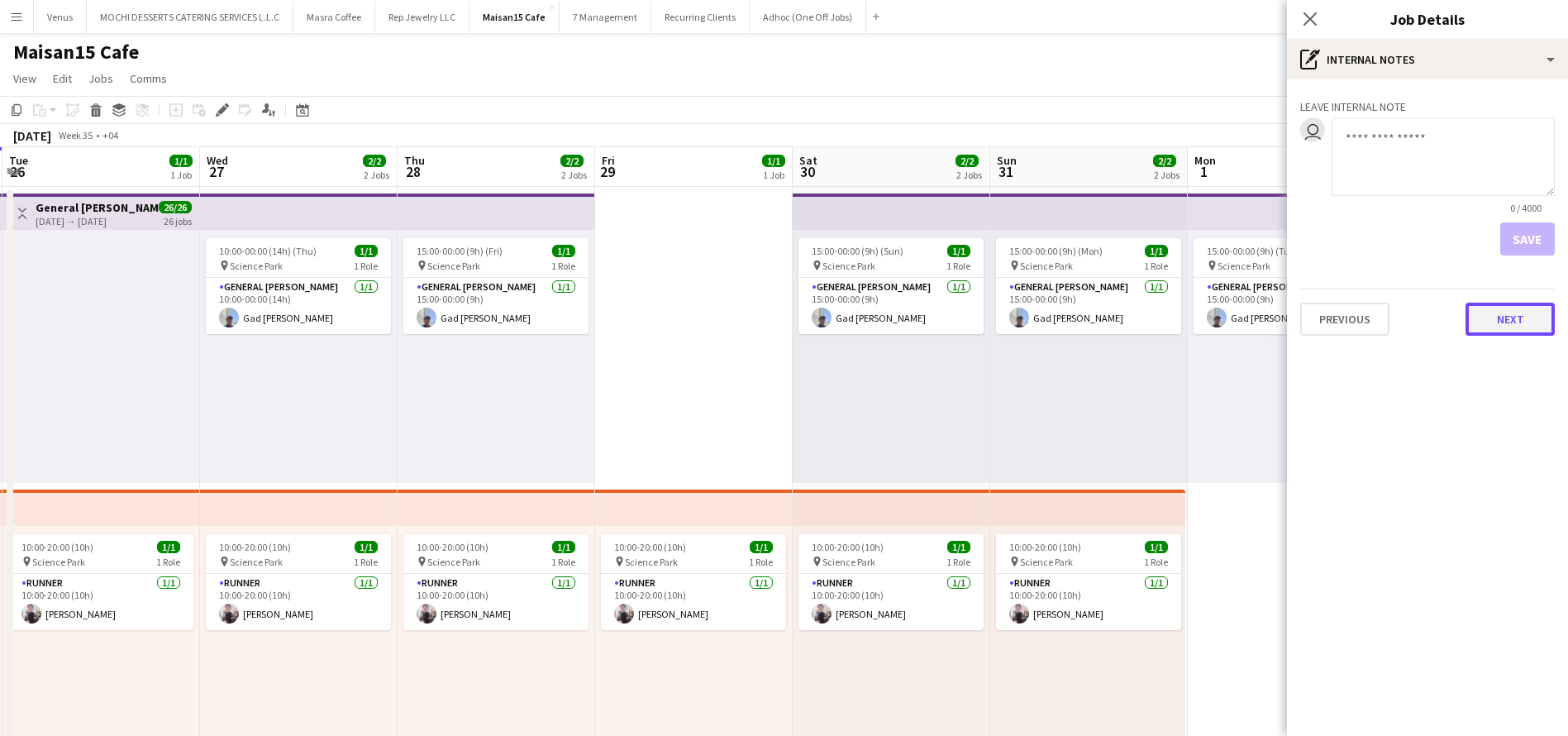
click at [1507, 313] on button "Next" at bounding box center [1511, 319] width 90 height 33
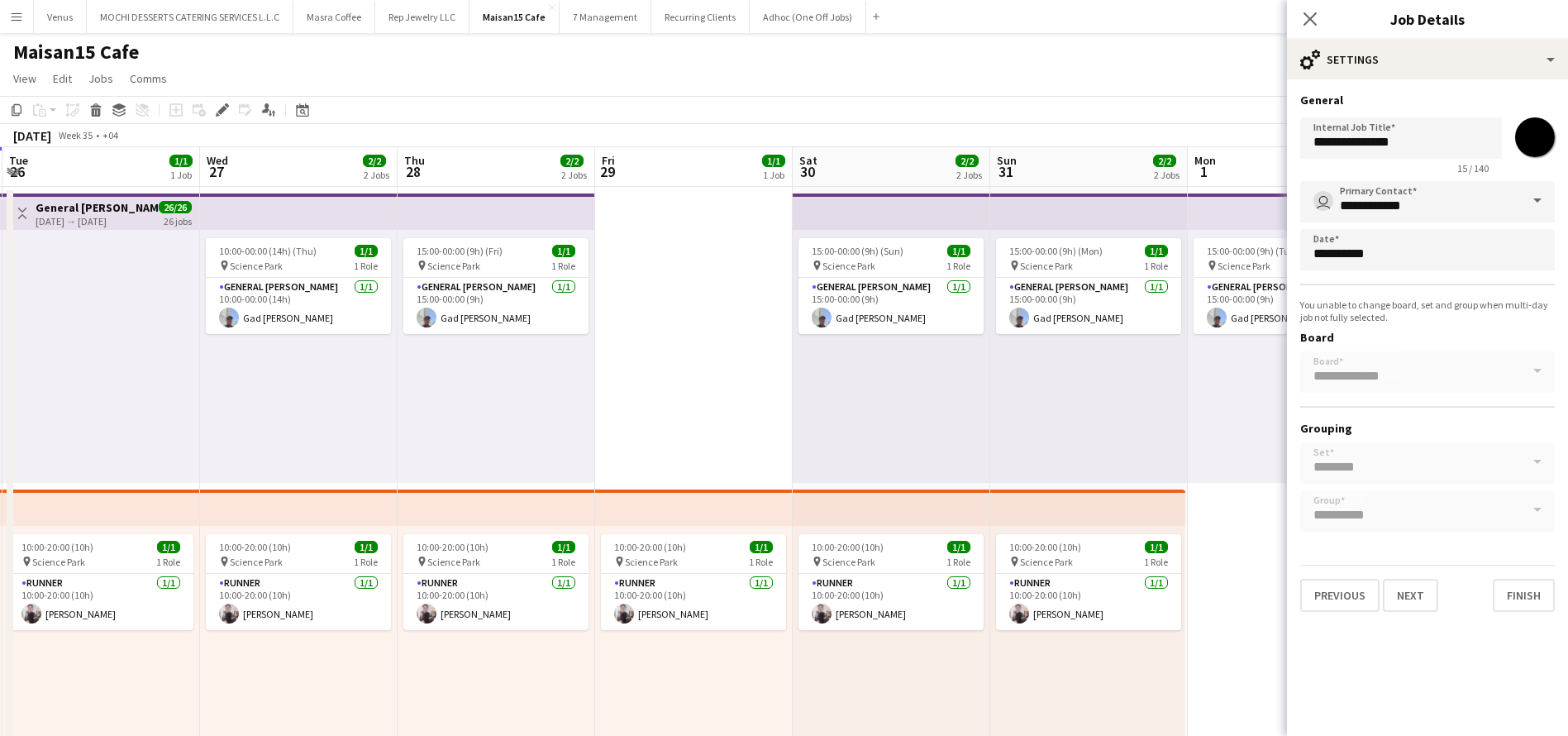
click at [1409, 249] on body "Menu Boards Boards Boards All jobs Status Workforce Workforce My Workforce Recr…" at bounding box center [784, 740] width 1568 height 1481
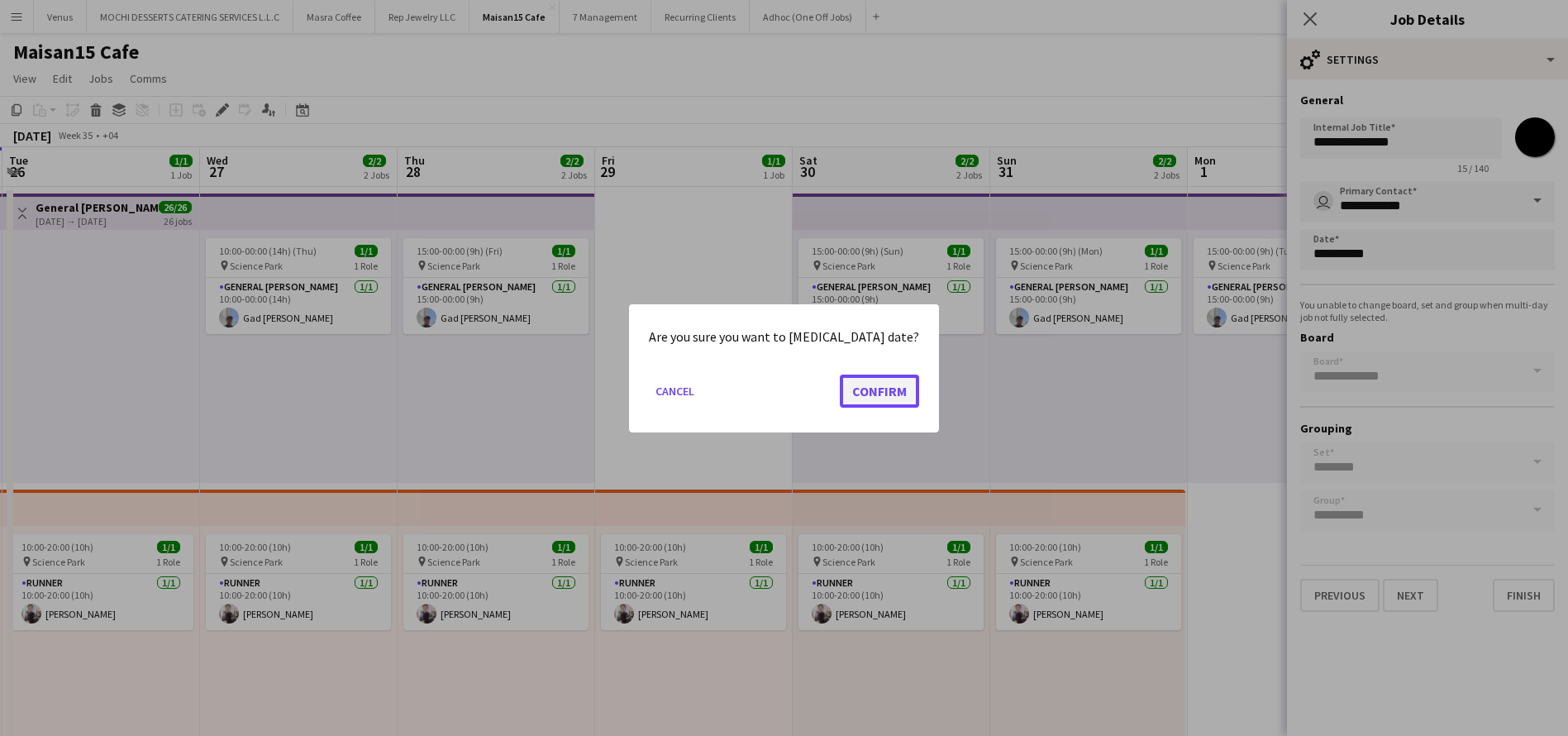
click at [868, 390] on button "Confirm" at bounding box center [879, 390] width 79 height 33
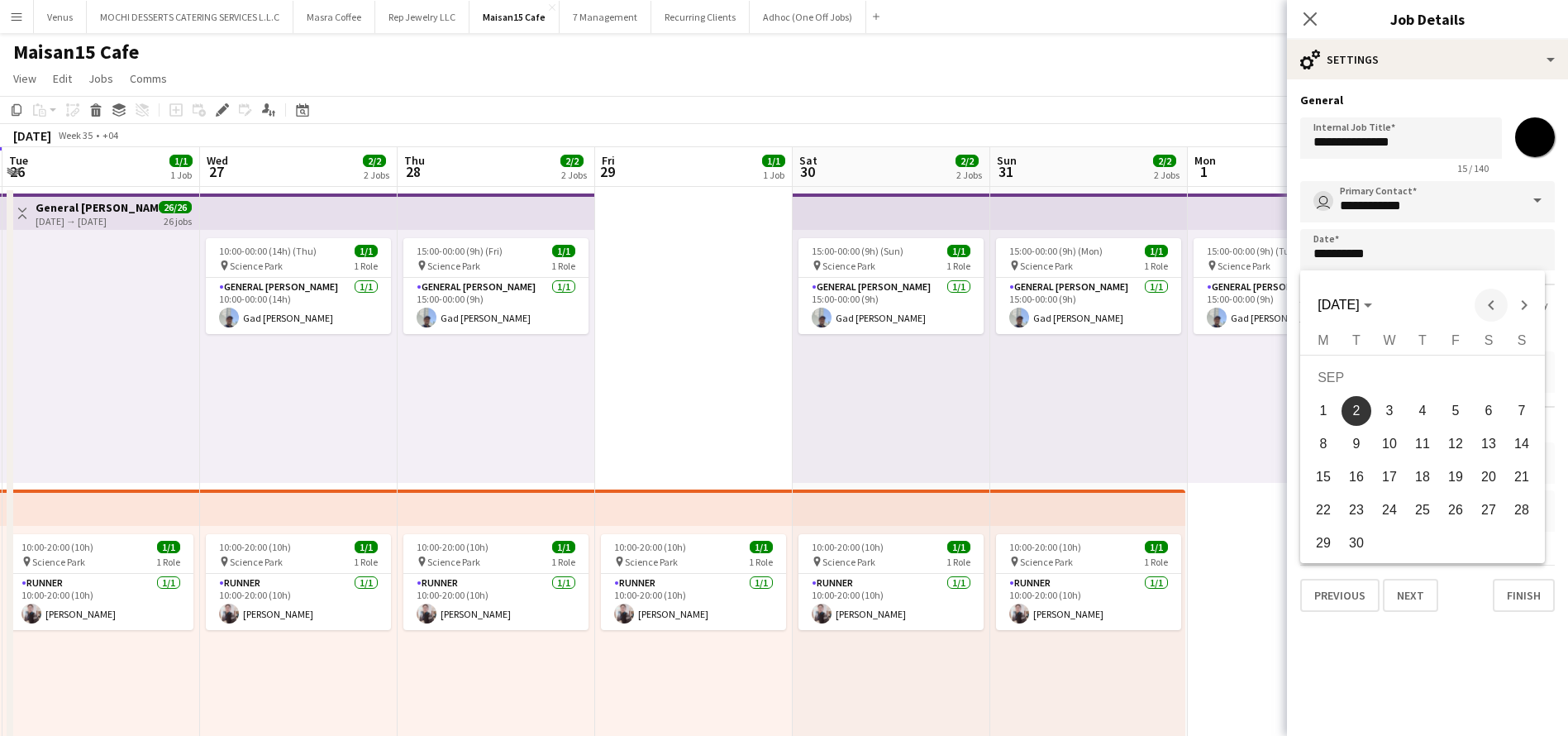
click at [1488, 304] on span "Previous month" at bounding box center [1491, 305] width 33 height 33
click at [1462, 515] on span "29" at bounding box center [1455, 514] width 30 height 30
type input "**********"
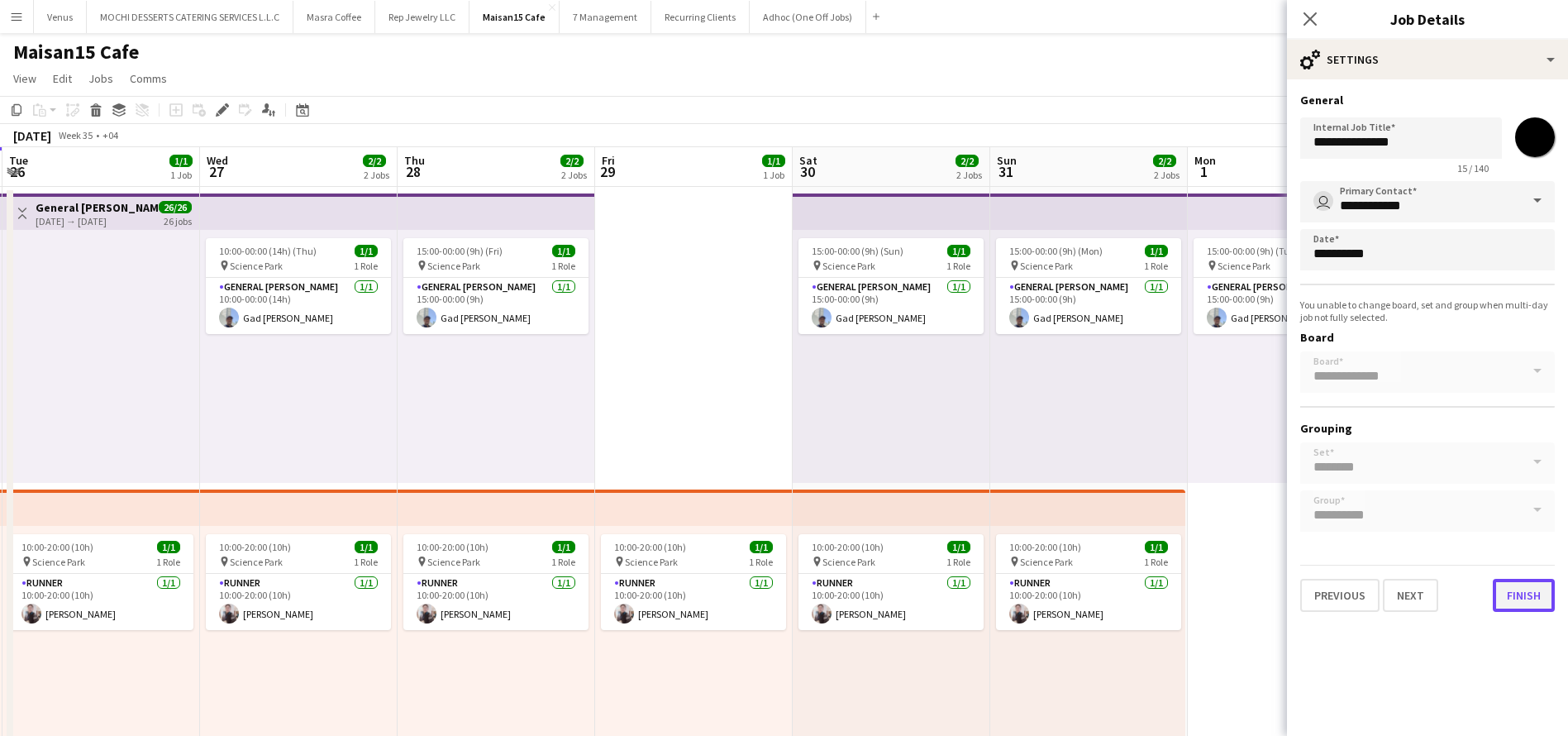
click at [1515, 602] on button "Finish" at bounding box center [1524, 595] width 62 height 33
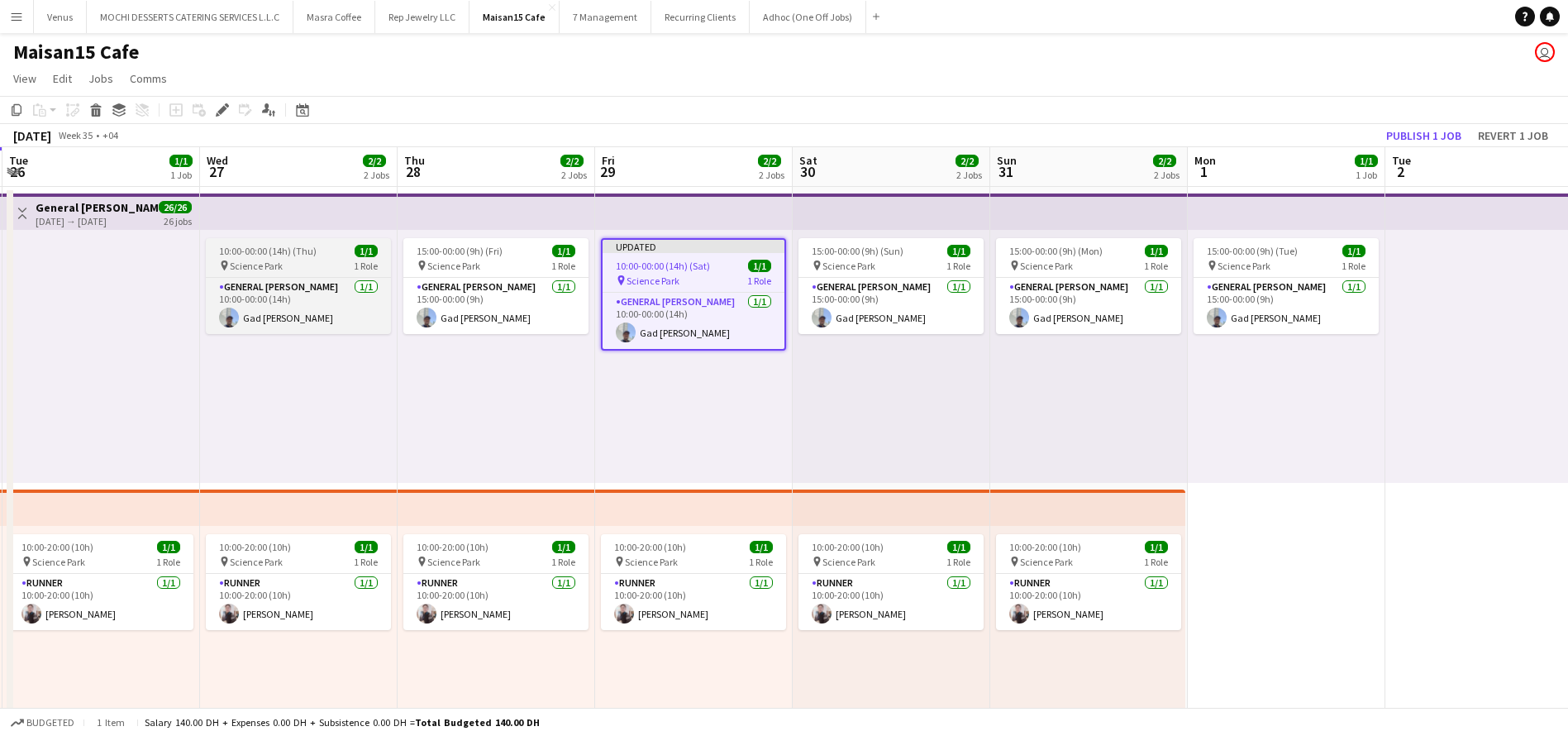
click at [292, 268] on div "pin Science Park 1 Role" at bounding box center [298, 265] width 186 height 13
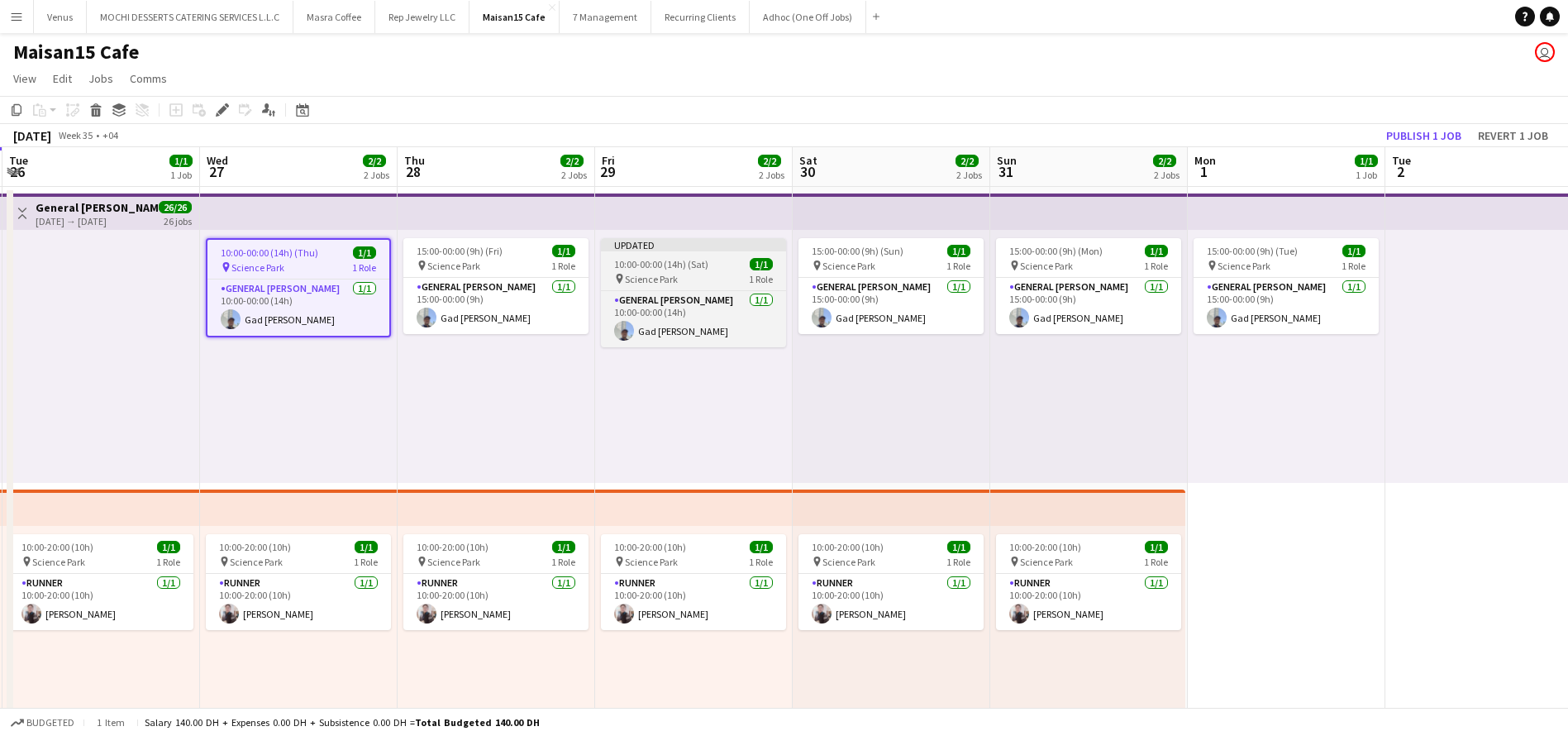
click at [660, 258] on span "10:00-00:00 (14h) (Sat)" at bounding box center [660, 264] width 94 height 12
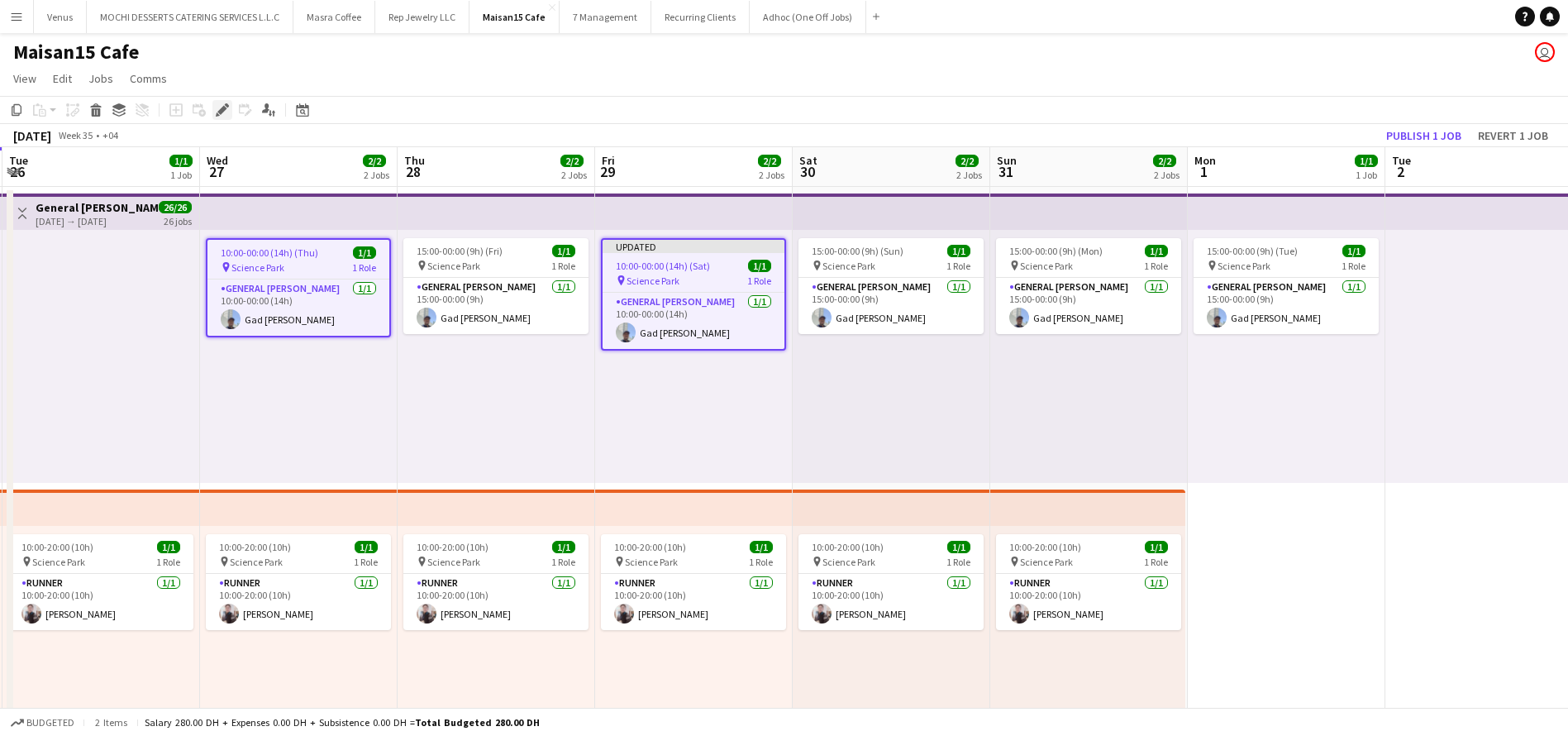
click at [216, 106] on icon "Edit" at bounding box center [222, 109] width 13 height 13
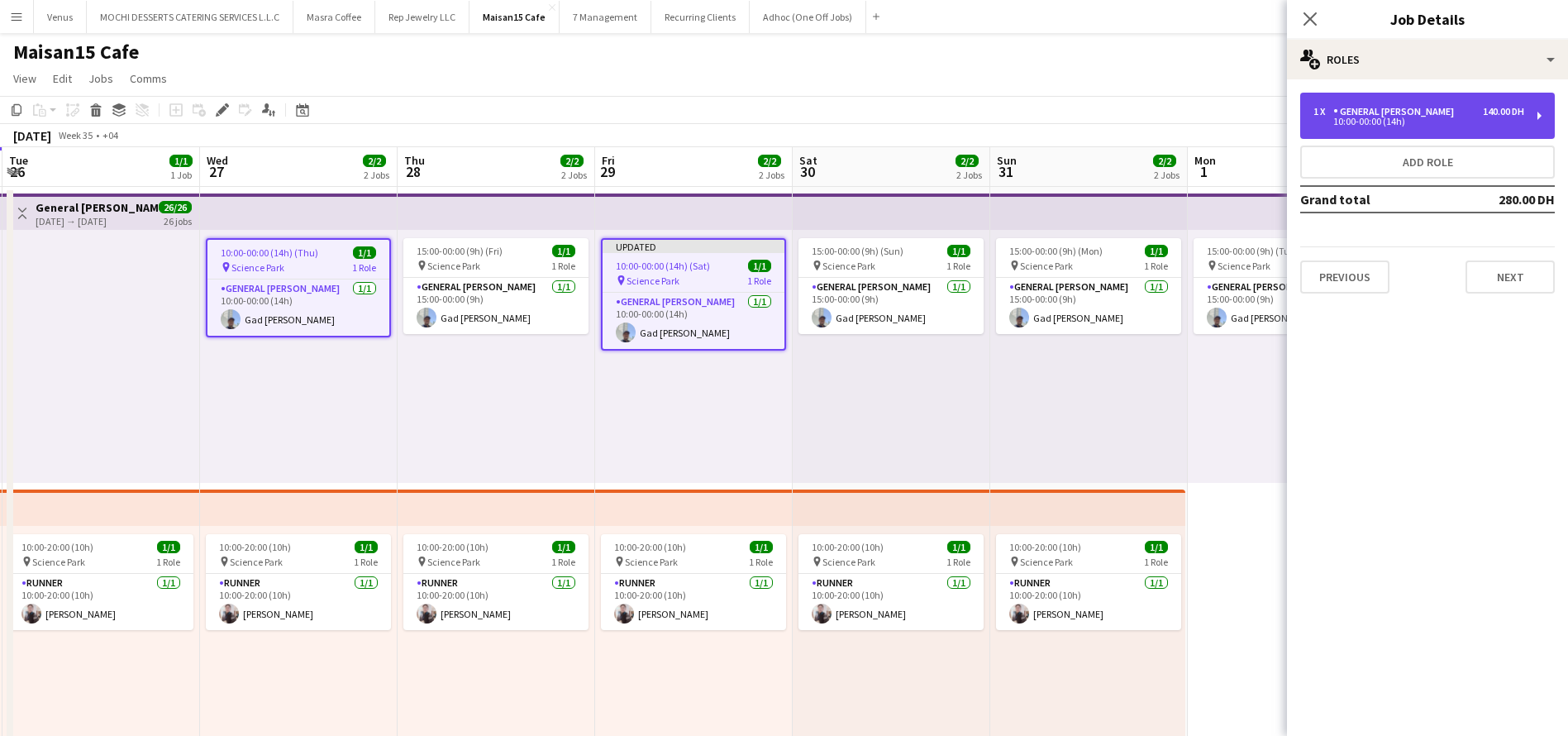
click at [1544, 113] on div "1 x General Steward 140.00 DH 10:00-00:00 (14h)" at bounding box center [1428, 115] width 255 height 47
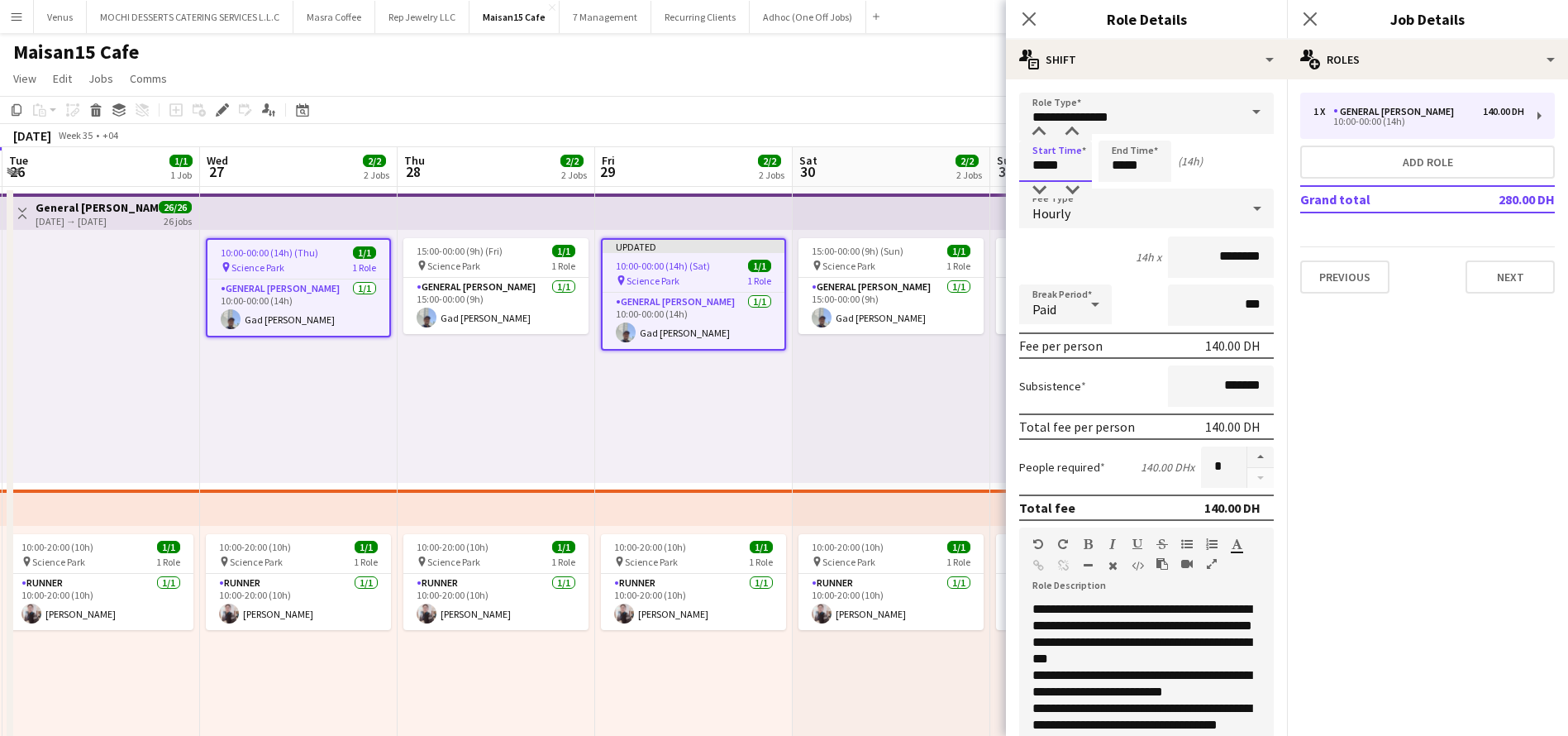
drag, startPoint x: 1076, startPoint y: 167, endPoint x: 1013, endPoint y: 167, distance: 63.0
click at [1013, 167] on form "**********" at bounding box center [1147, 582] width 281 height 980
type input "*****"
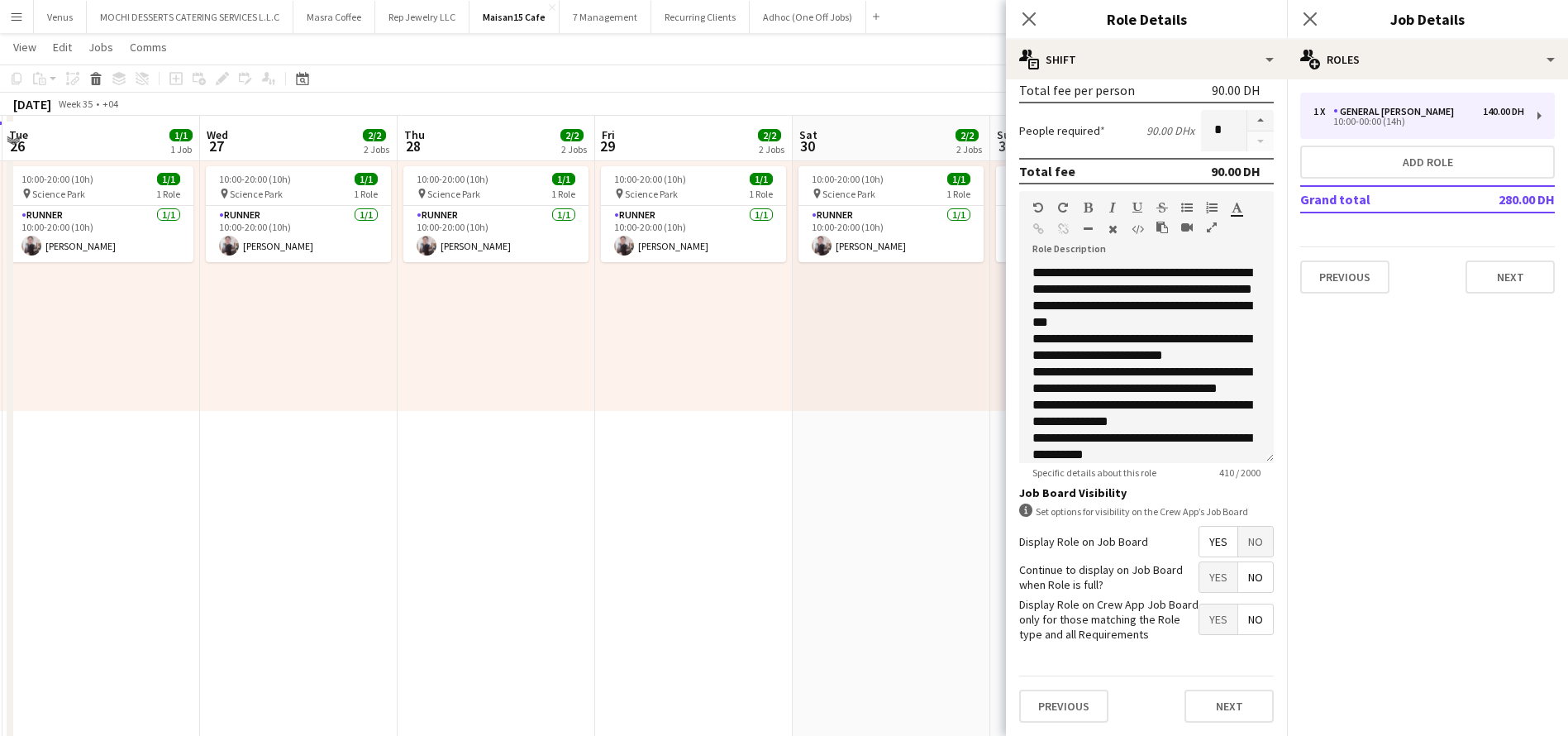
scroll to position [372, 0]
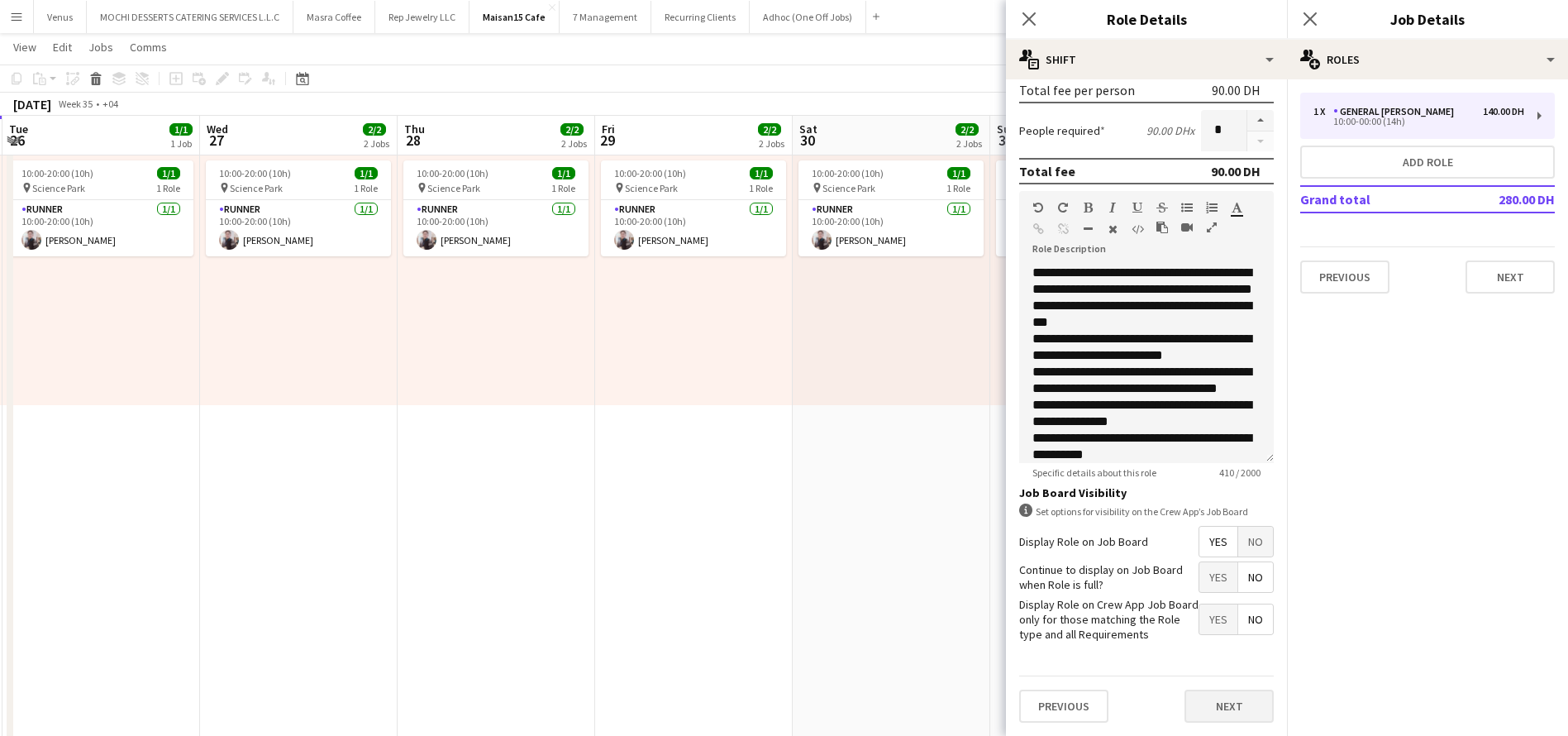
type input "*****"
click at [1209, 695] on button "Next" at bounding box center [1229, 706] width 90 height 33
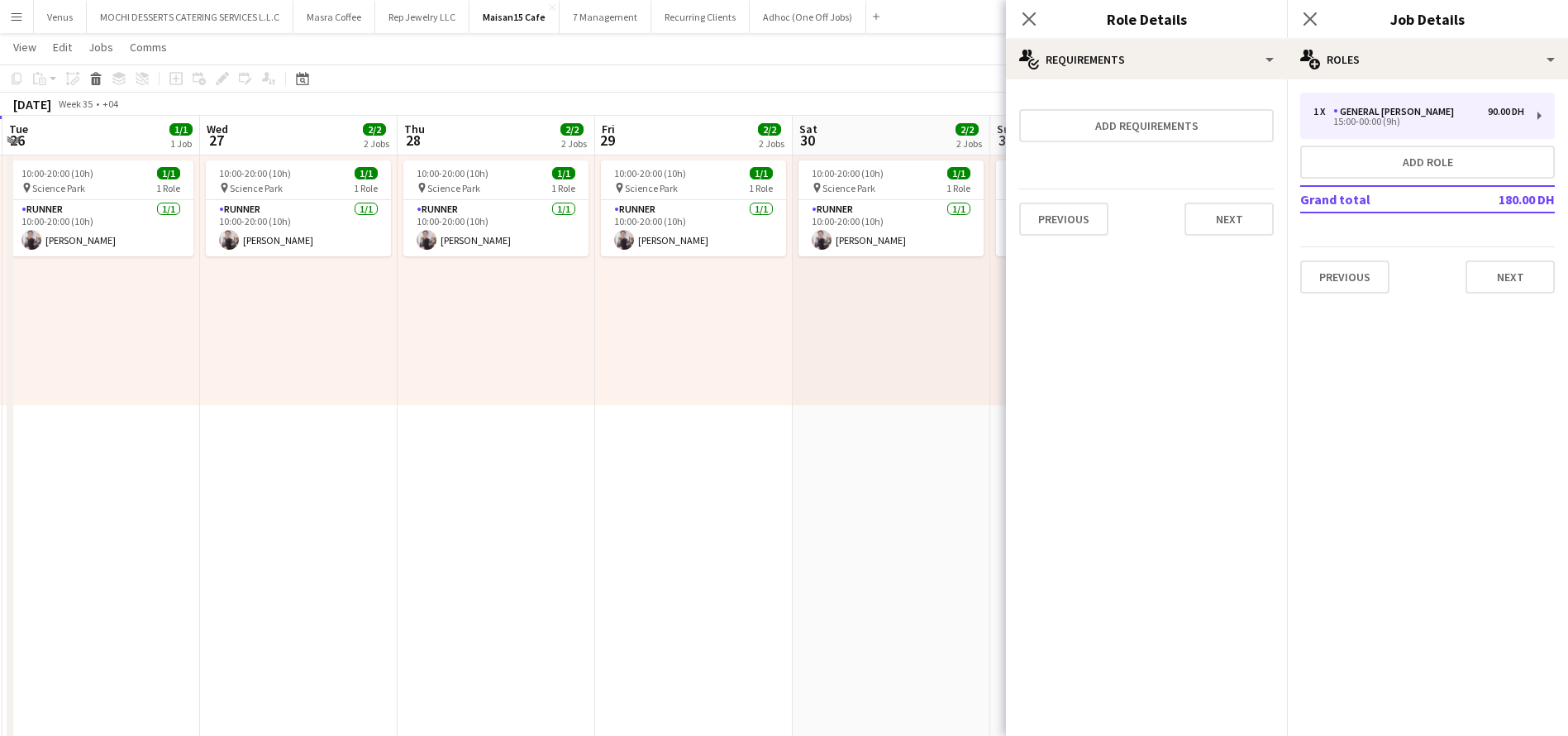
scroll to position [0, 0]
click at [1236, 219] on button "Next" at bounding box center [1229, 219] width 90 height 33
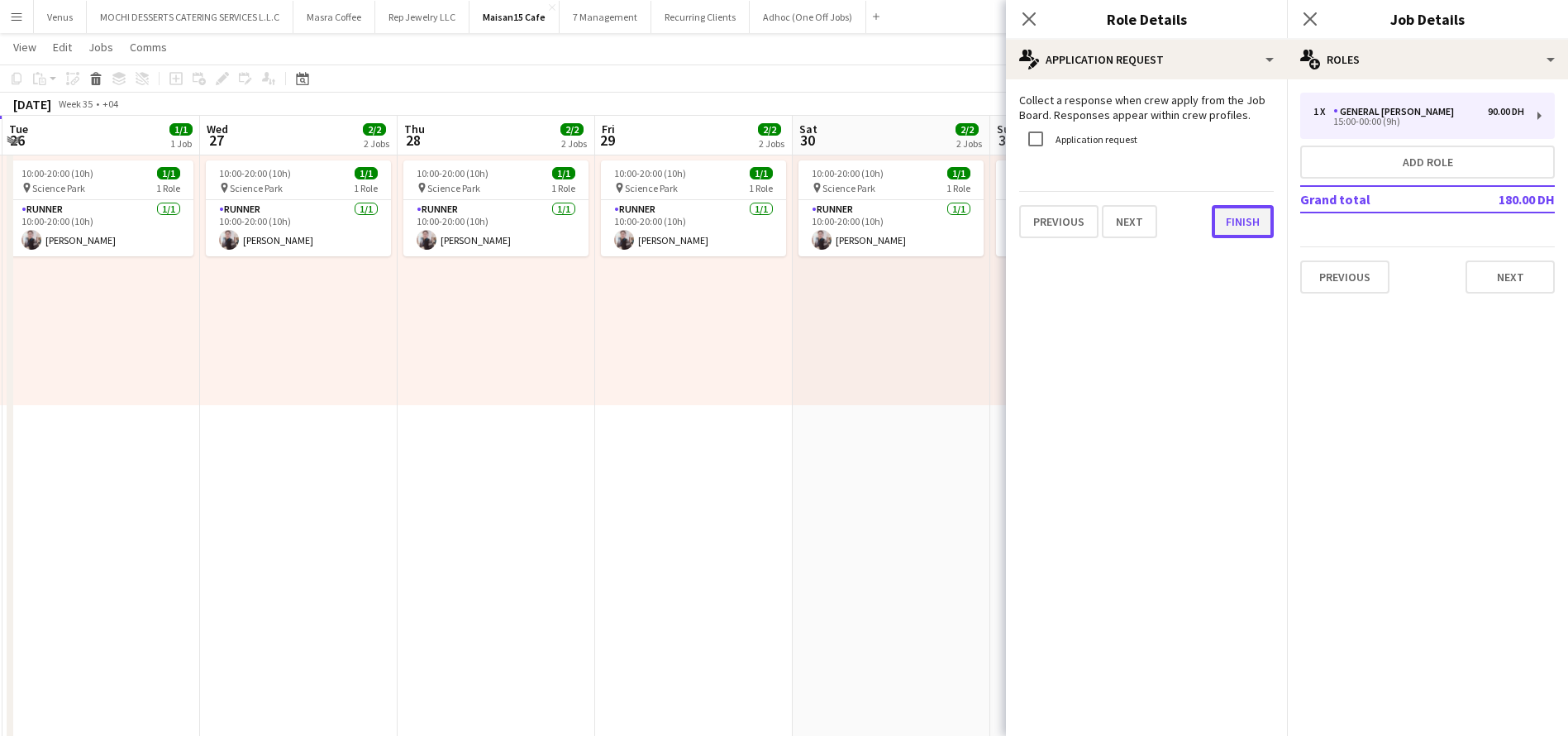
click at [1228, 239] on div "Collect a response when crew apply from the Job Board. Responses appear within …" at bounding box center [1147, 165] width 281 height 172
click at [1234, 214] on button "Finish" at bounding box center [1243, 222] width 62 height 33
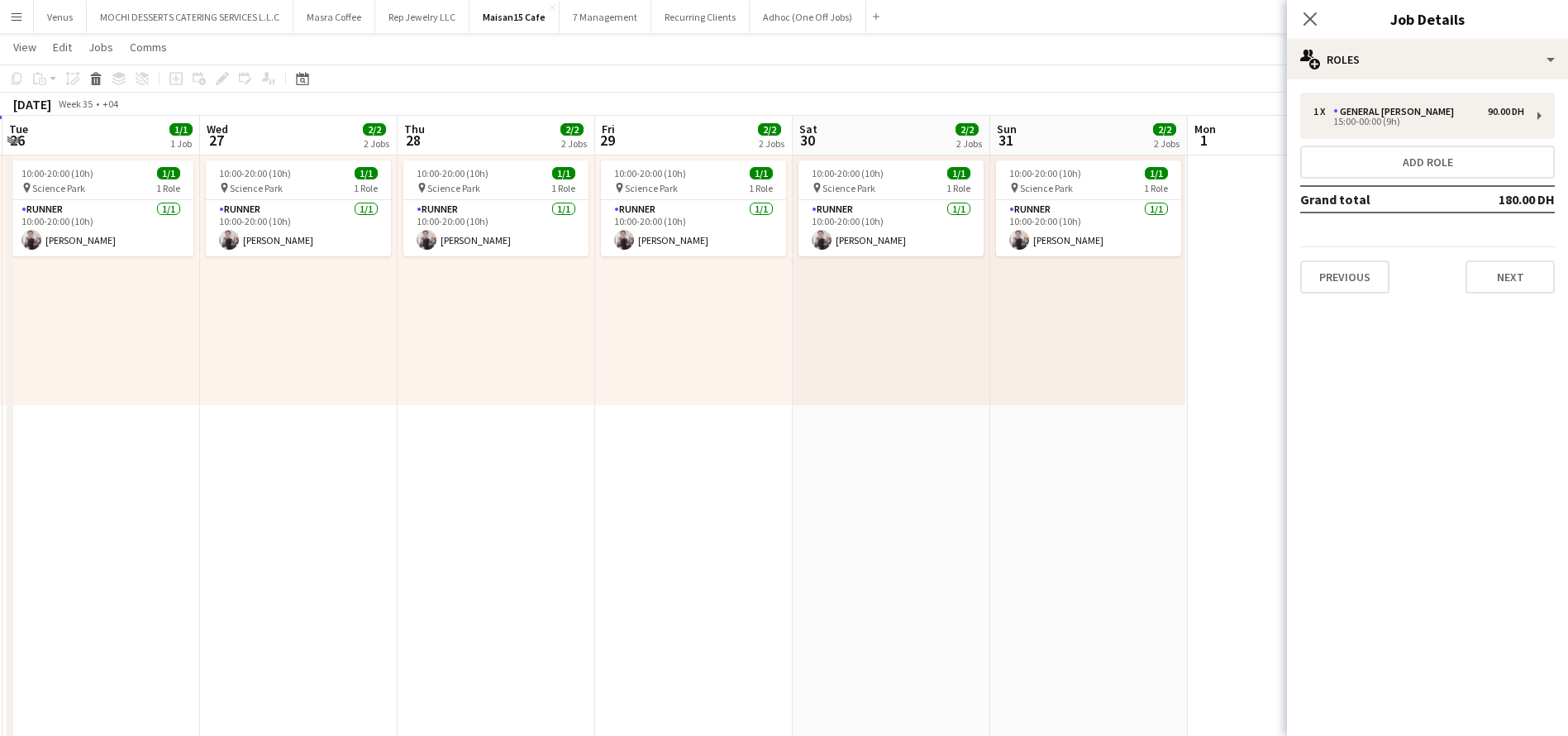
click at [1313, 4] on div "Close pop-in" at bounding box center [1310, 18] width 47 height 38
click at [1313, 8] on app-icon "Close pop-in" at bounding box center [1310, 18] width 24 height 24
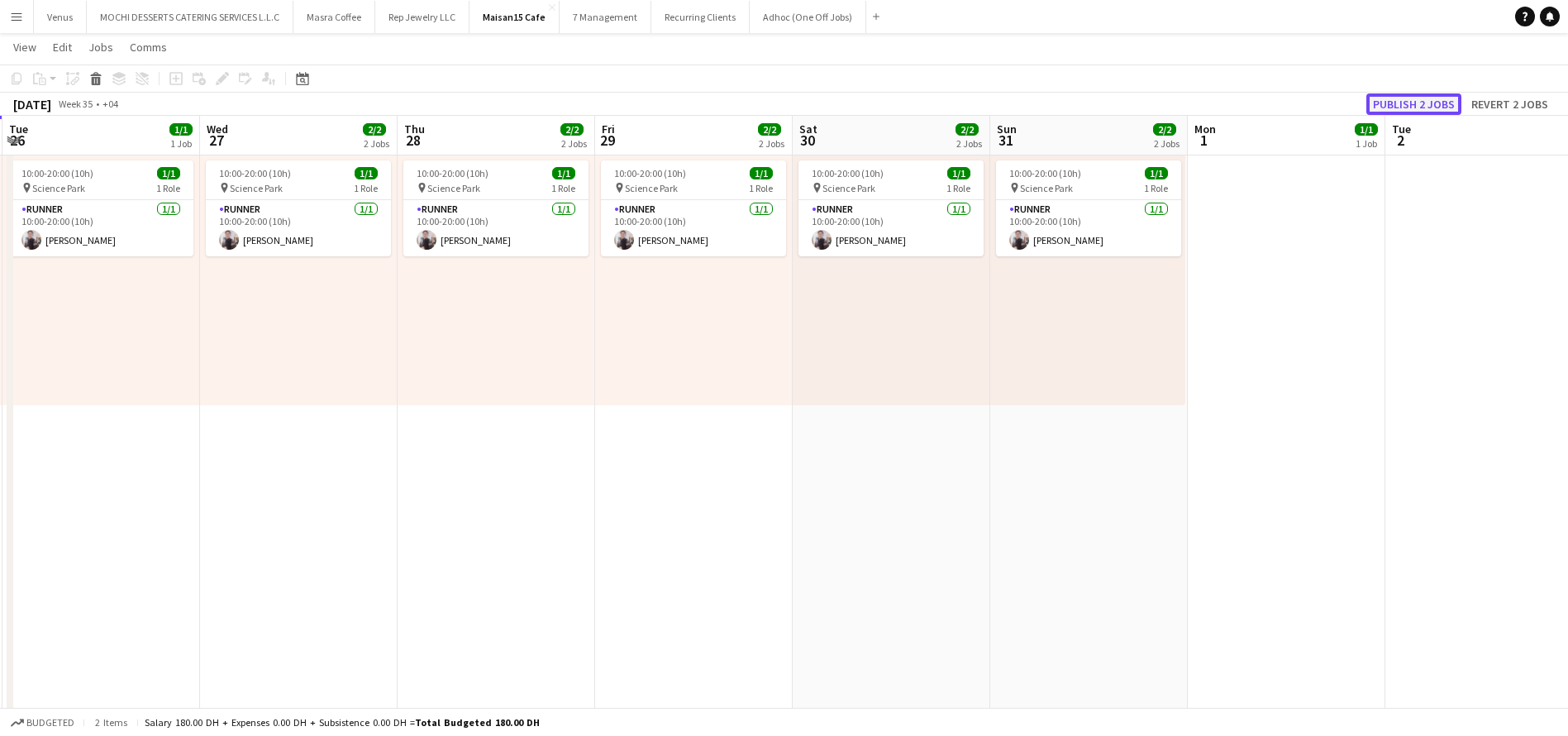
click at [1429, 105] on button "Publish 2 jobs" at bounding box center [1414, 104] width 95 height 21
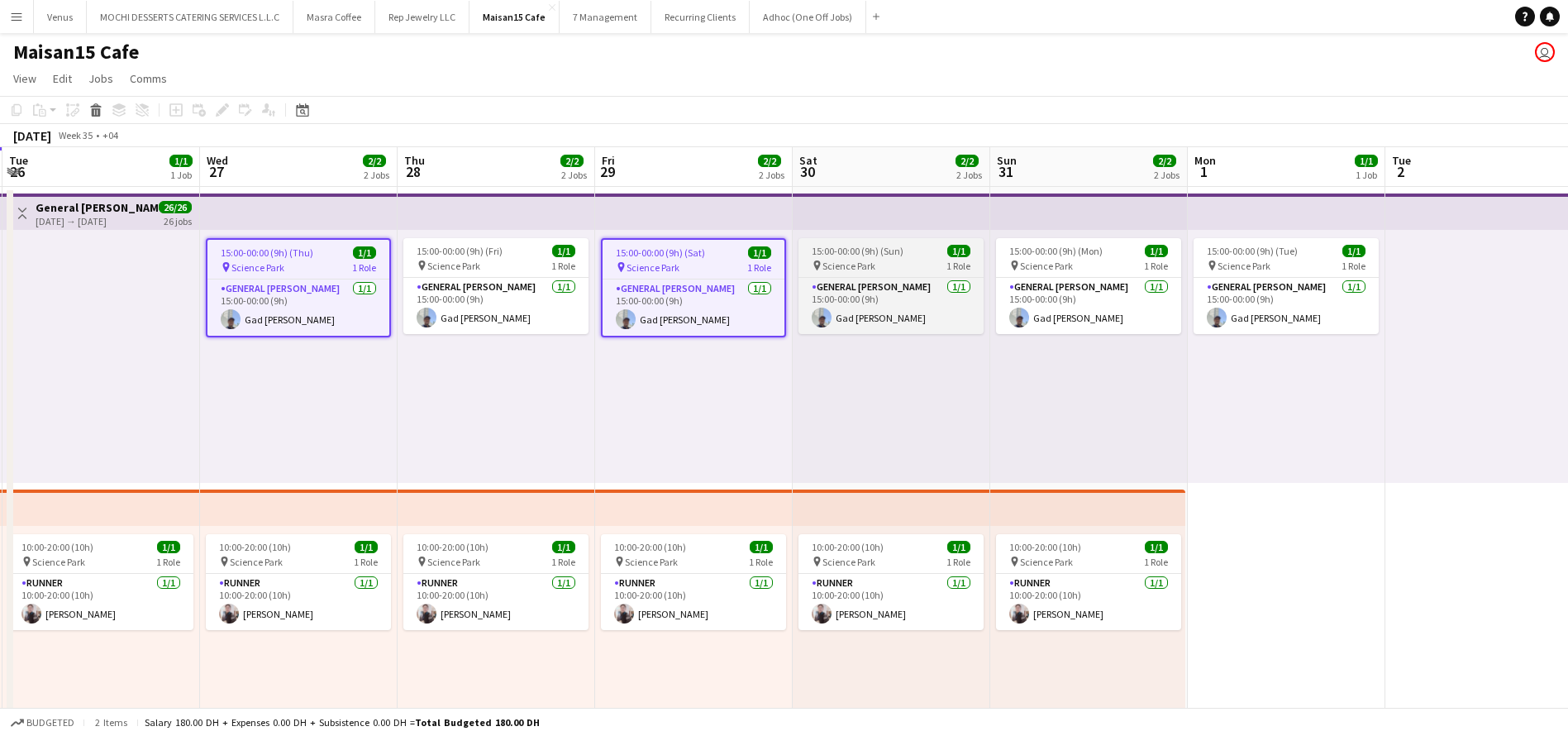
click at [881, 253] on span "15:00-00:00 (9h) (Sun)" at bounding box center [857, 251] width 91 height 12
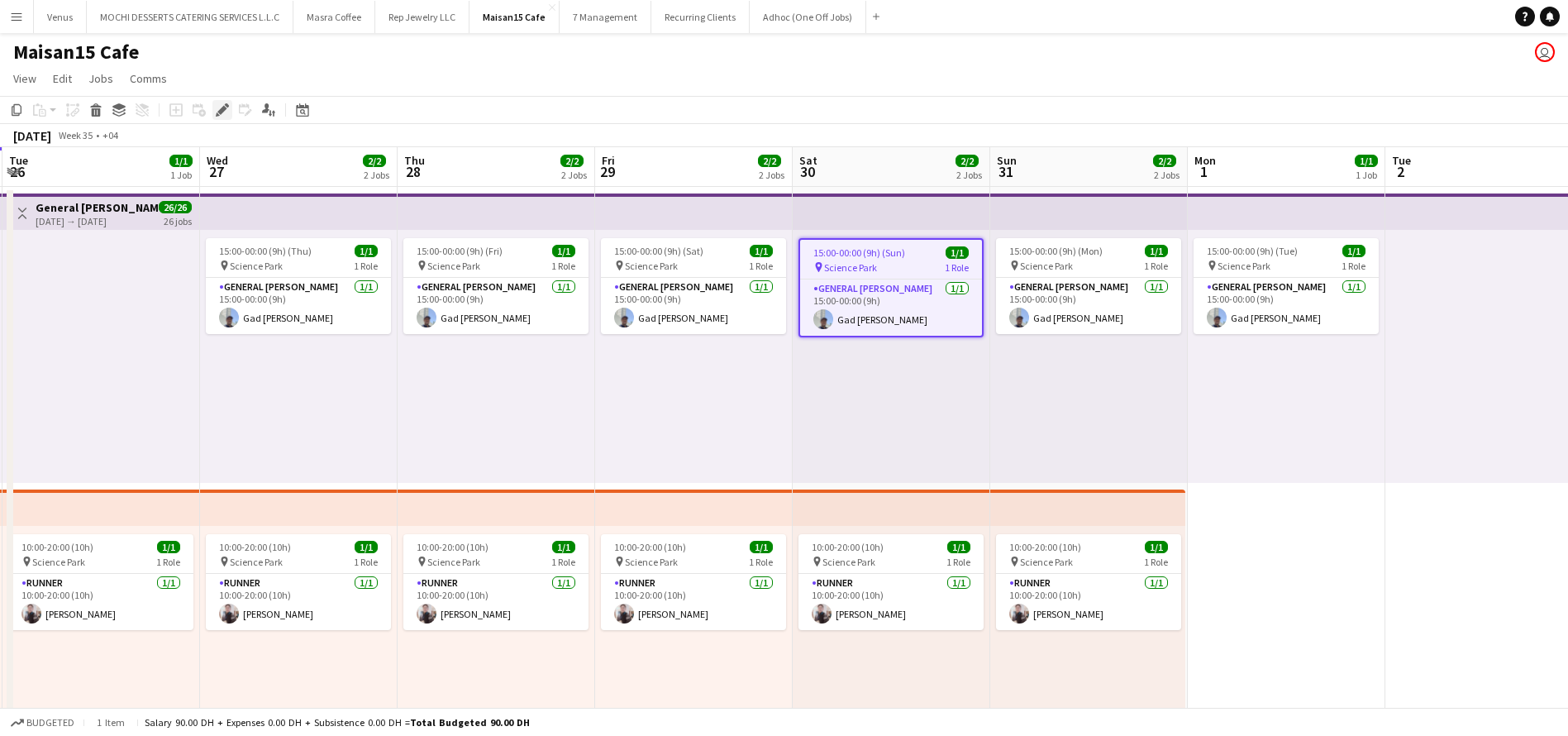
click at [223, 116] on icon "Edit" at bounding box center [222, 109] width 13 height 13
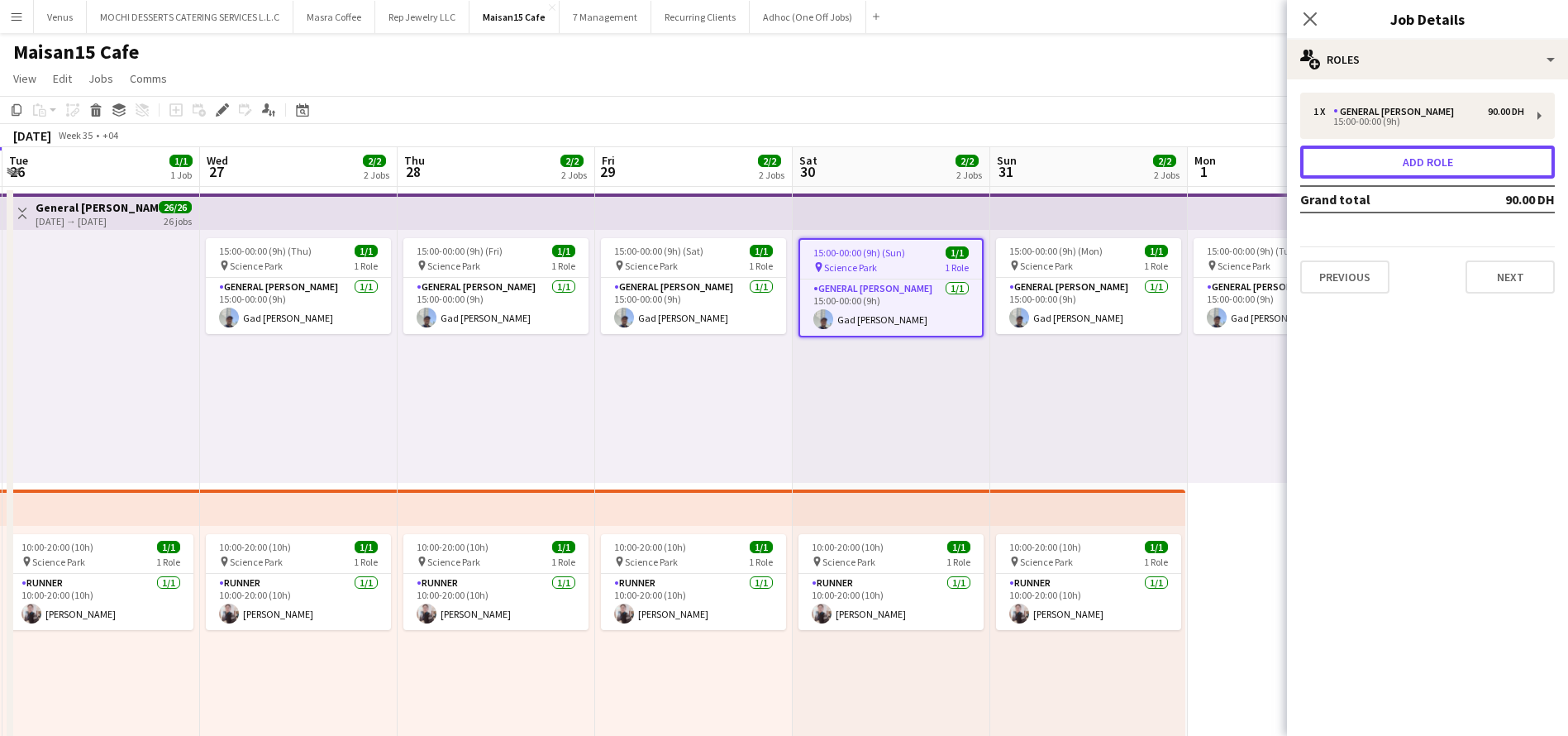
drag, startPoint x: 1362, startPoint y: 146, endPoint x: 1586, endPoint y: 155, distance: 224.2
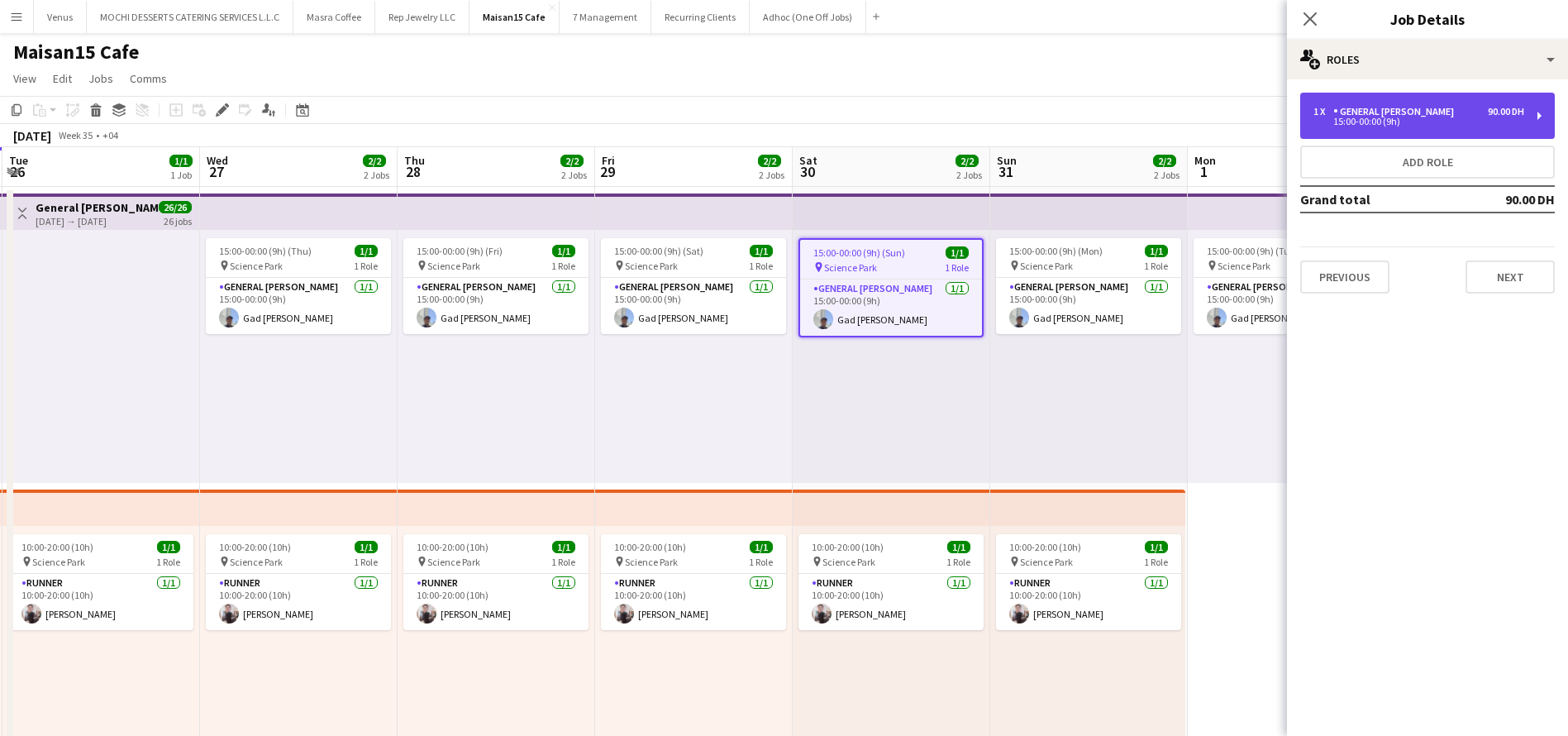
drag, startPoint x: 1586, startPoint y: 155, endPoint x: 1536, endPoint y: 112, distance: 65.9
click at [1536, 112] on div "1 x General Steward 90.00 DH 15:00-00:00 (9h)" at bounding box center [1428, 115] width 255 height 47
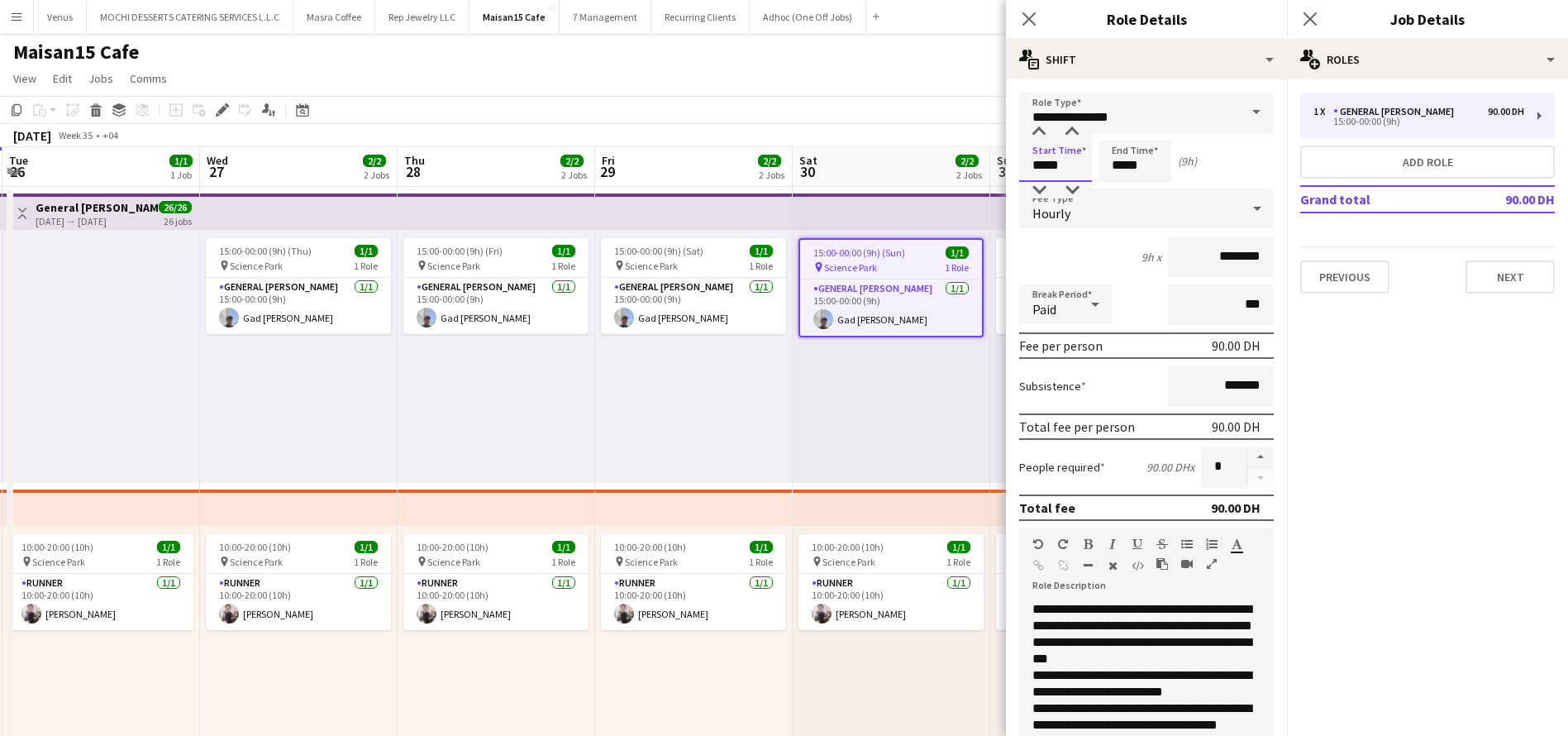
drag, startPoint x: 1082, startPoint y: 166, endPoint x: 1016, endPoint y: 171, distance: 66.2
click at [1016, 171] on form "**********" at bounding box center [1147, 582] width 281 height 980
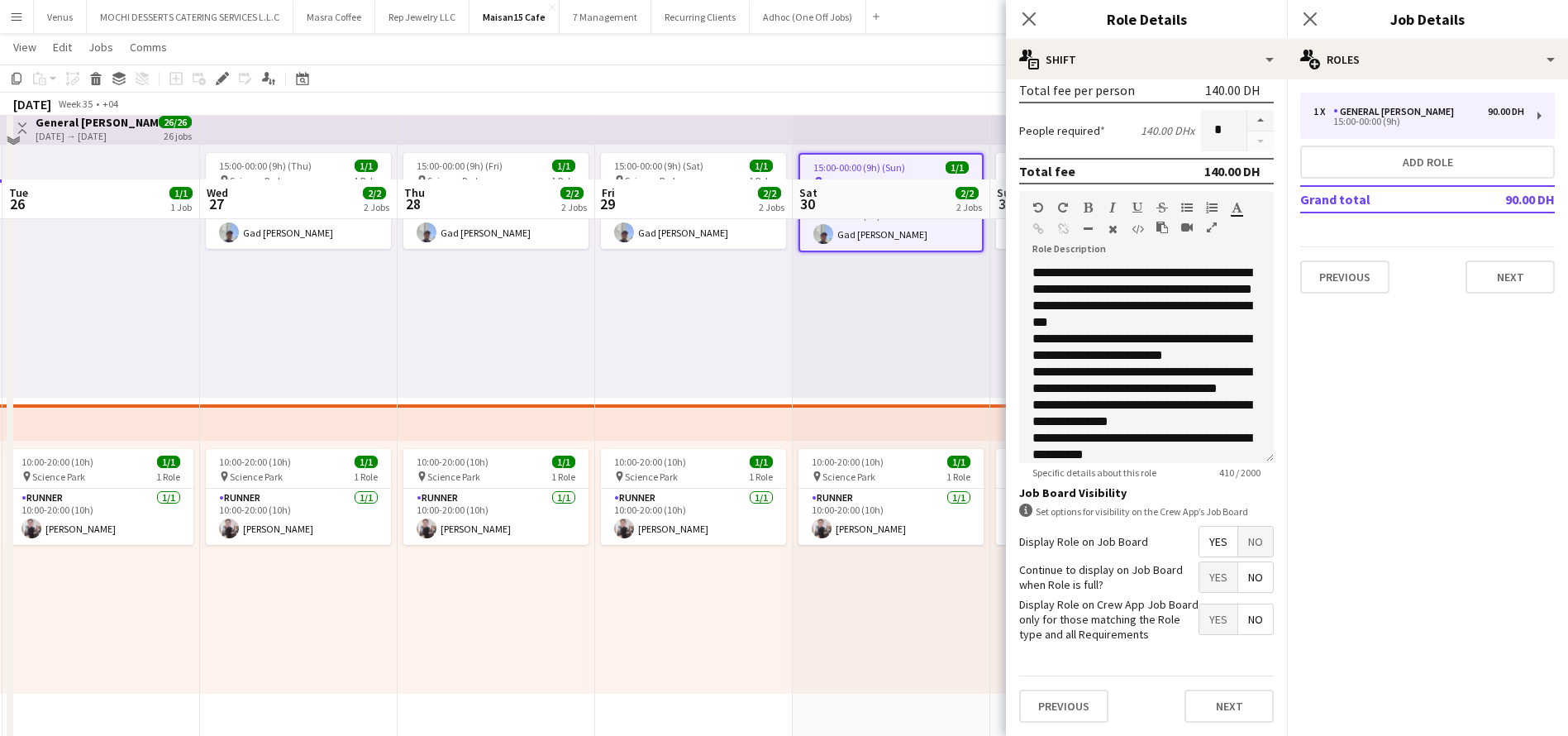
scroll to position [248, 0]
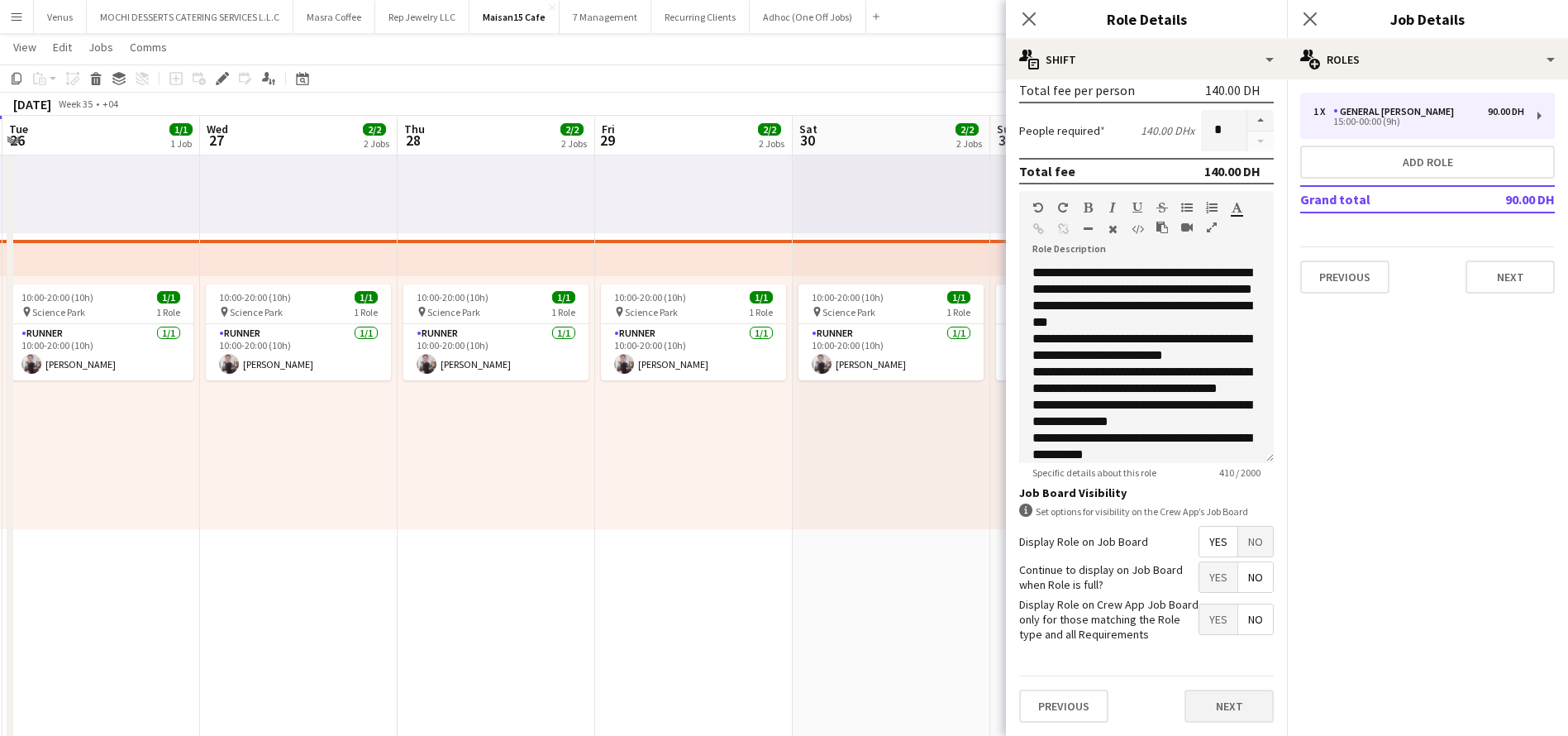
type input "*****"
drag, startPoint x: 1210, startPoint y: 710, endPoint x: 1211, endPoint y: 657, distance: 53.0
click at [1210, 710] on button "Next" at bounding box center [1229, 706] width 90 height 33
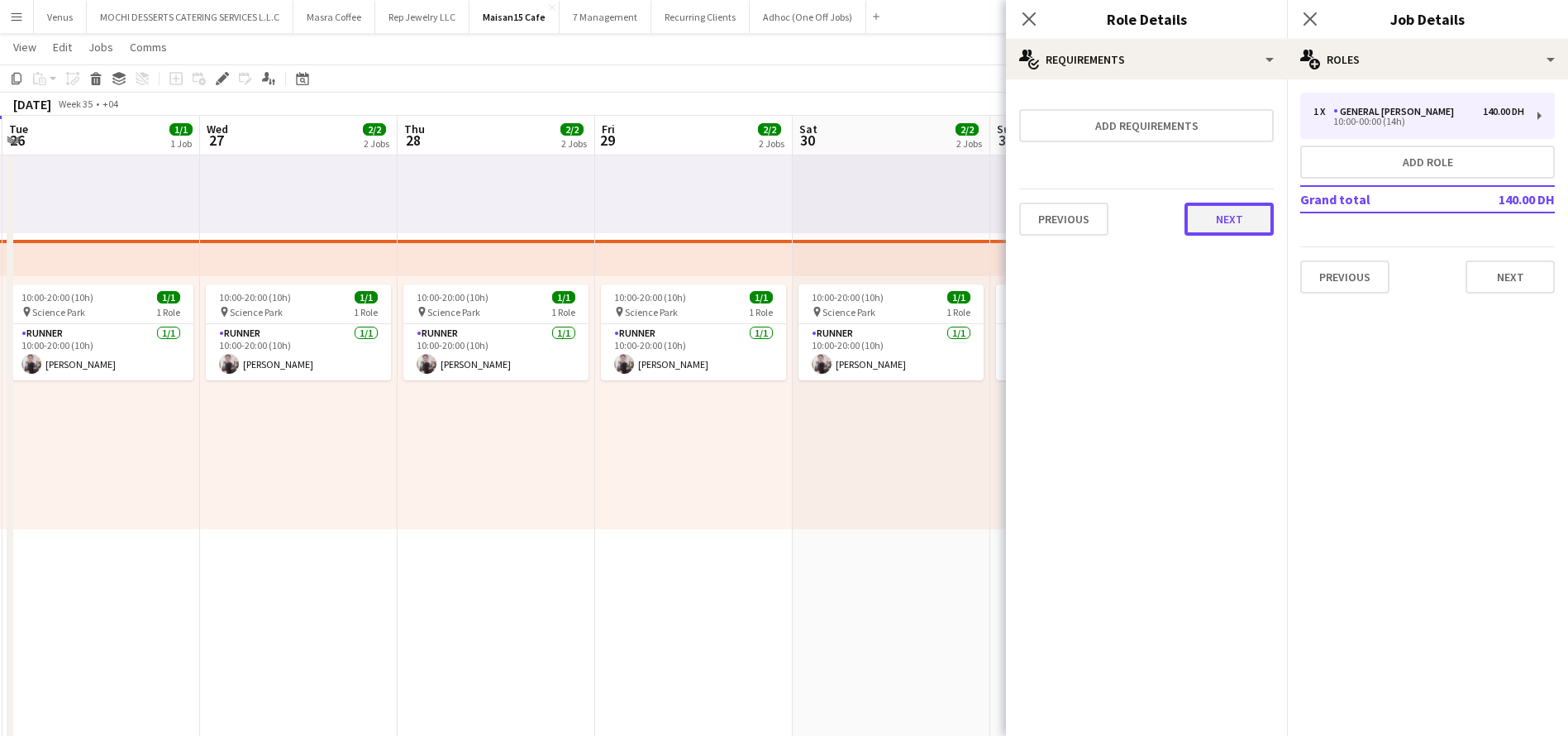
click at [1237, 206] on button "Next" at bounding box center [1229, 219] width 90 height 33
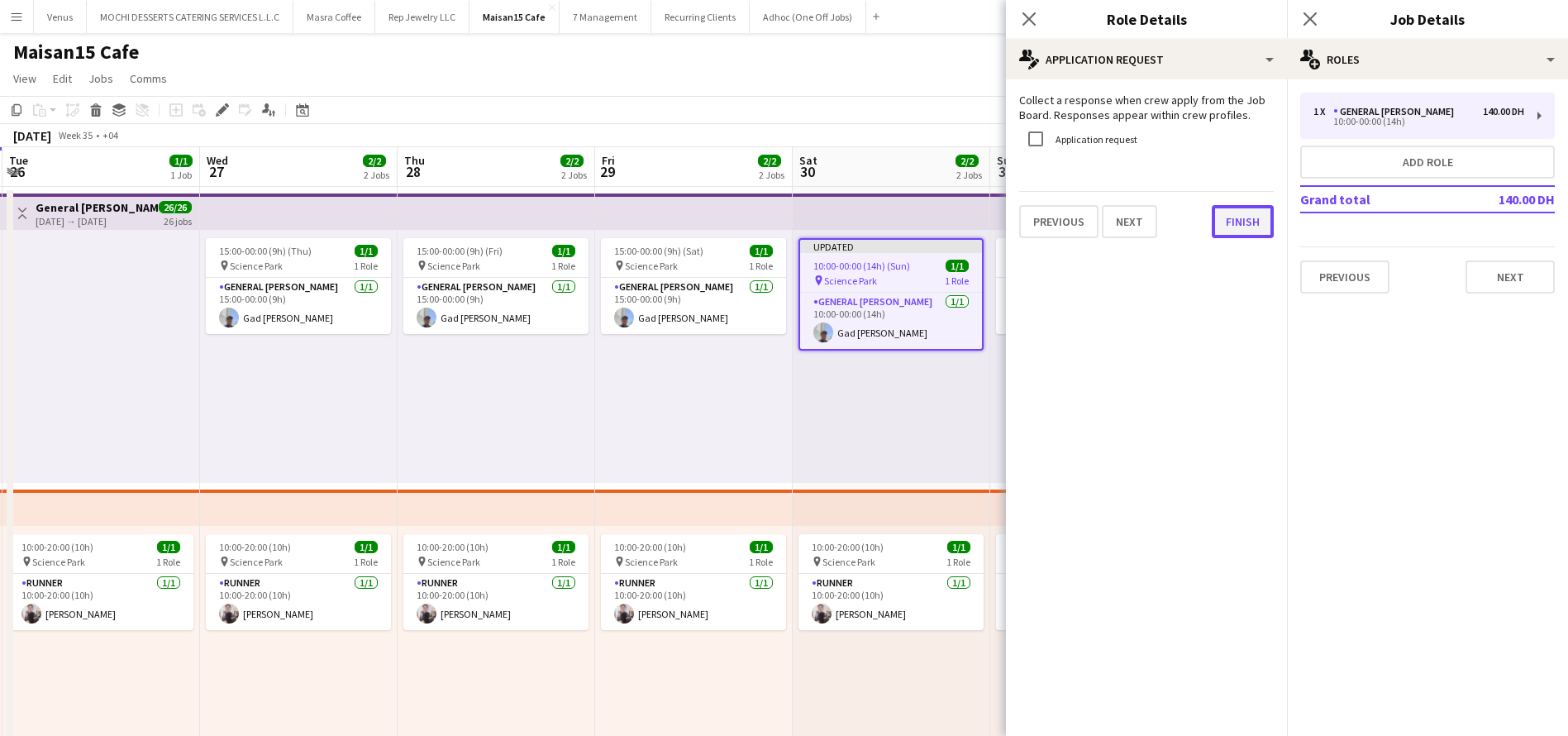
click at [1219, 230] on button "Finish" at bounding box center [1243, 222] width 62 height 33
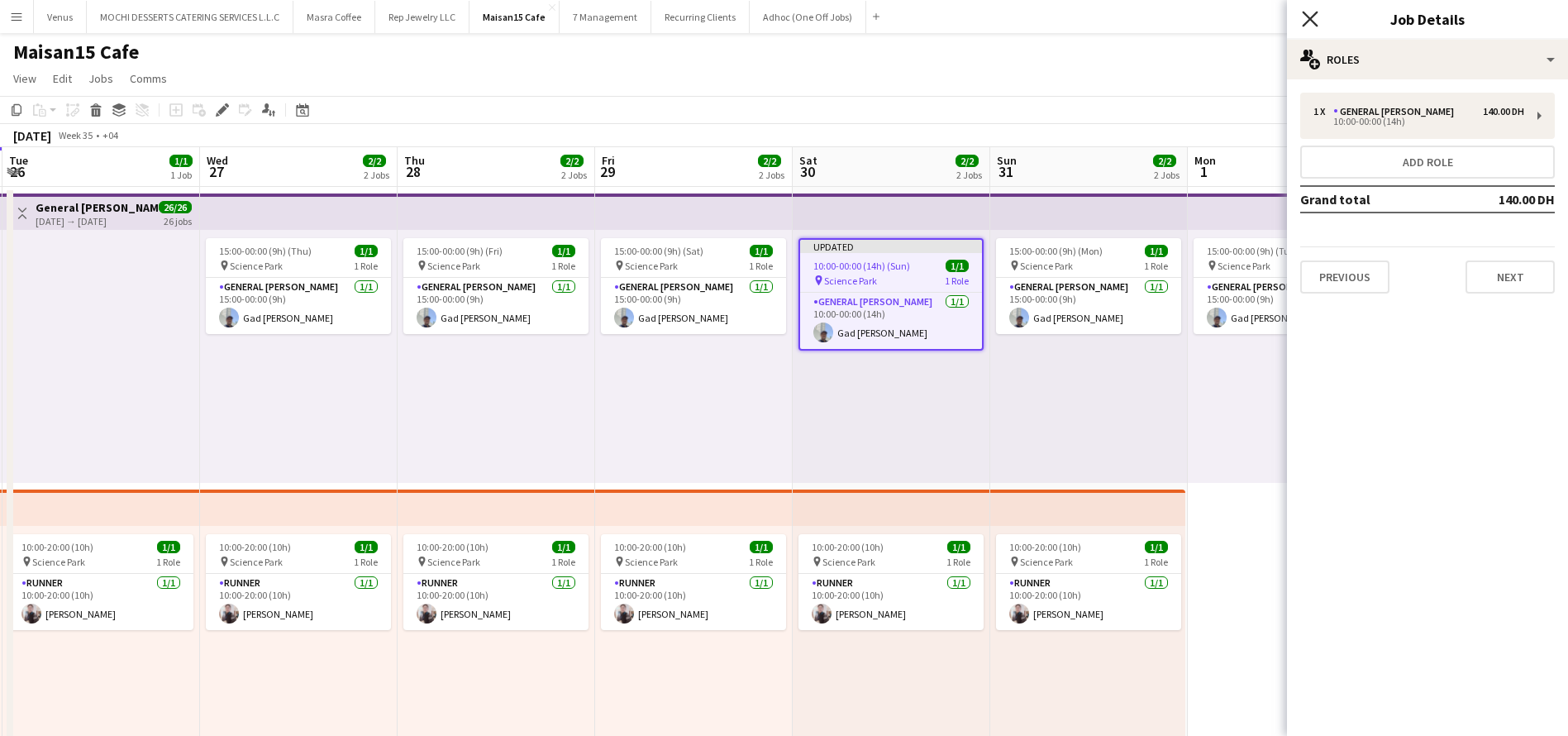
click at [1307, 11] on icon "Close pop-in" at bounding box center [1309, 18] width 16 height 16
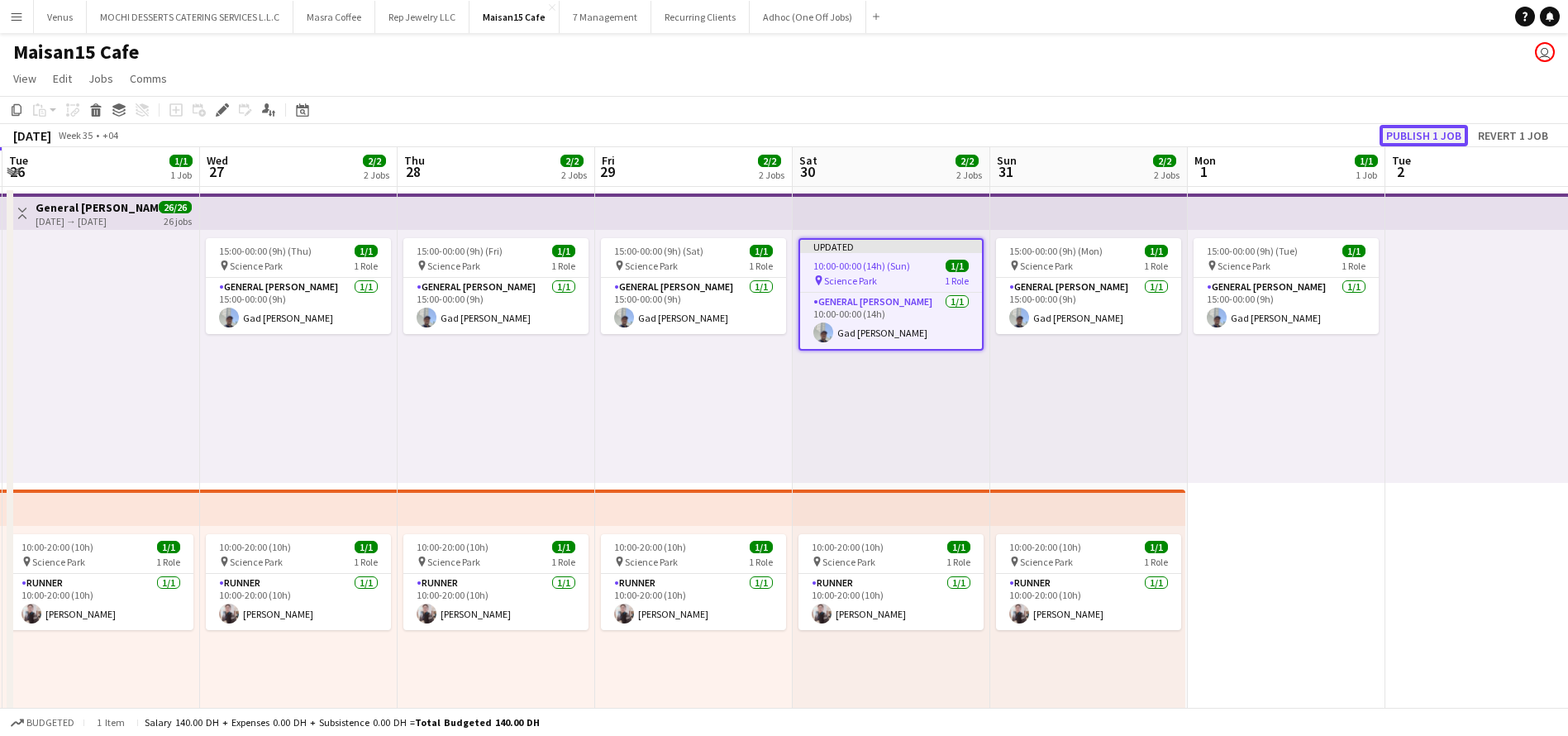
click at [1427, 133] on button "Publish 1 job" at bounding box center [1424, 135] width 89 height 21
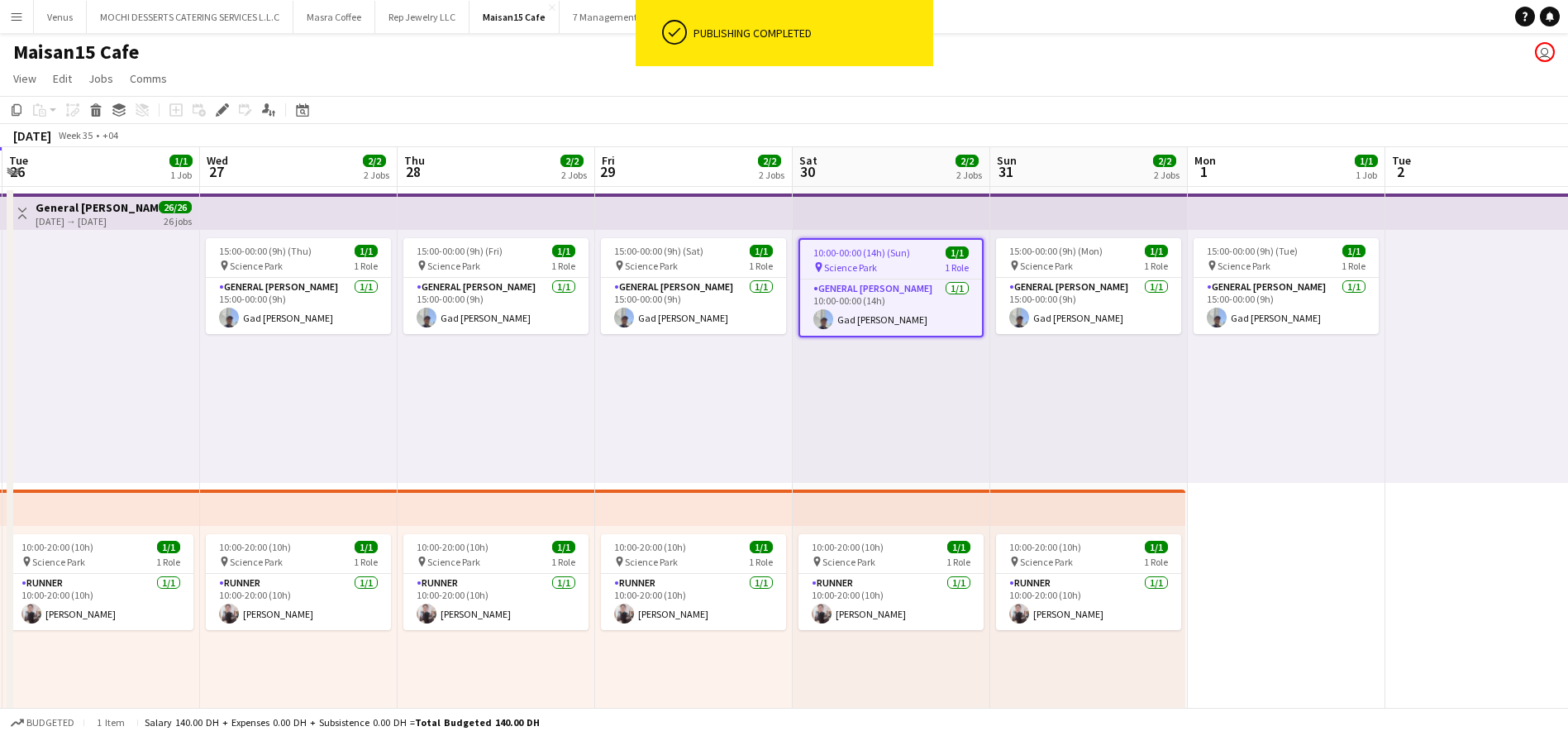
click at [684, 214] on app-top-bar at bounding box center [694, 211] width 198 height 36
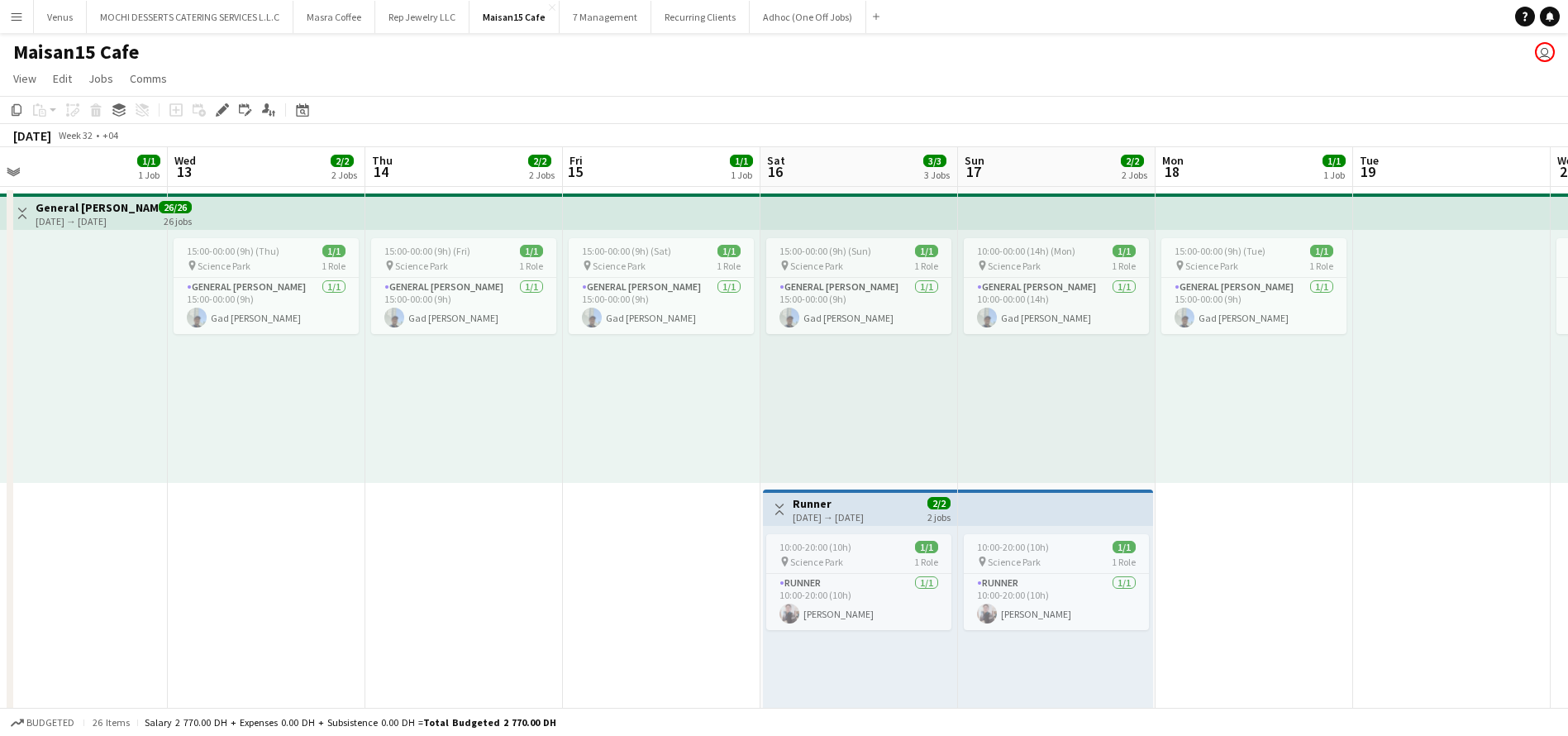
scroll to position [0, 580]
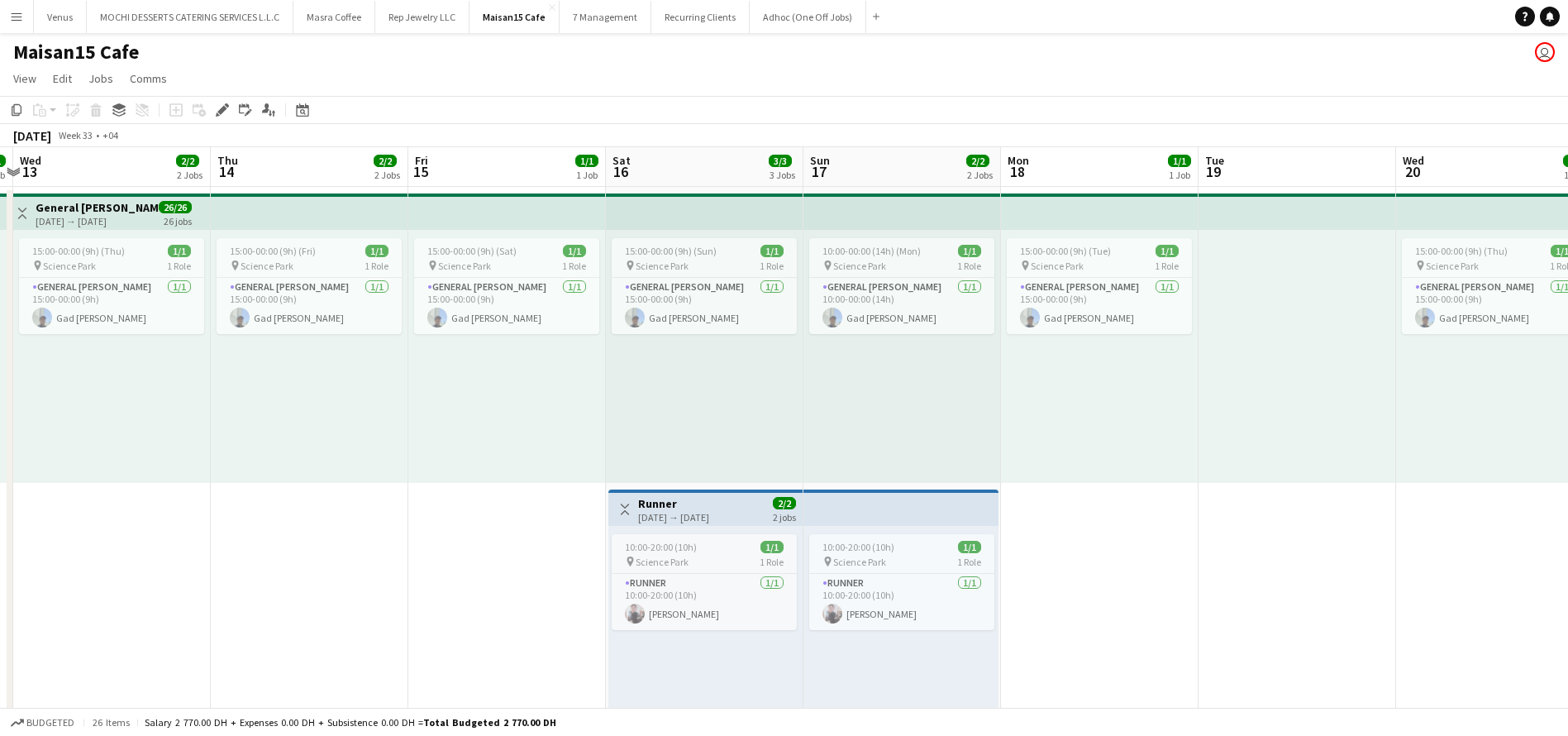
click at [733, 207] on app-top-bar at bounding box center [704, 211] width 198 height 36
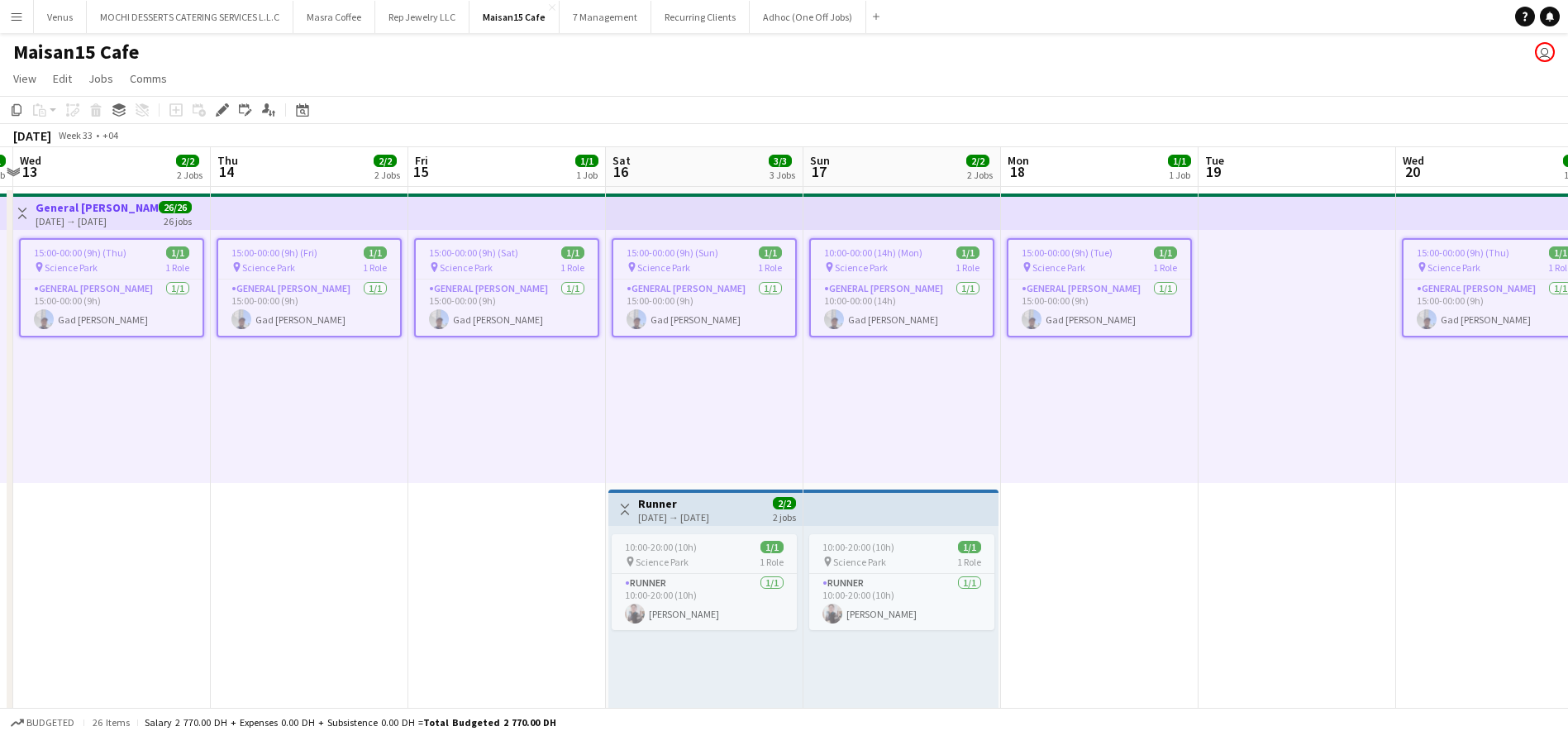
click at [176, 204] on span "26/26" at bounding box center [175, 207] width 33 height 12
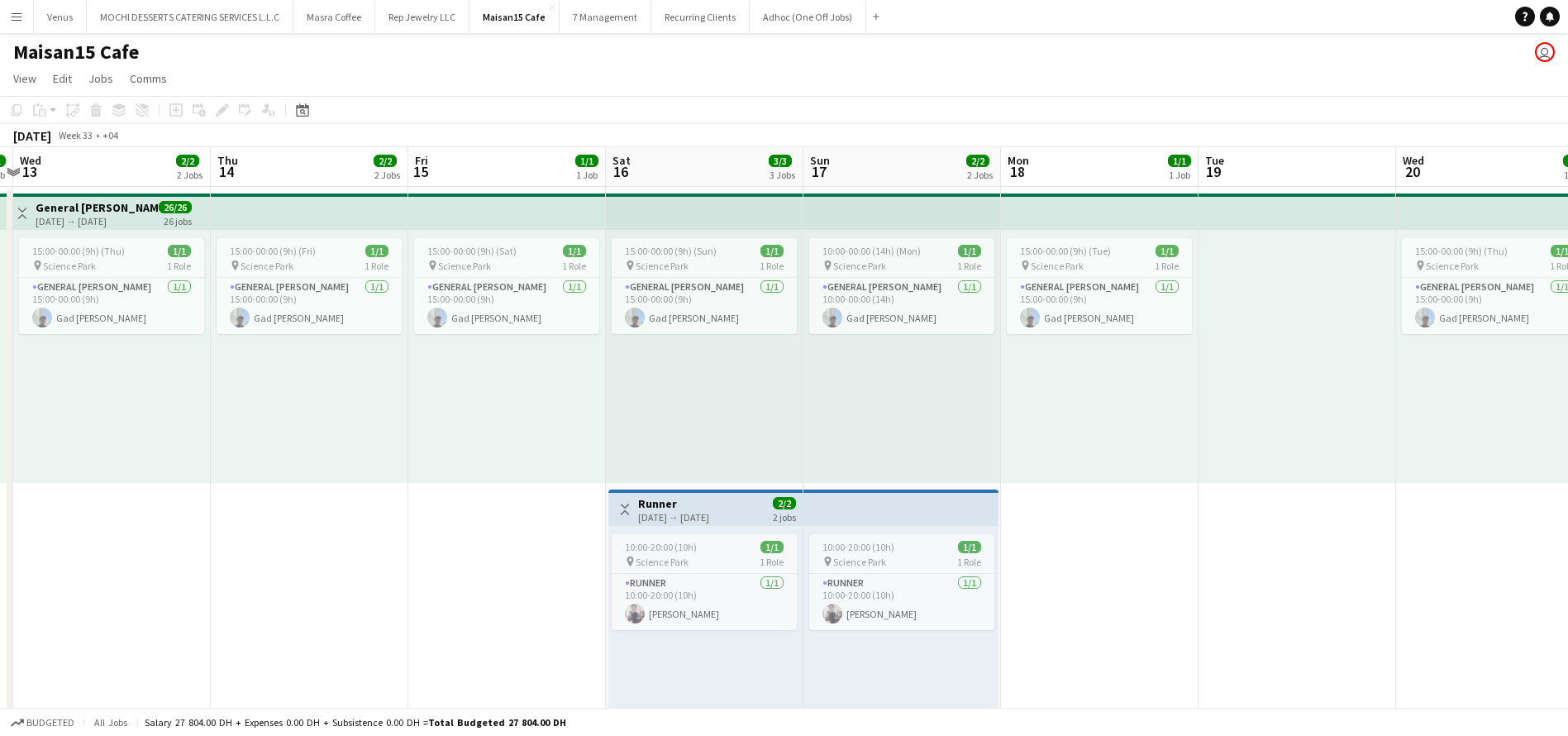
click at [189, 226] on div "26 jobs" at bounding box center [178, 221] width 28 height 14
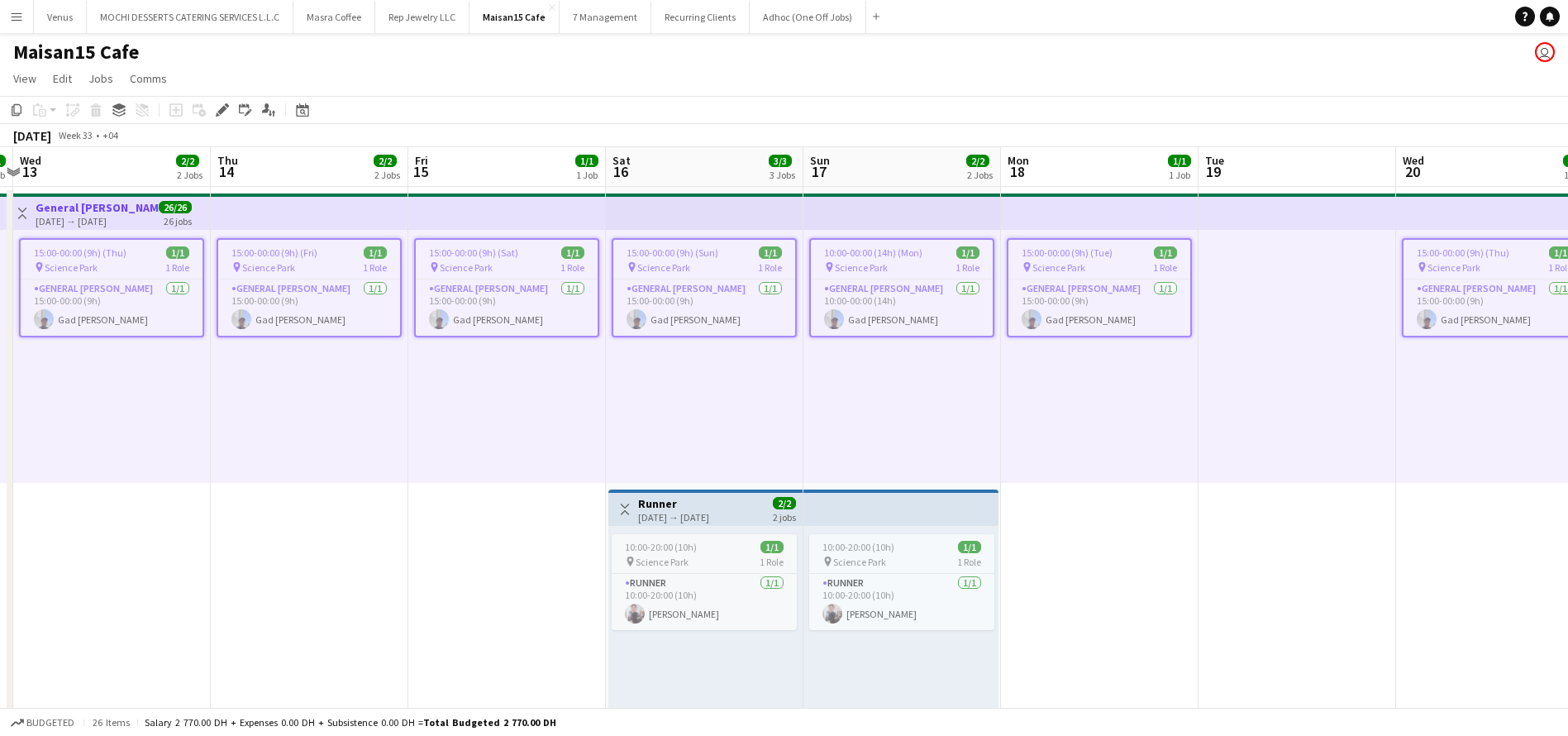
drag, startPoint x: 222, startPoint y: 106, endPoint x: 234, endPoint y: 107, distance: 12.0
click at [222, 106] on icon "Edit" at bounding box center [222, 109] width 13 height 13
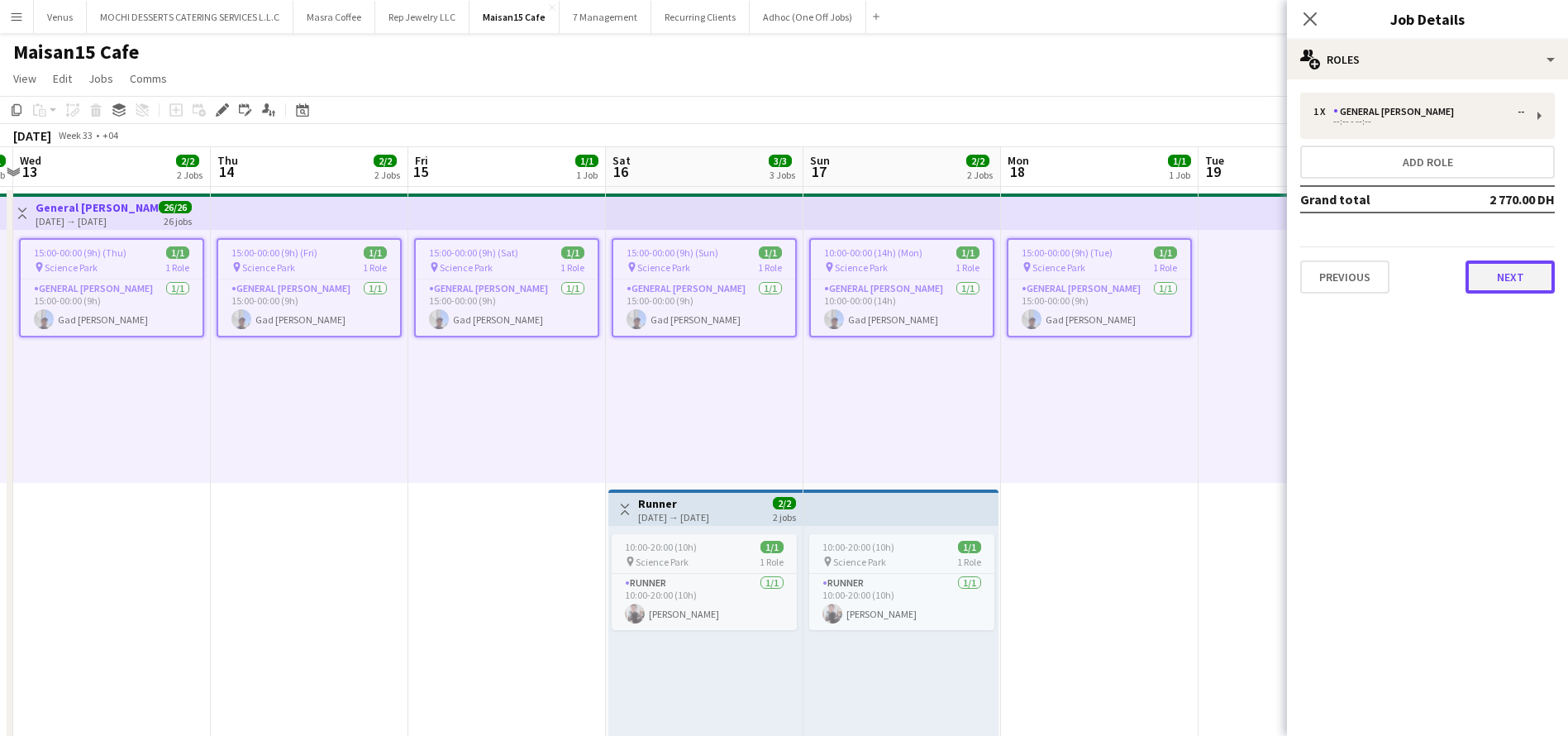
click at [1533, 281] on button "Next" at bounding box center [1511, 277] width 90 height 33
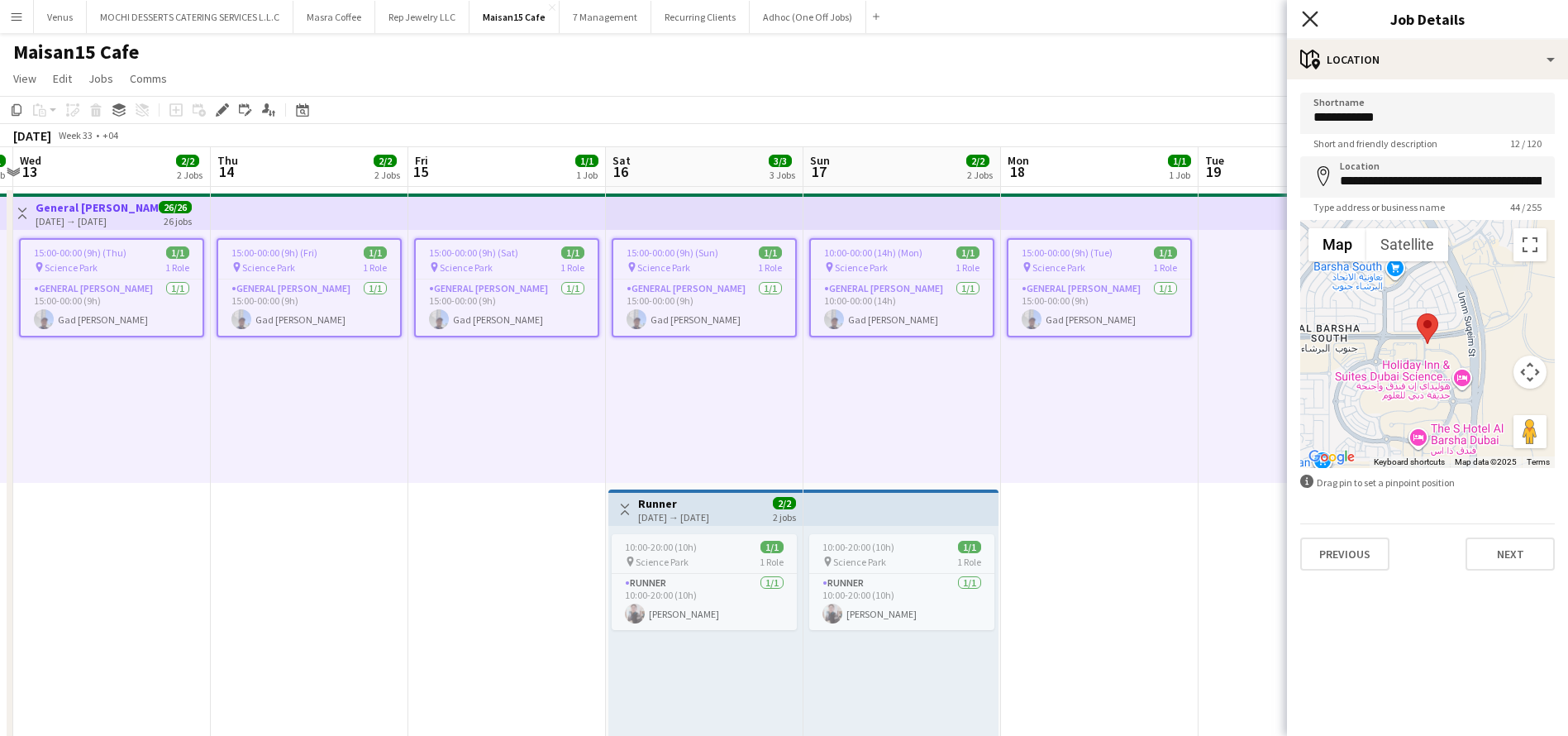
click at [1315, 23] on icon at bounding box center [1309, 18] width 16 height 16
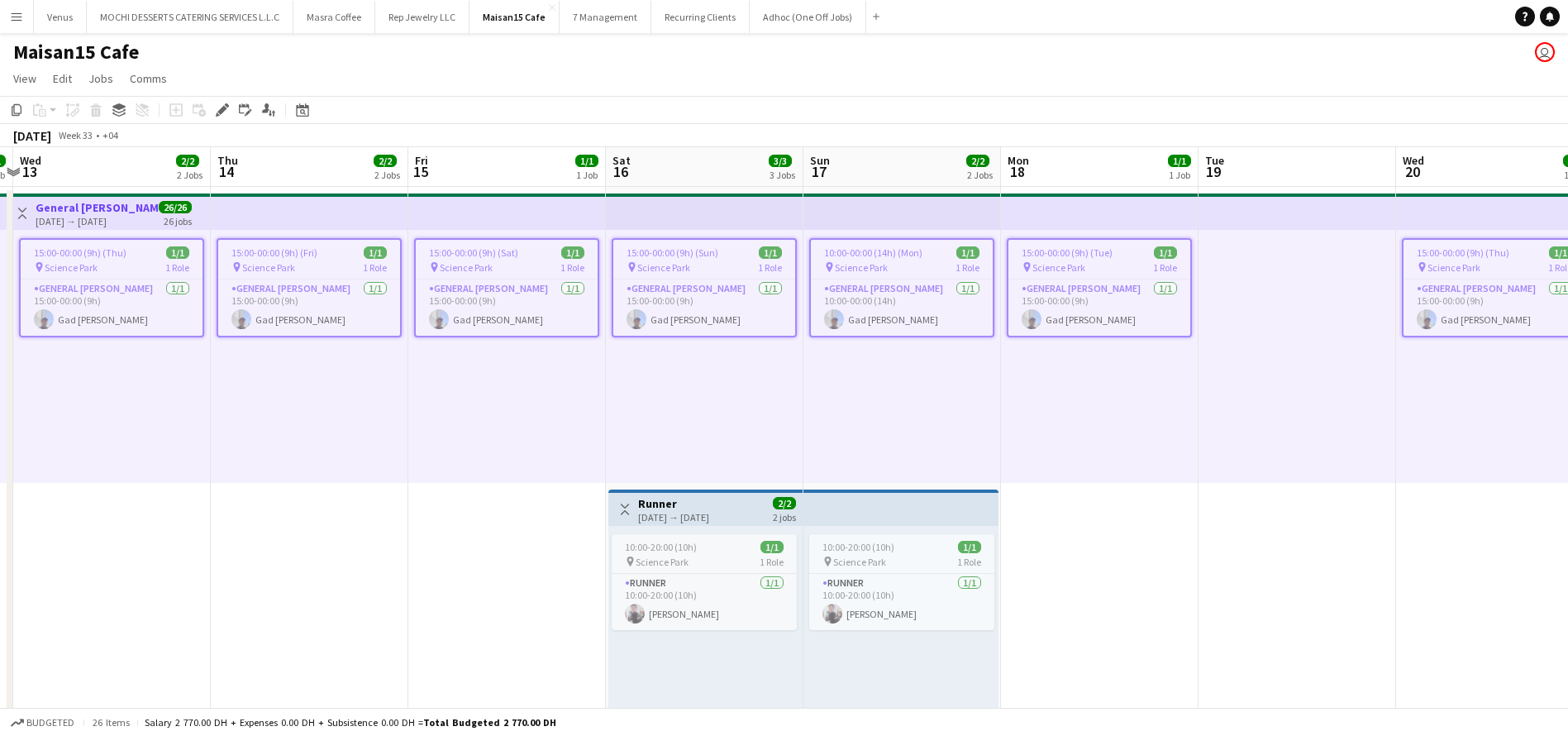
drag, startPoint x: 286, startPoint y: 241, endPoint x: 265, endPoint y: 219, distance: 30.4
click at [284, 240] on app-job-card "15:00-00:00 (9h) (Fri) 1/1 pin Science Park 1 Role General Steward 1/1 15:00-00…" at bounding box center [309, 288] width 186 height 99
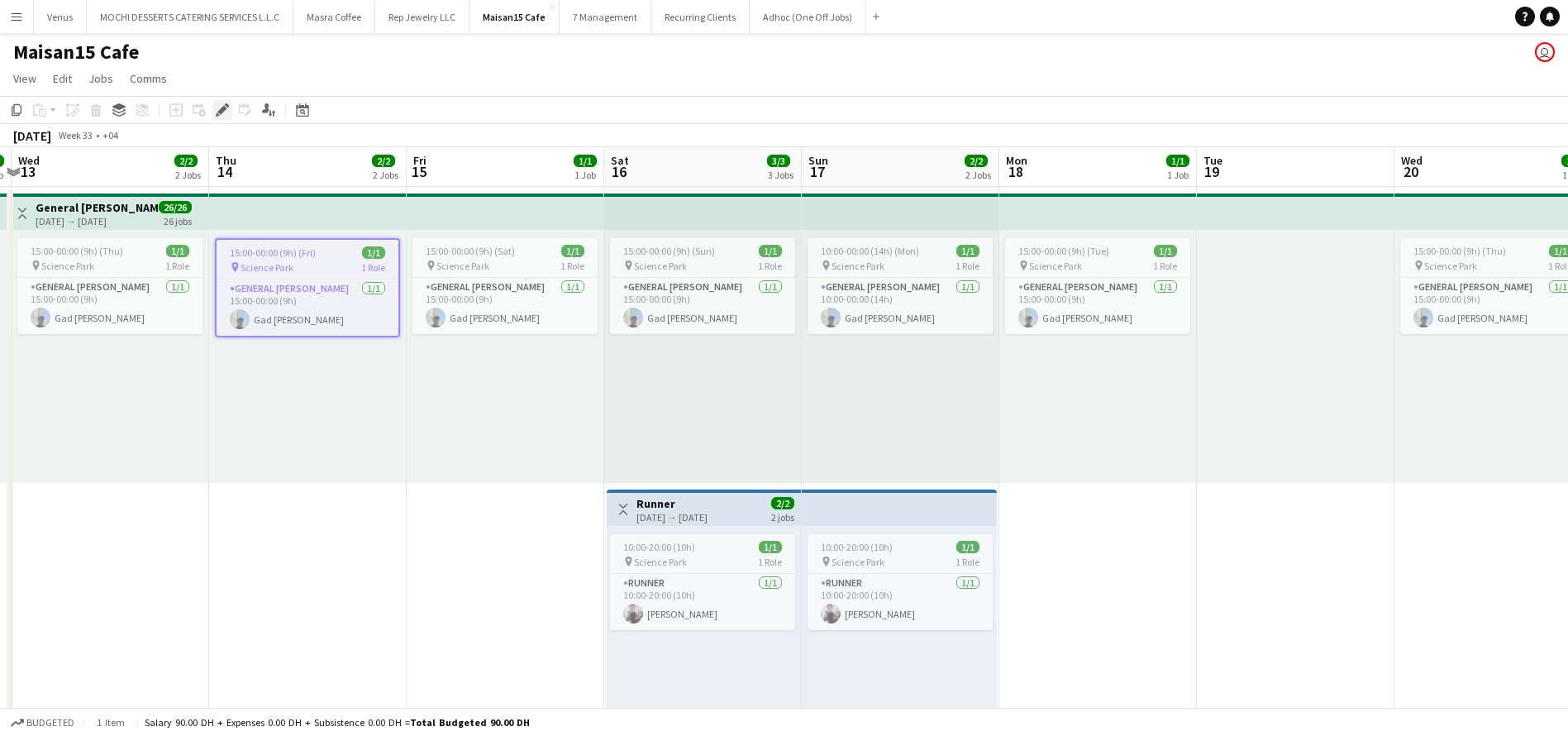
click at [222, 107] on icon at bounding box center [222, 110] width 9 height 9
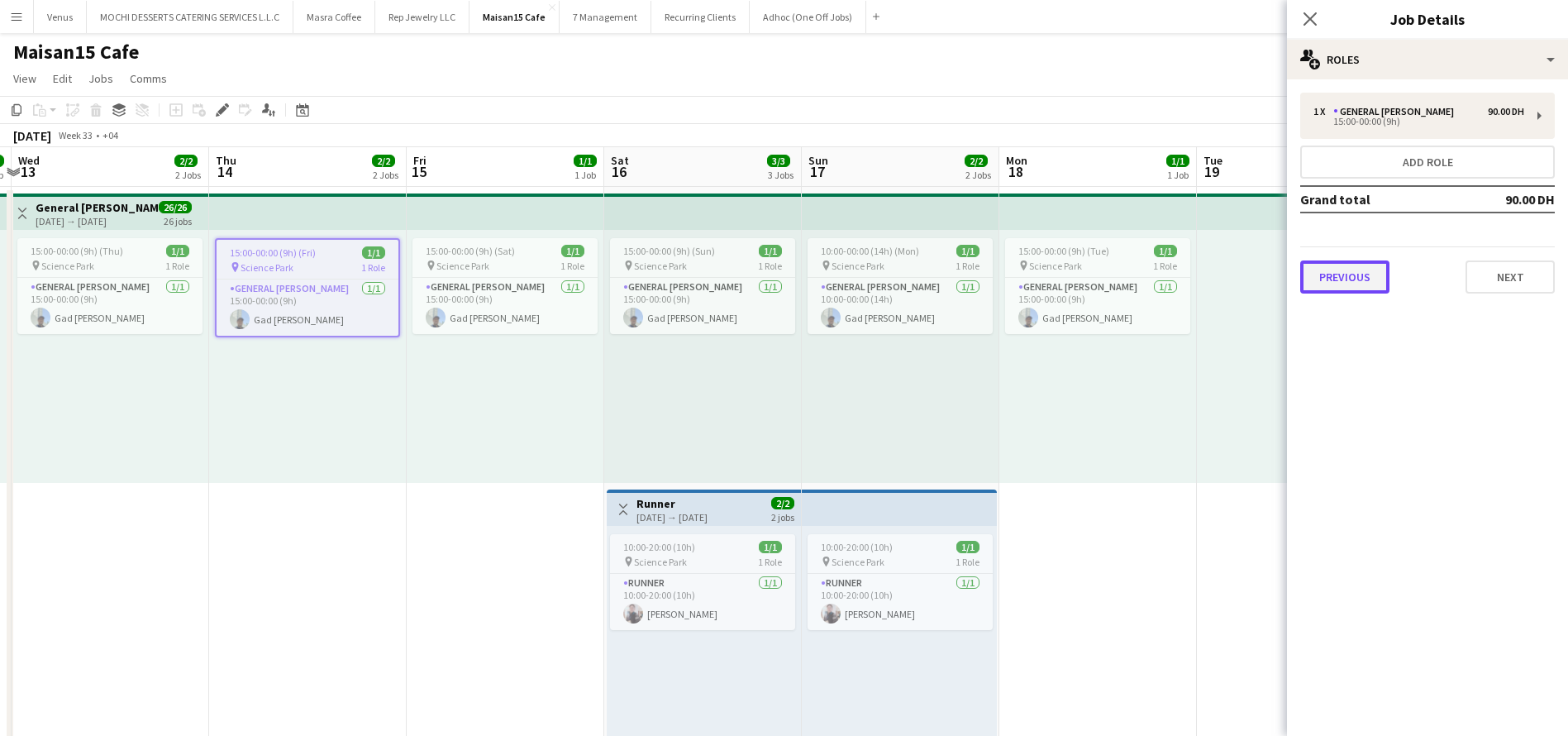
click at [1344, 291] on button "Previous" at bounding box center [1346, 277] width 90 height 33
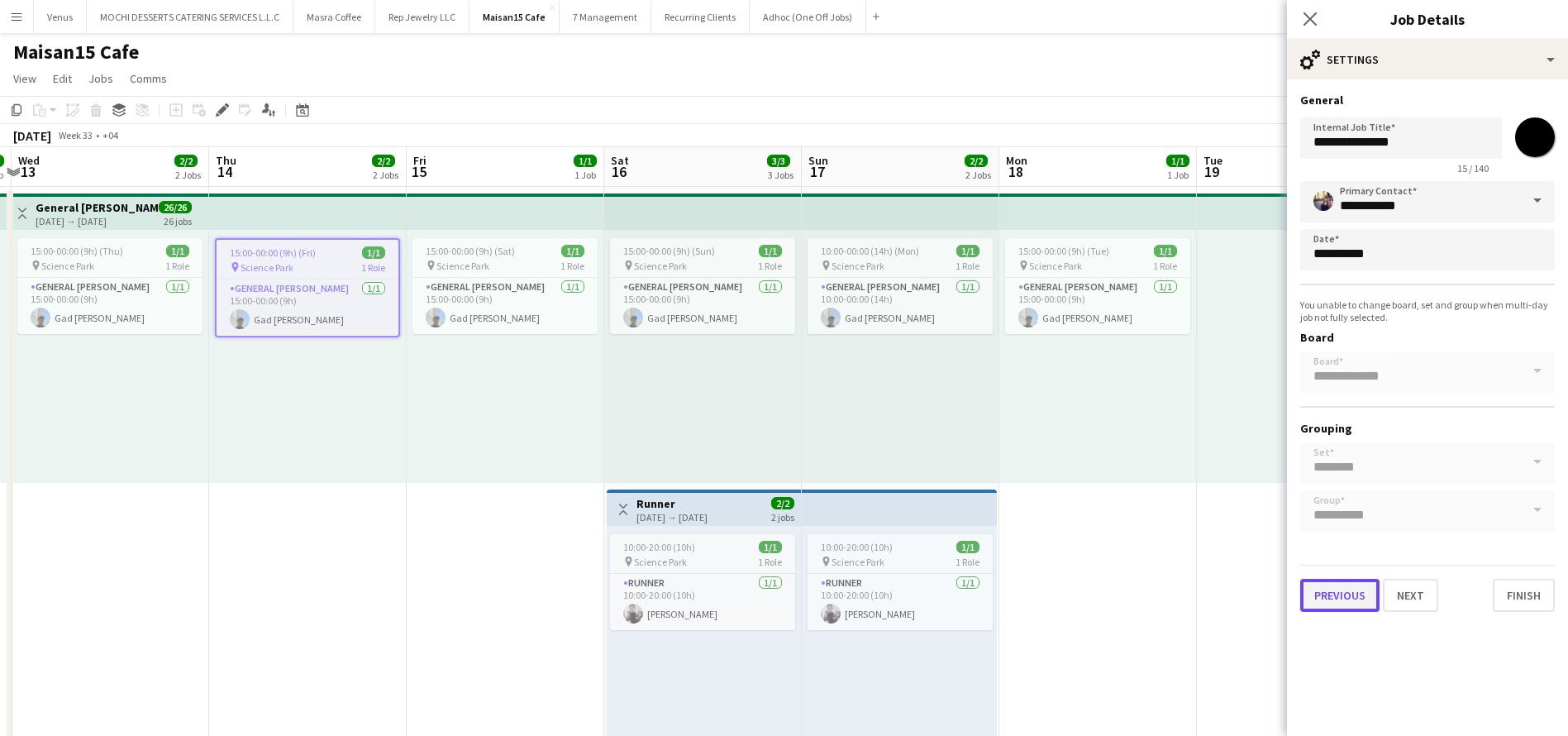
click at [1324, 602] on button "Previous" at bounding box center [1340, 595] width 79 height 33
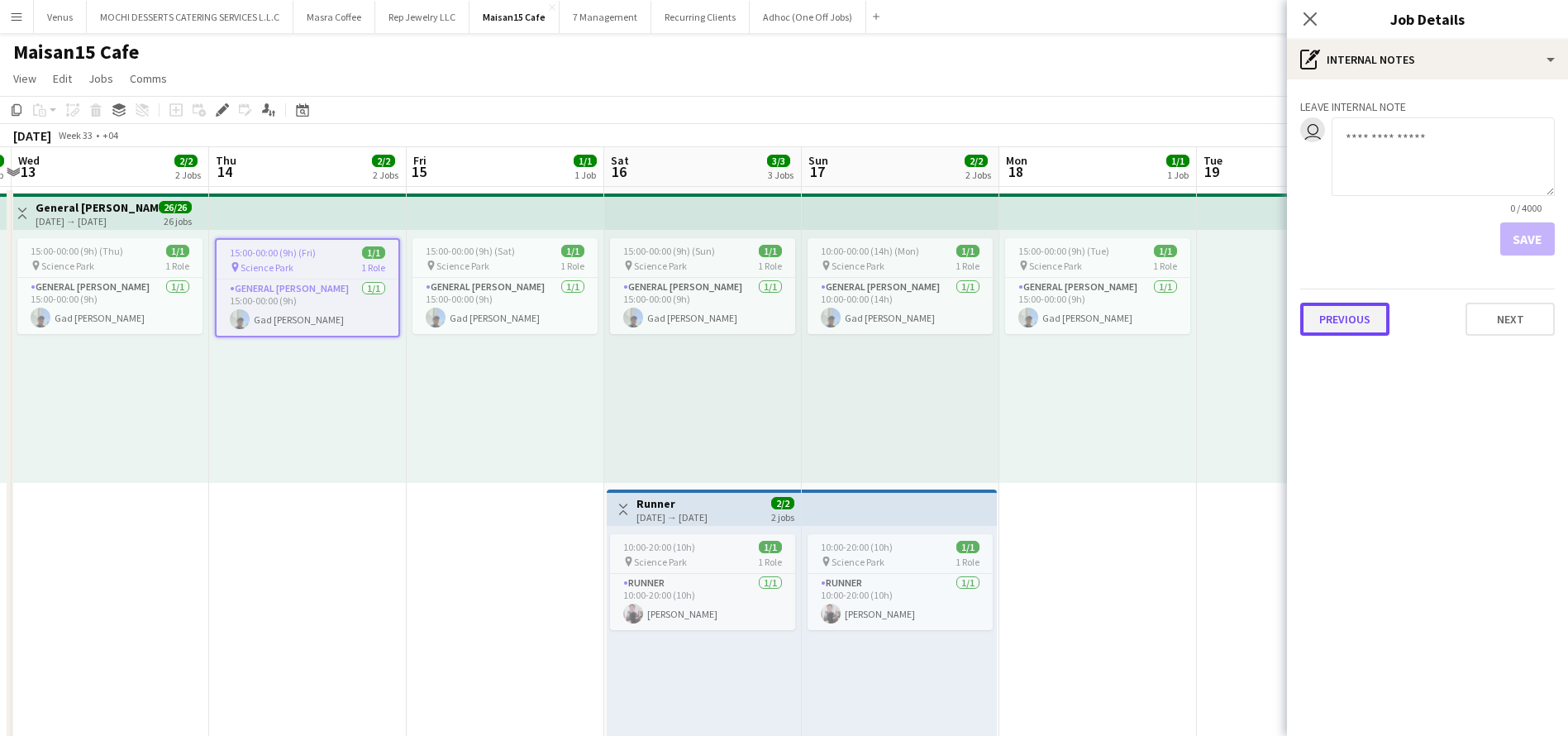
click at [1309, 320] on button "Previous" at bounding box center [1346, 319] width 90 height 33
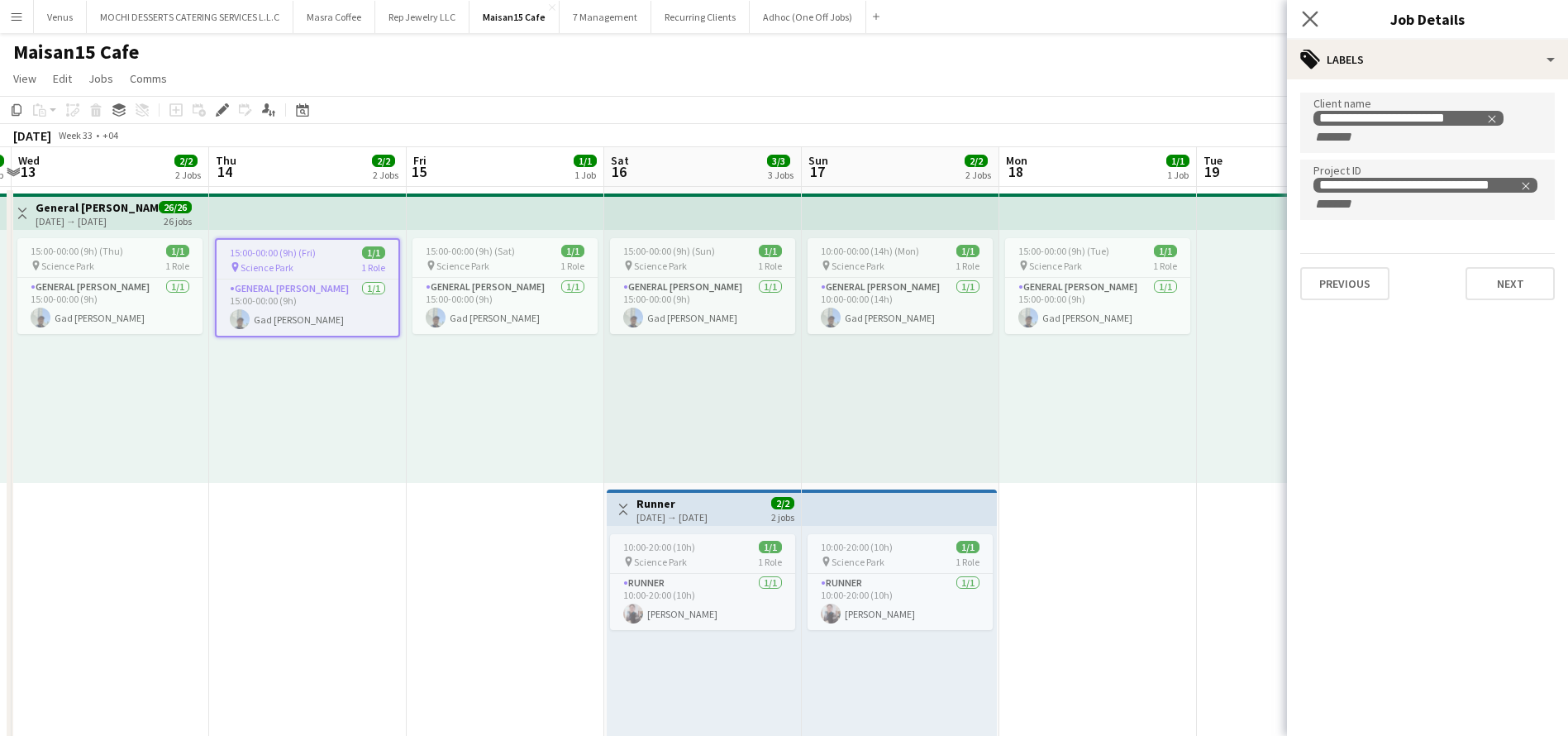
drag, startPoint x: 1311, startPoint y: 19, endPoint x: 1322, endPoint y: 13, distance: 12.5
click at [1315, 11] on icon "Close pop-in" at bounding box center [1309, 18] width 16 height 16
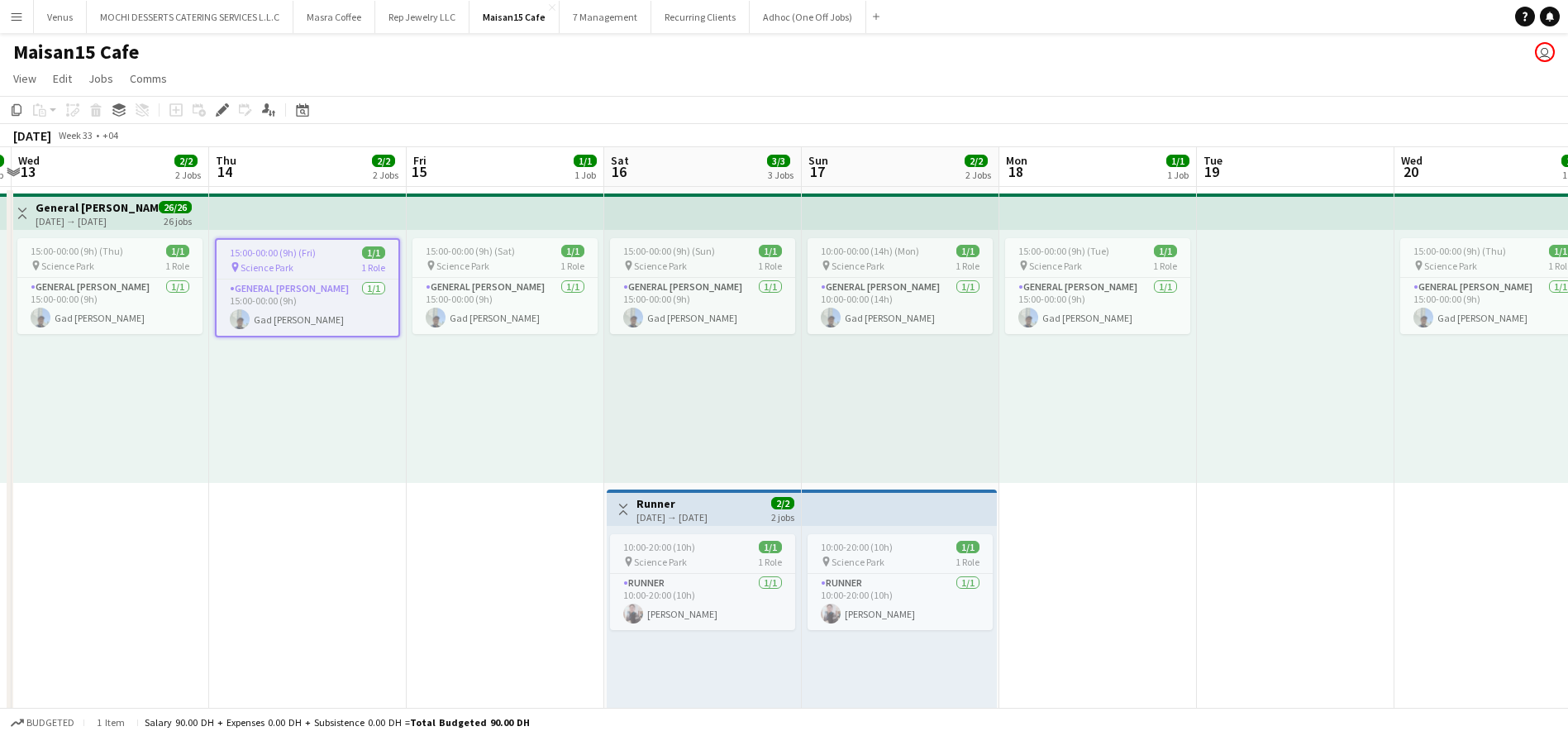
click at [1286, 213] on app-top-bar at bounding box center [1295, 211] width 198 height 36
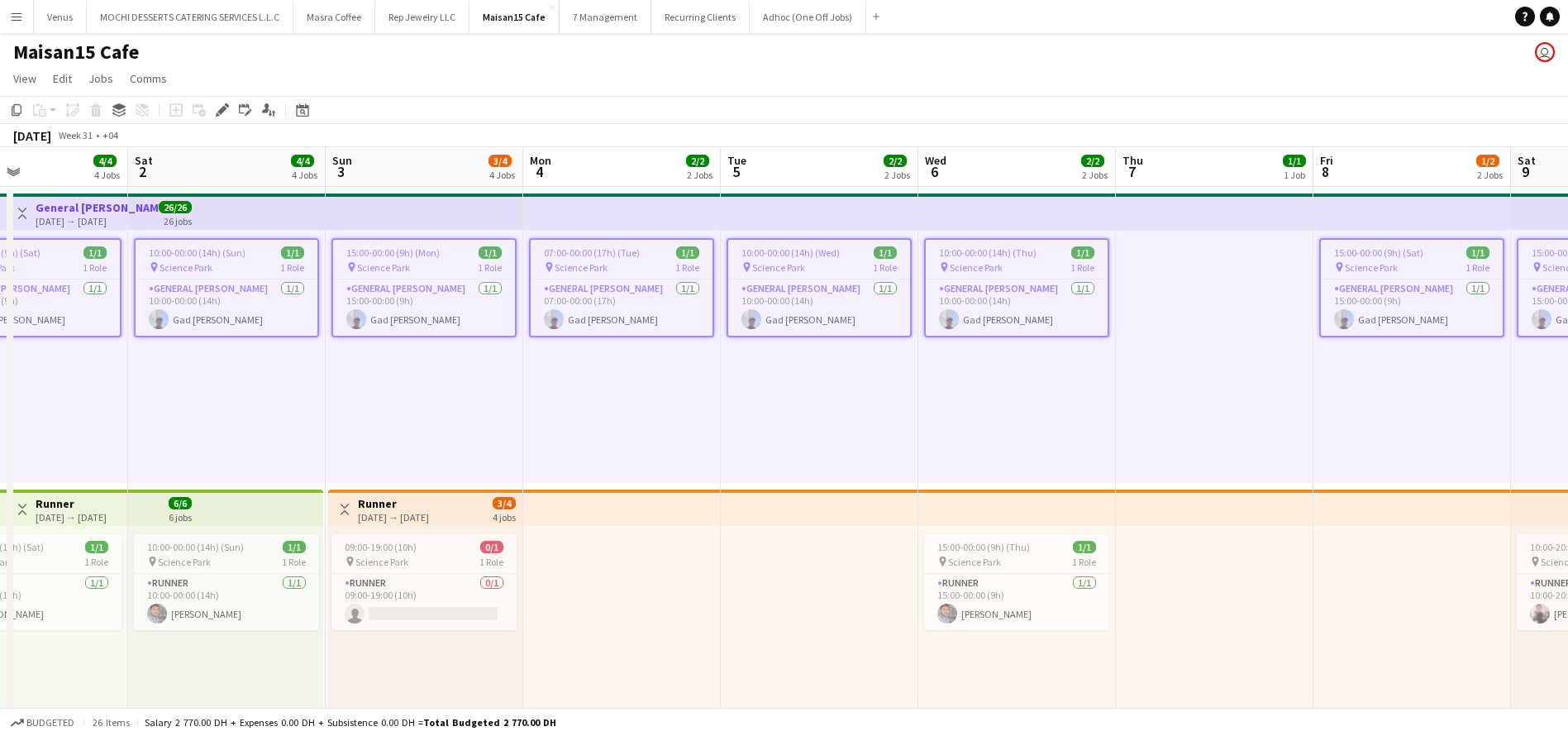
scroll to position [0, 522]
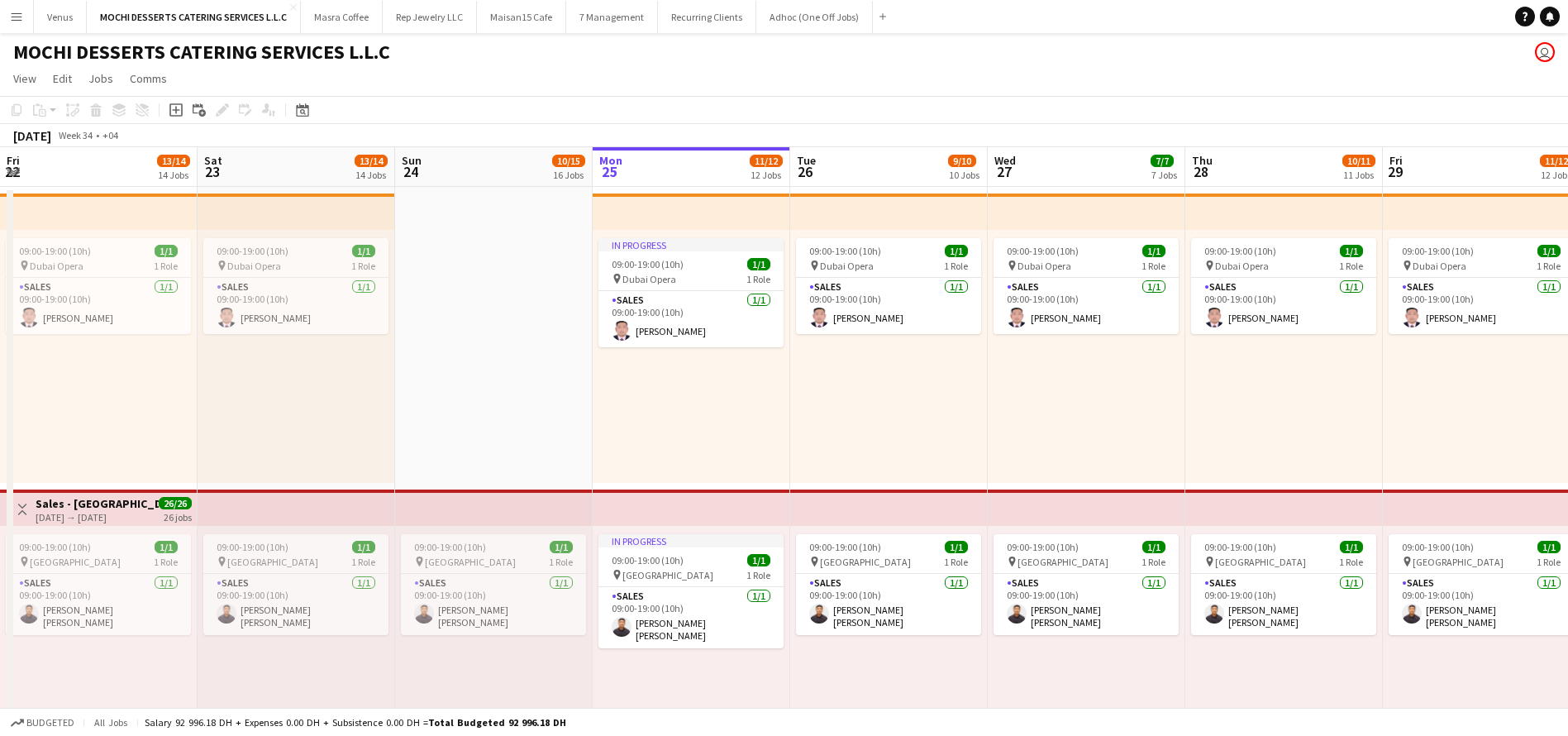
scroll to position [0, 395]
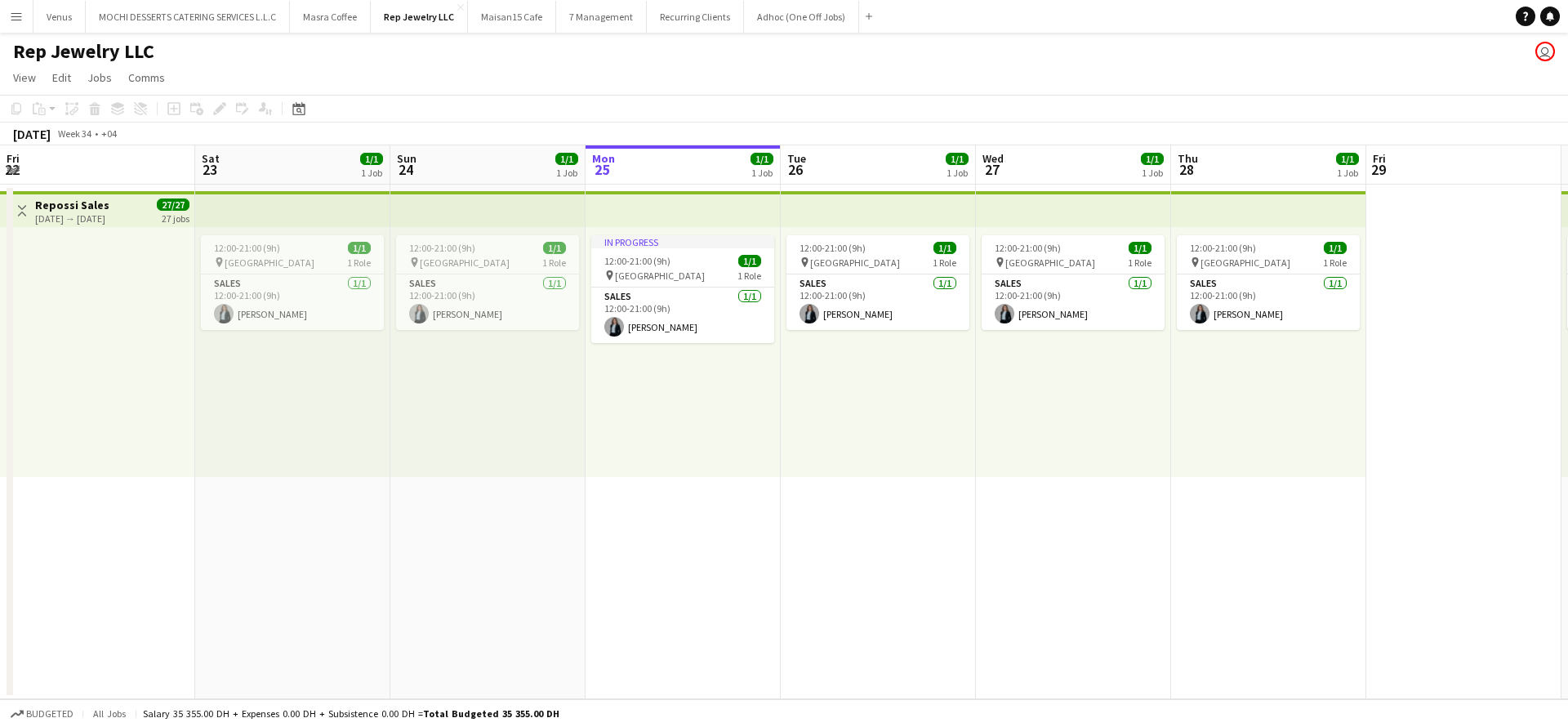
scroll to position [0, 390]
